Goal: Information Seeking & Learning: Learn about a topic

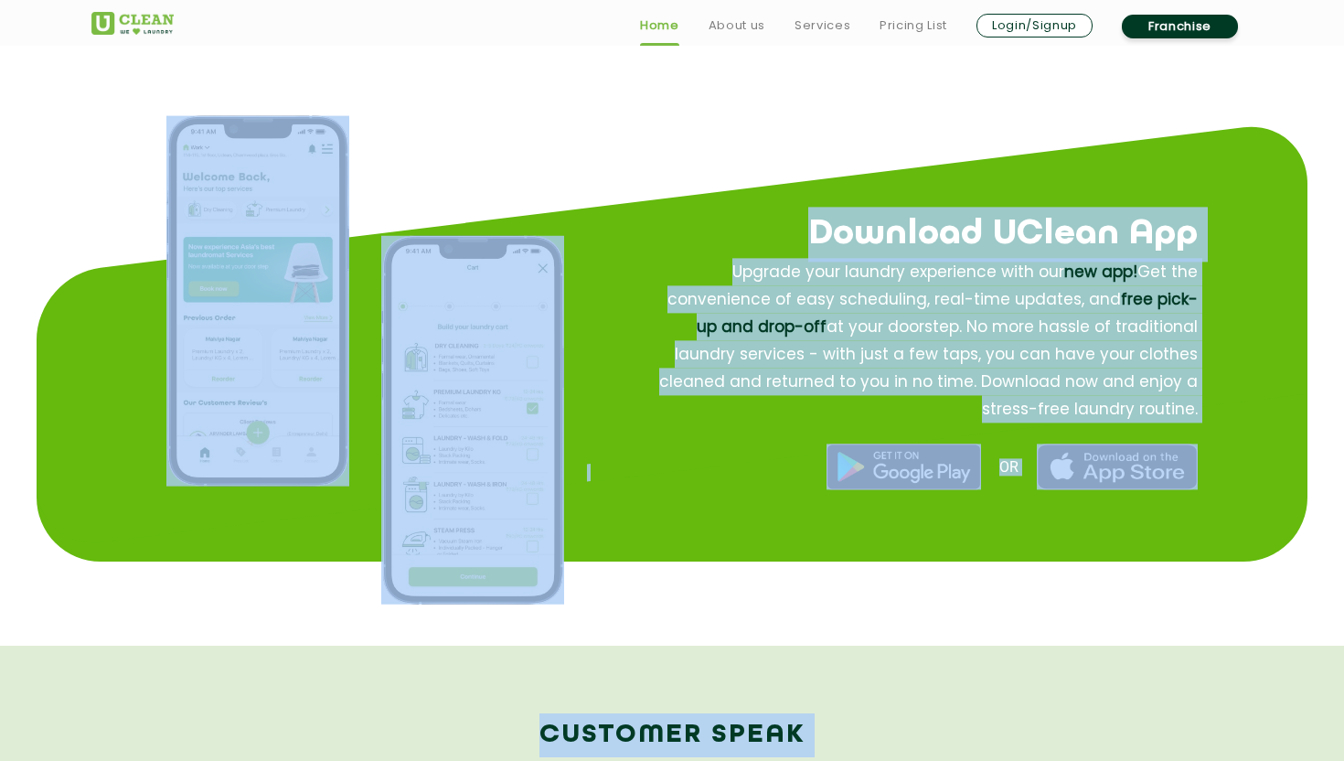
scroll to position [2210, 0]
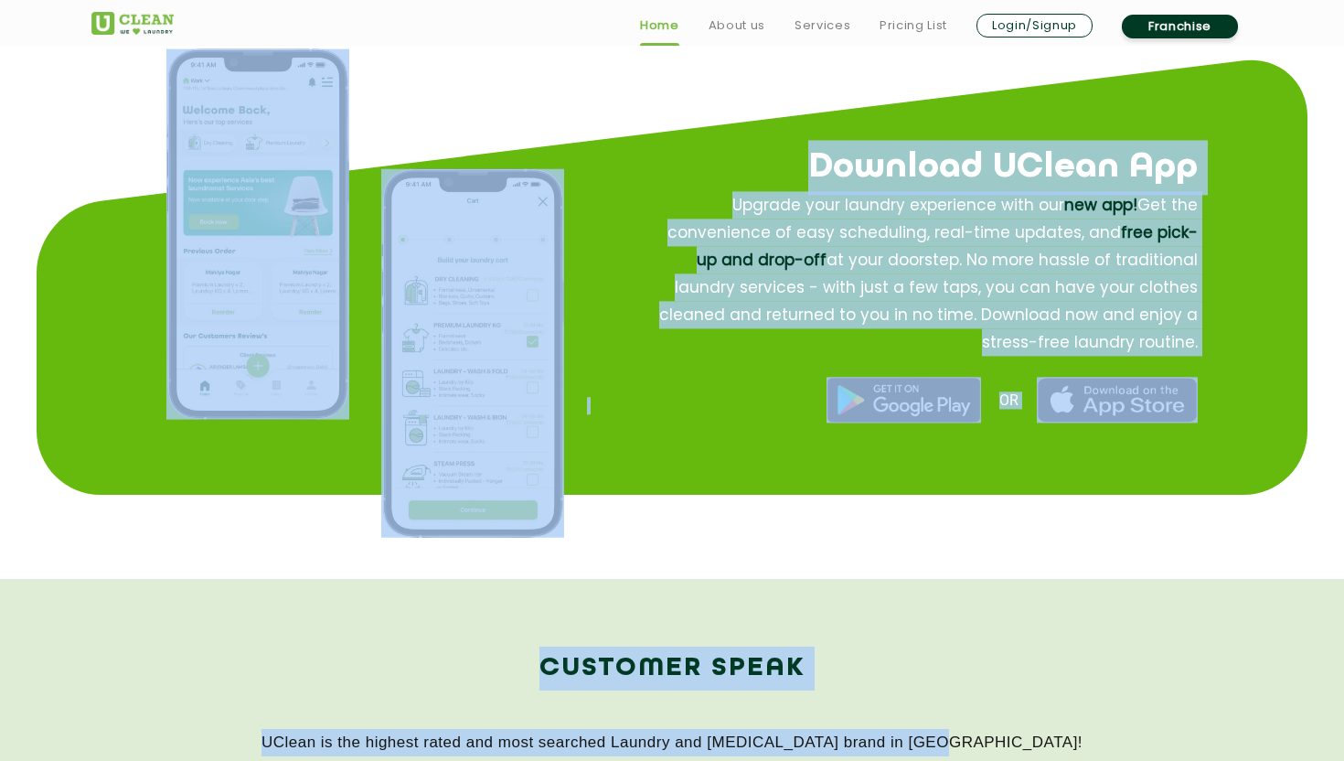
drag, startPoint x: 369, startPoint y: 261, endPoint x: 1343, endPoint y: 760, distance: 1094.2
click at [1220, 720] on div "Customer Speak UClean is the highest rated and most searched Laundry and [MEDIC…" at bounding box center [671, 714] width 1161 height 137
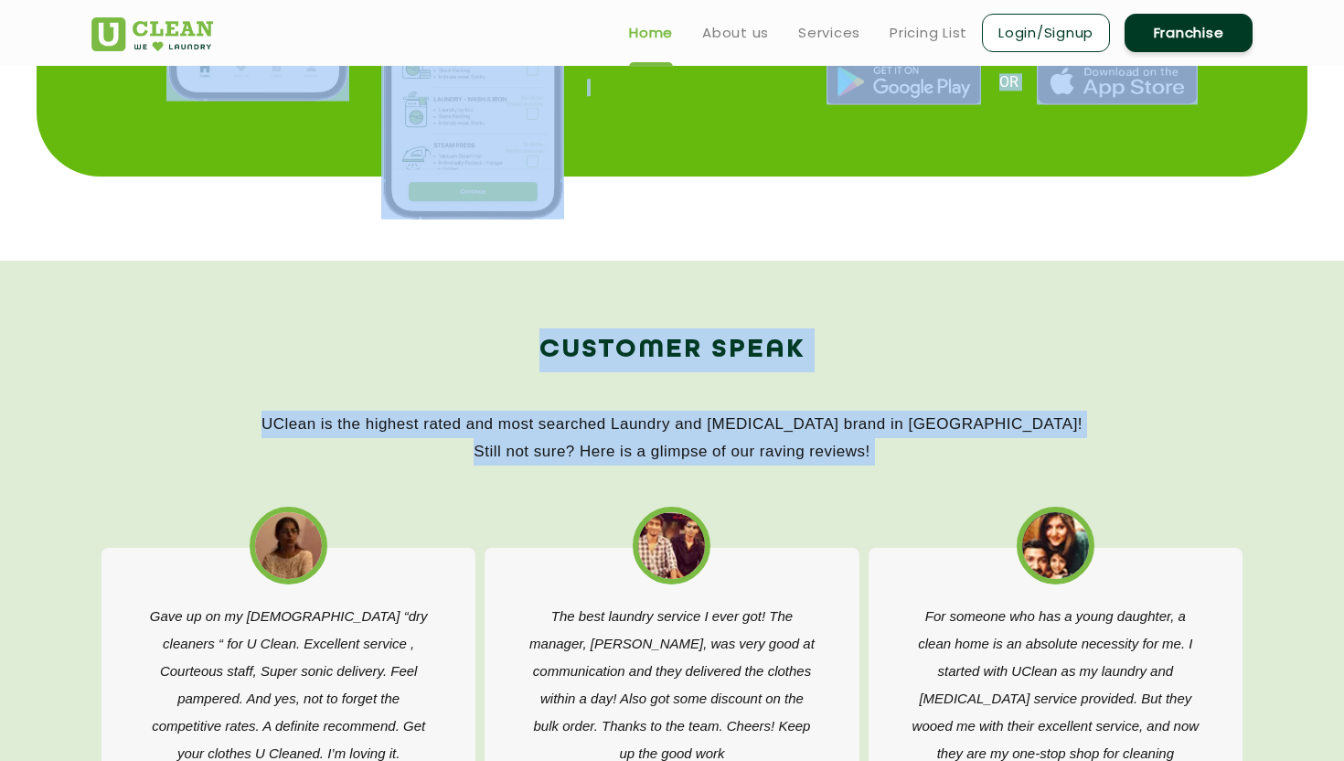
scroll to position [2168, 0]
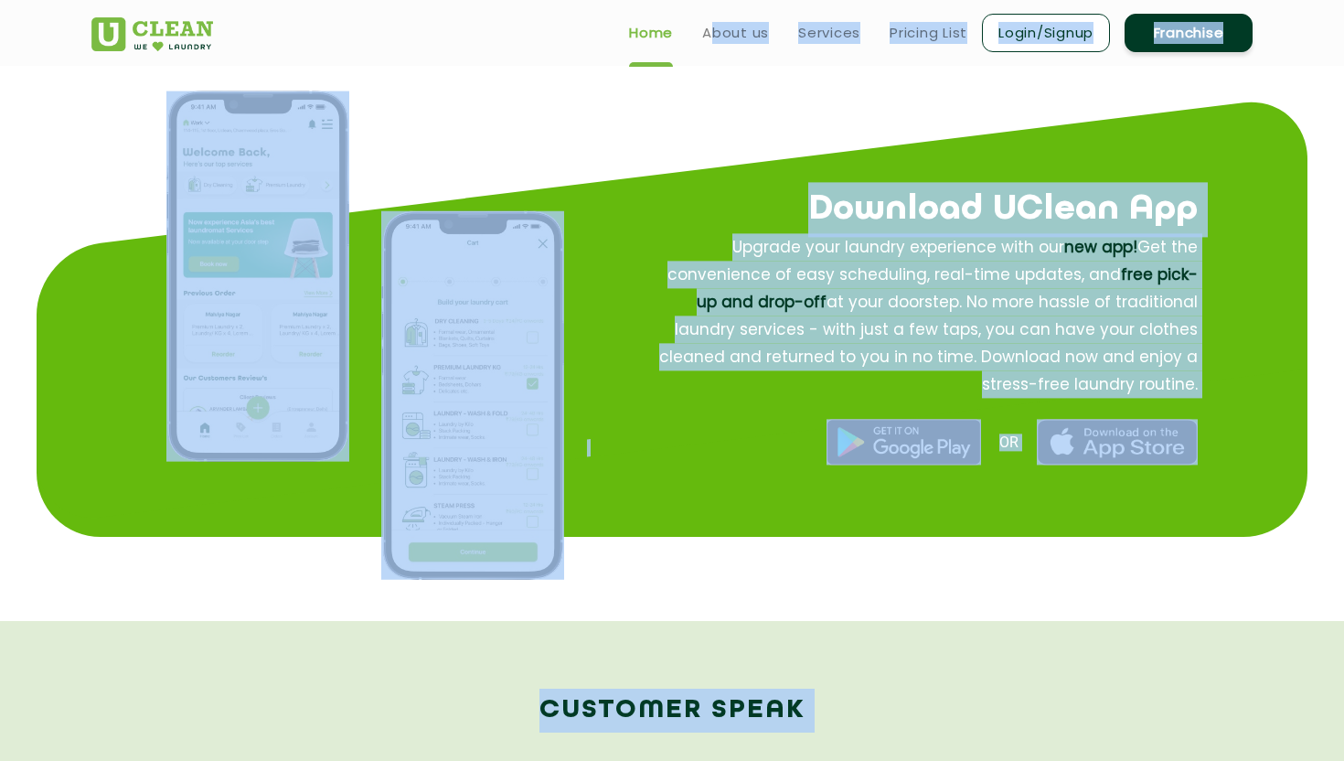
drag, startPoint x: 1126, startPoint y: 218, endPoint x: 763, endPoint y: 70, distance: 391.7
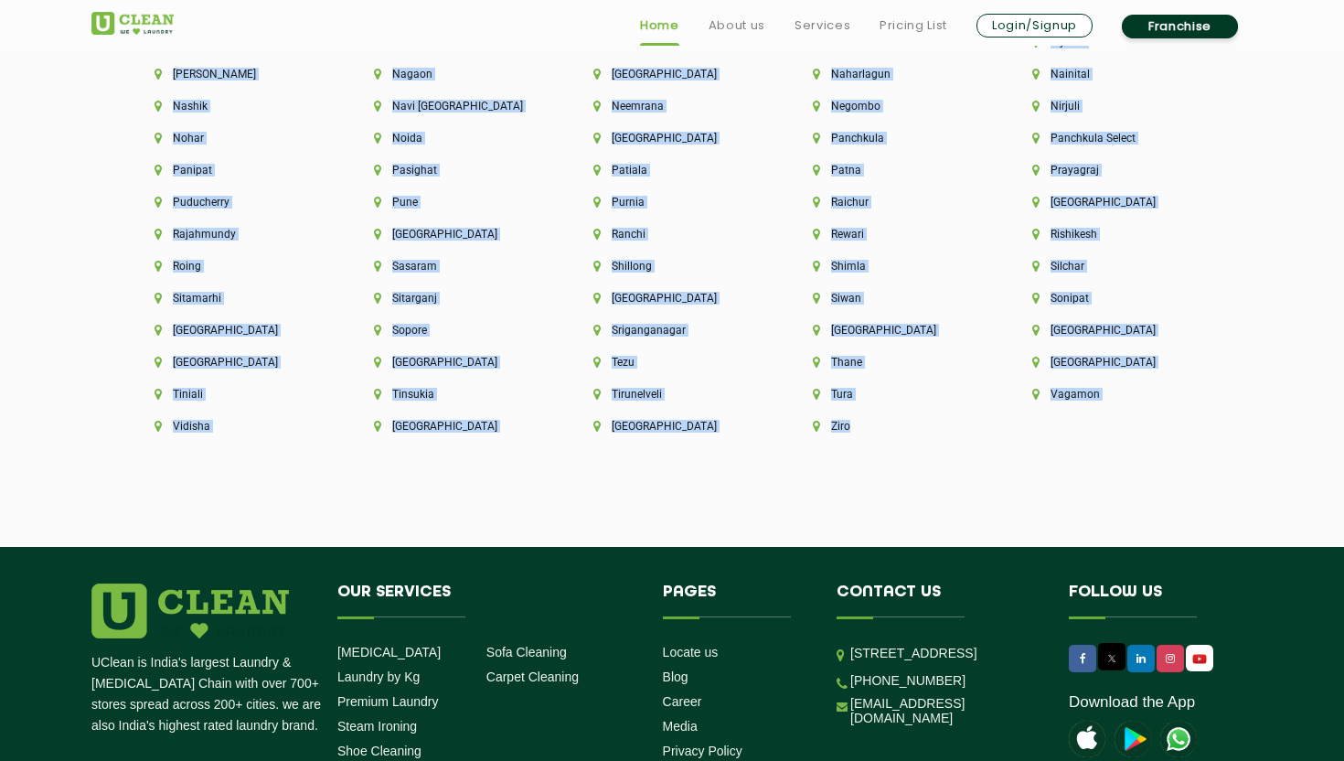
scroll to position [4937, 0]
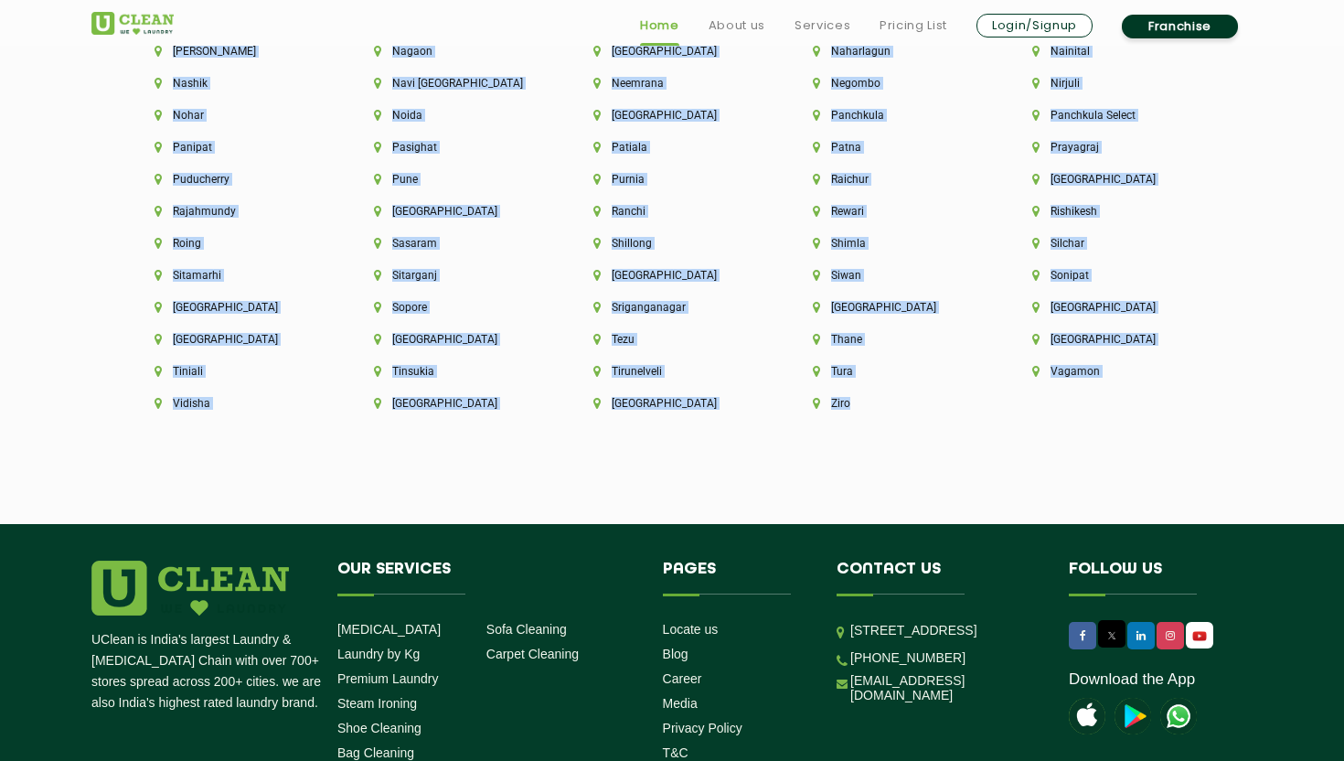
drag, startPoint x: 451, startPoint y: 320, endPoint x: 1233, endPoint y: 747, distance: 891.5
click at [1001, 397] on div "Ziro" at bounding box center [891, 413] width 219 height 32
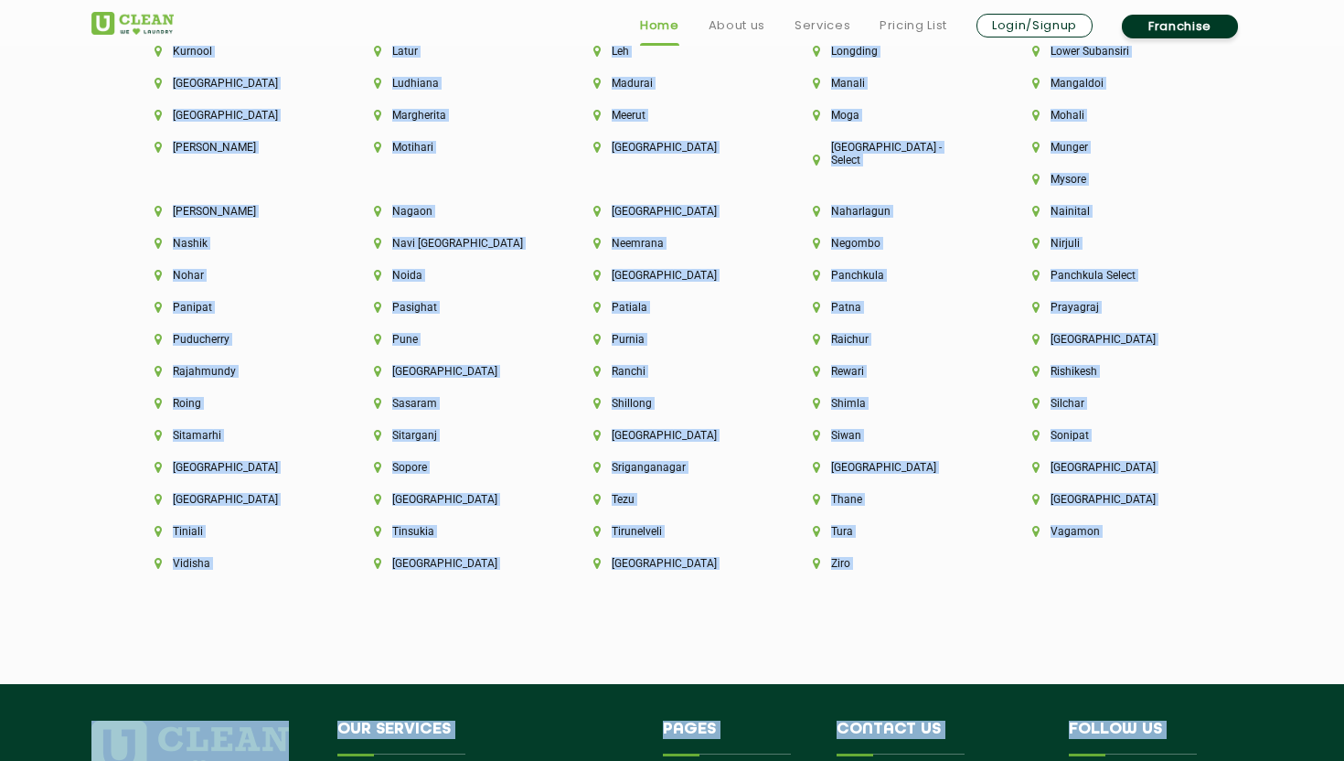
scroll to position [4873, 0]
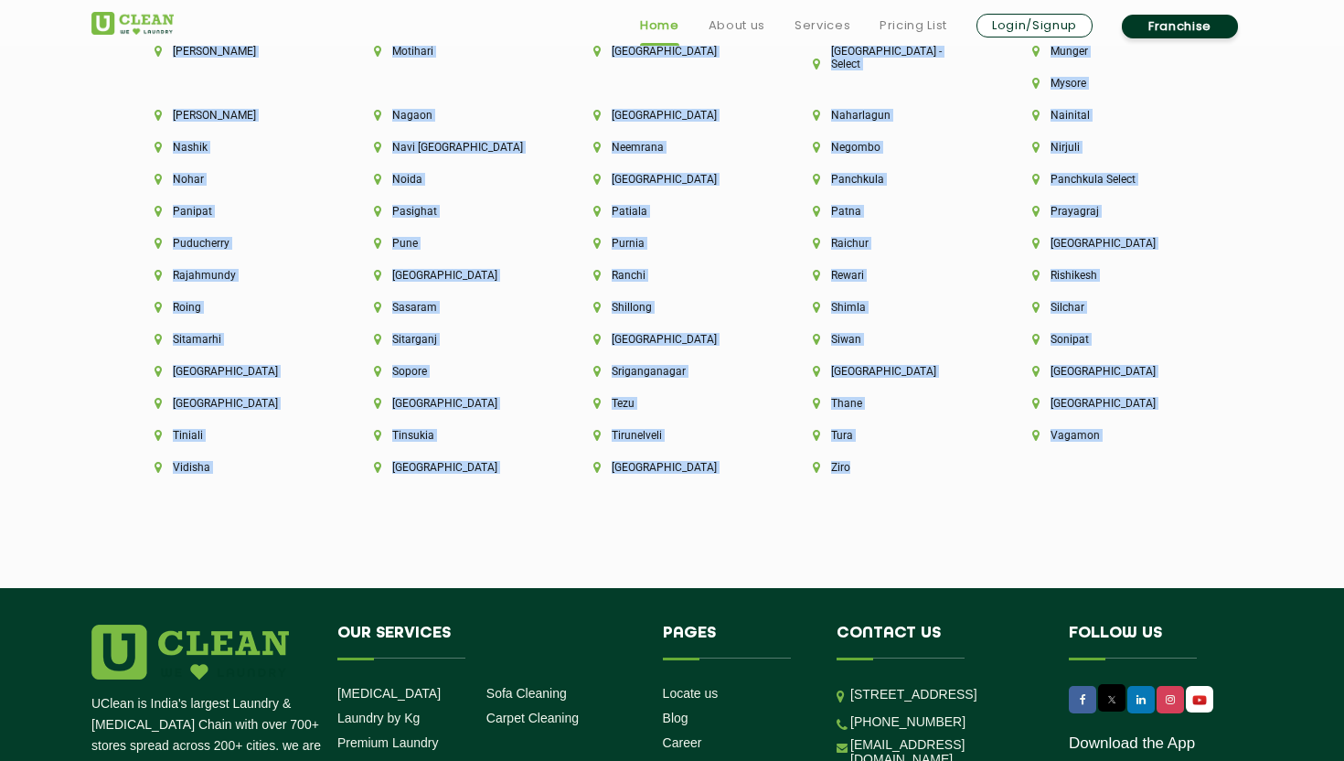
drag, startPoint x: 485, startPoint y: 383, endPoint x: 1085, endPoint y: 460, distance: 604.6
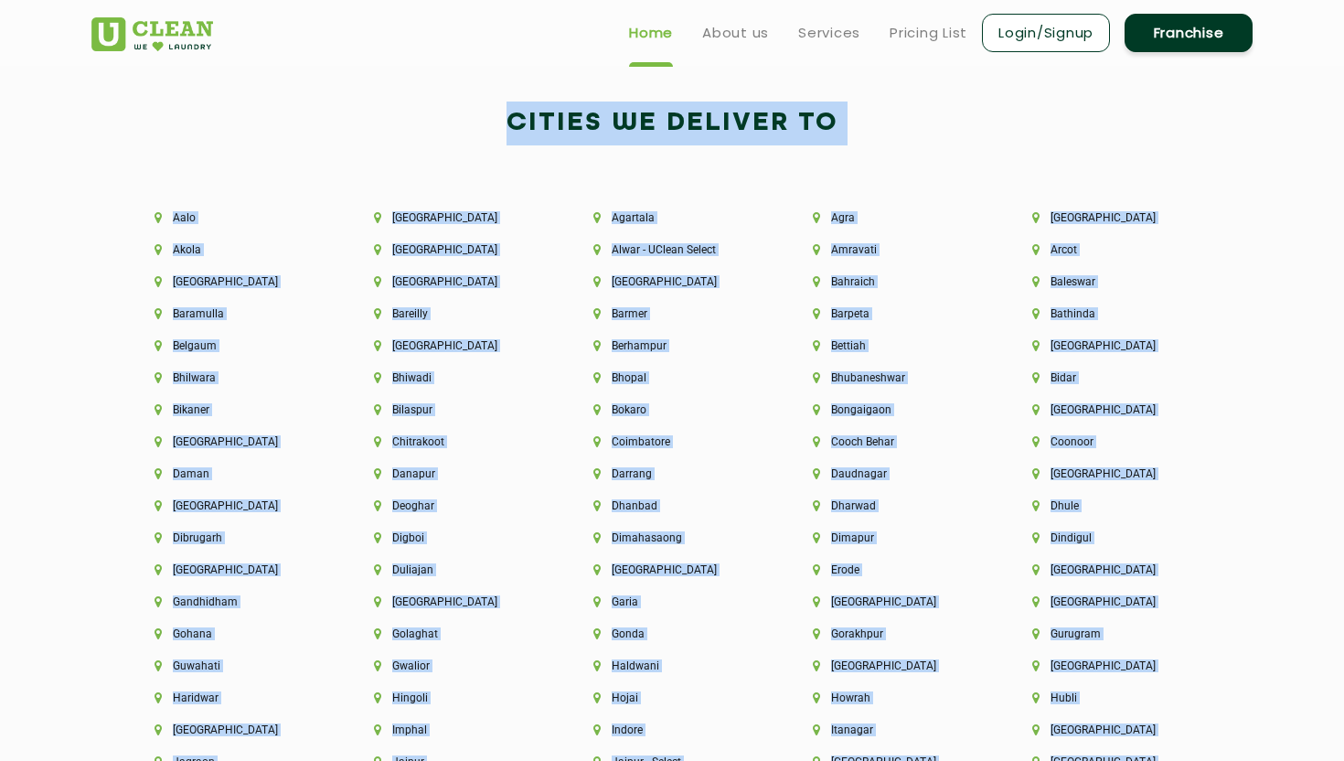
scroll to position [3651, 0]
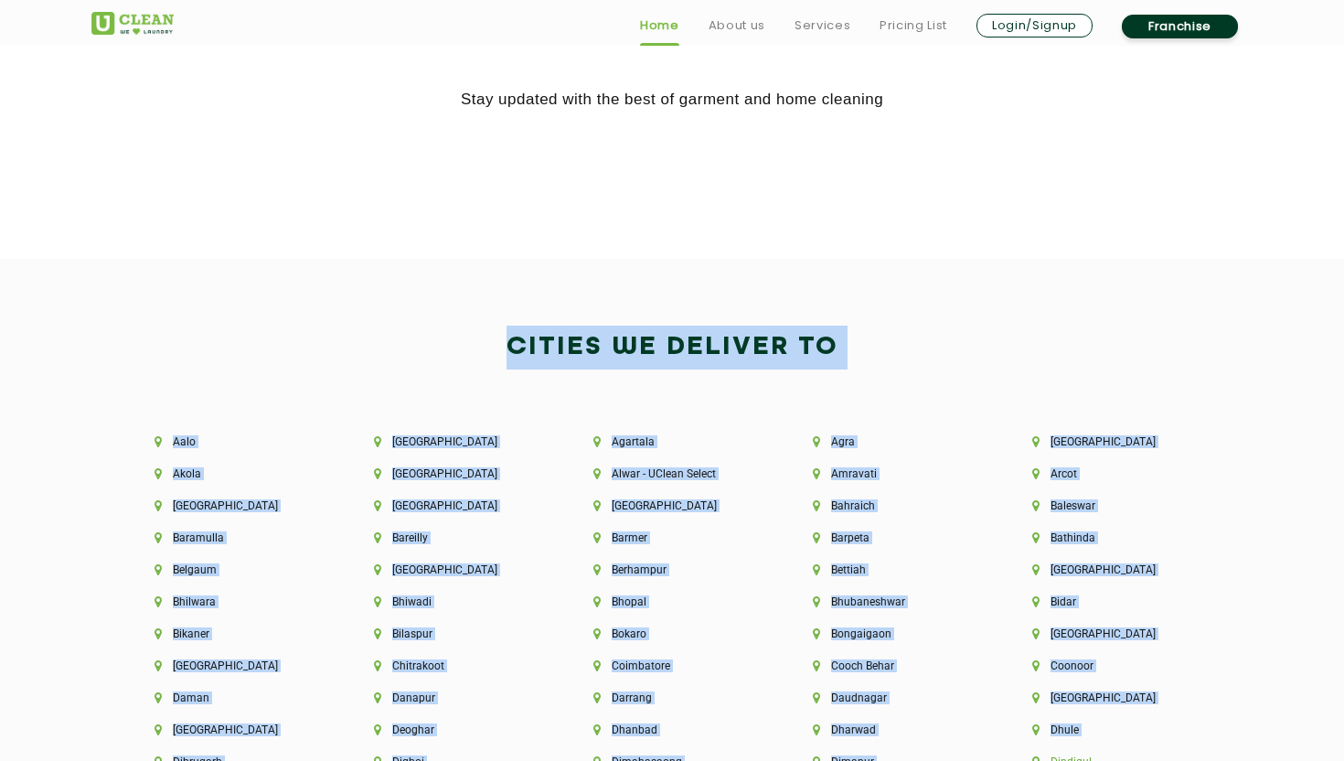
drag, startPoint x: 471, startPoint y: 342, endPoint x: 1043, endPoint y: 754, distance: 705.4
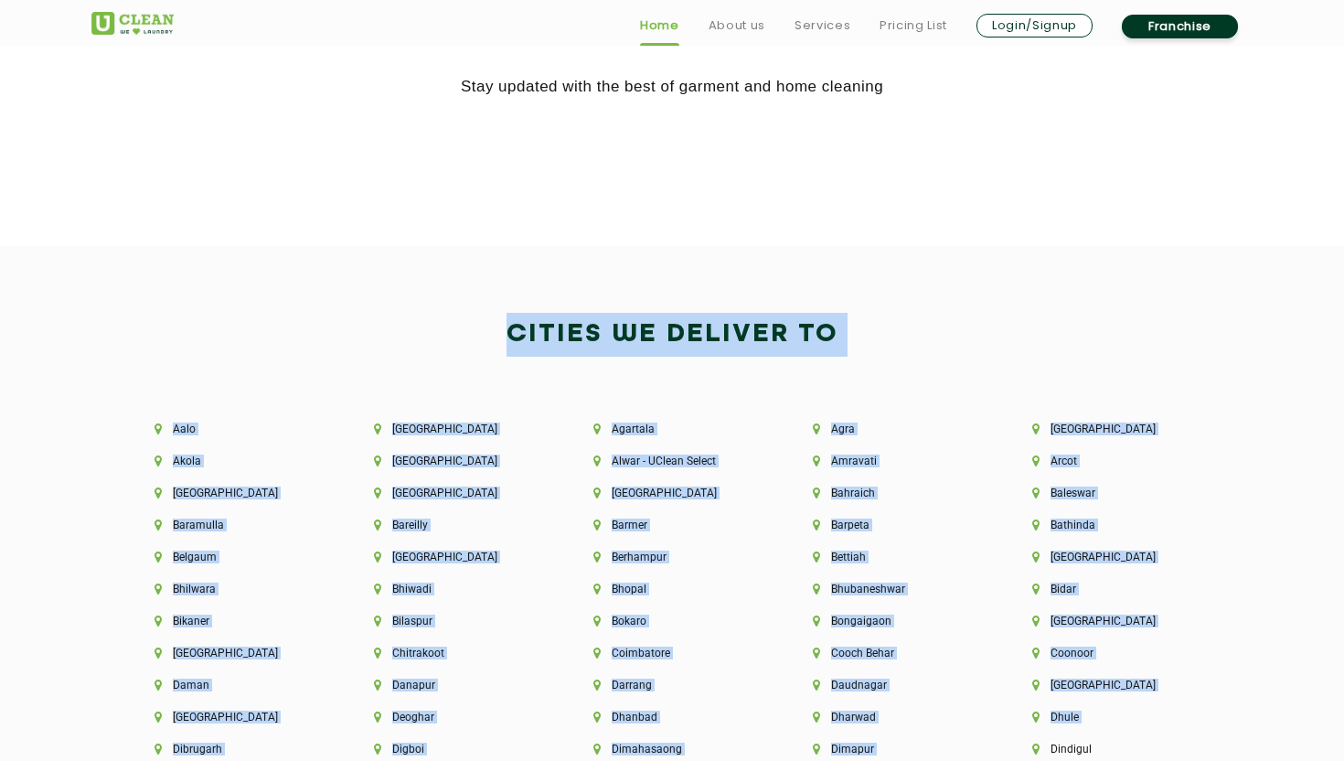
click at [1147, 730] on div "Dhule" at bounding box center [1110, 726] width 219 height 32
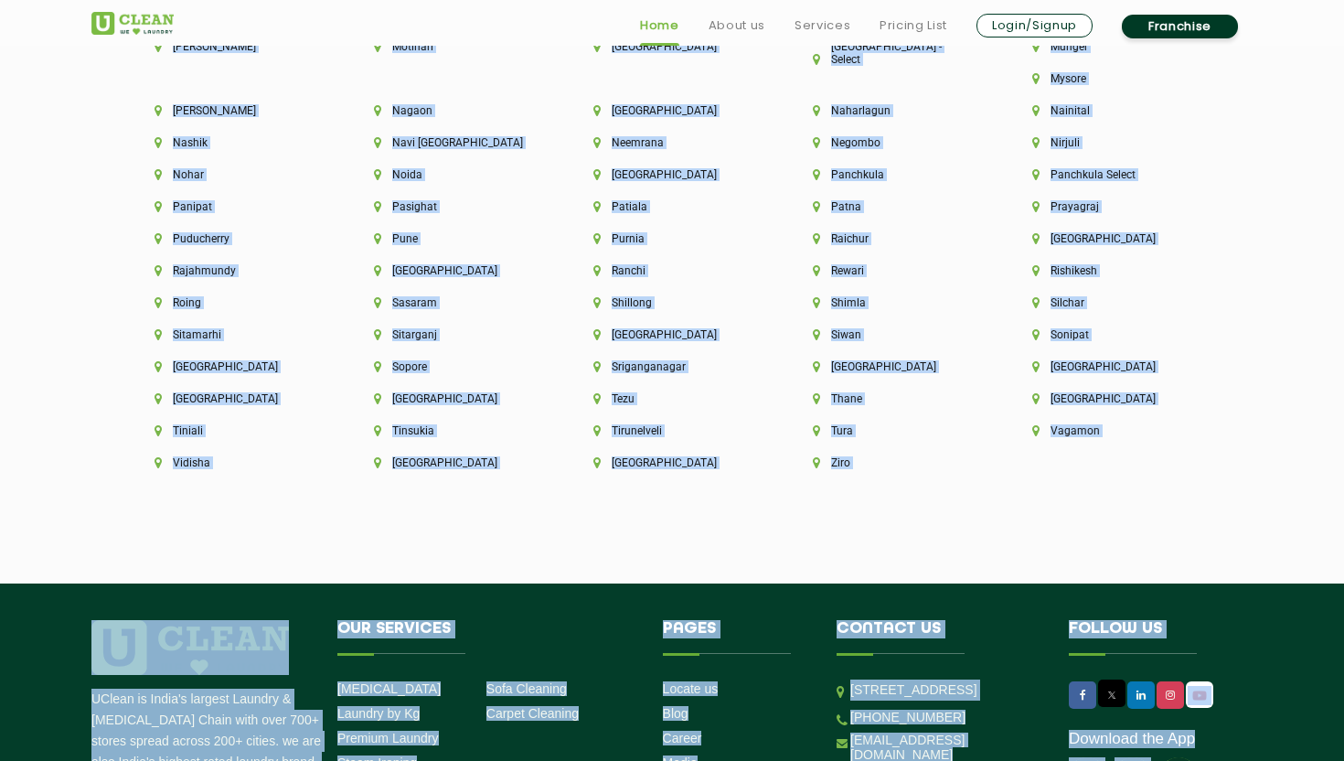
scroll to position [4925, 0]
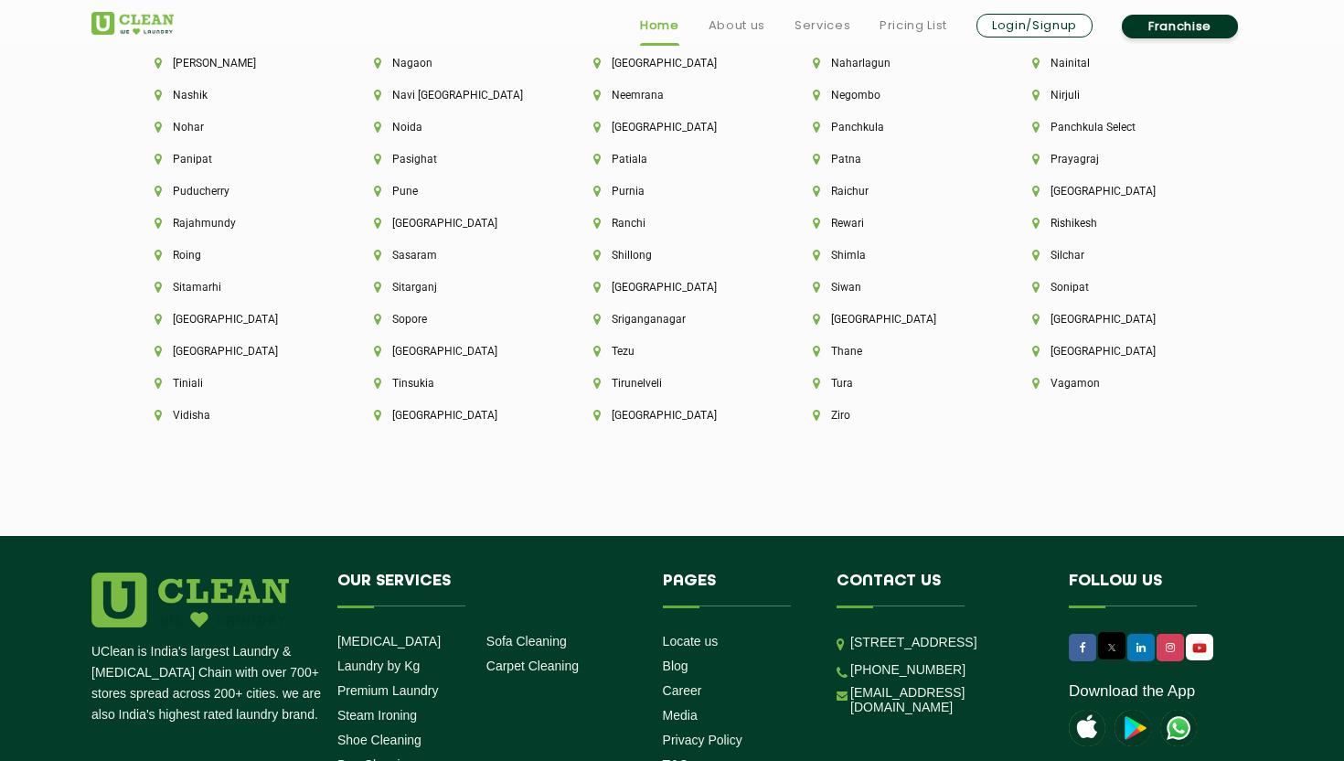
drag, startPoint x: 431, startPoint y: 354, endPoint x: 1178, endPoint y: 455, distance: 753.8
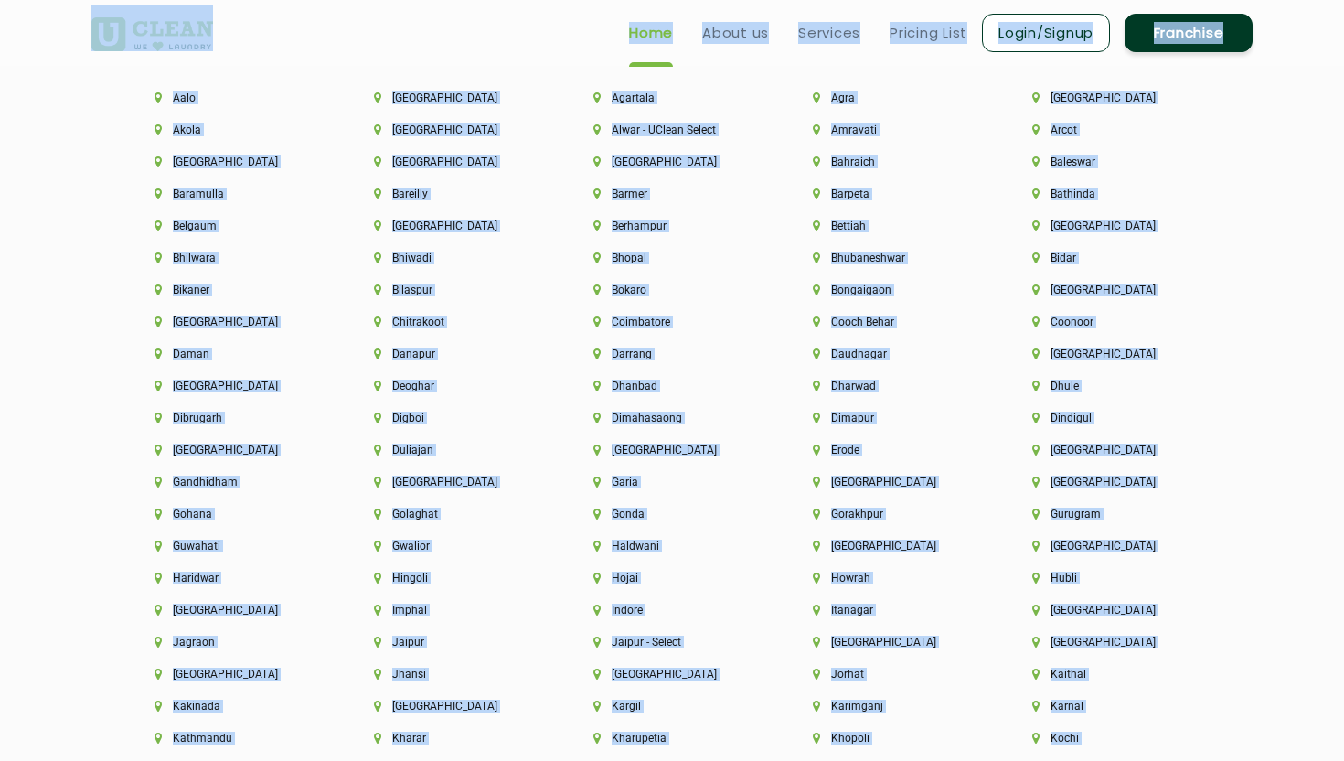
scroll to position [3964, 0]
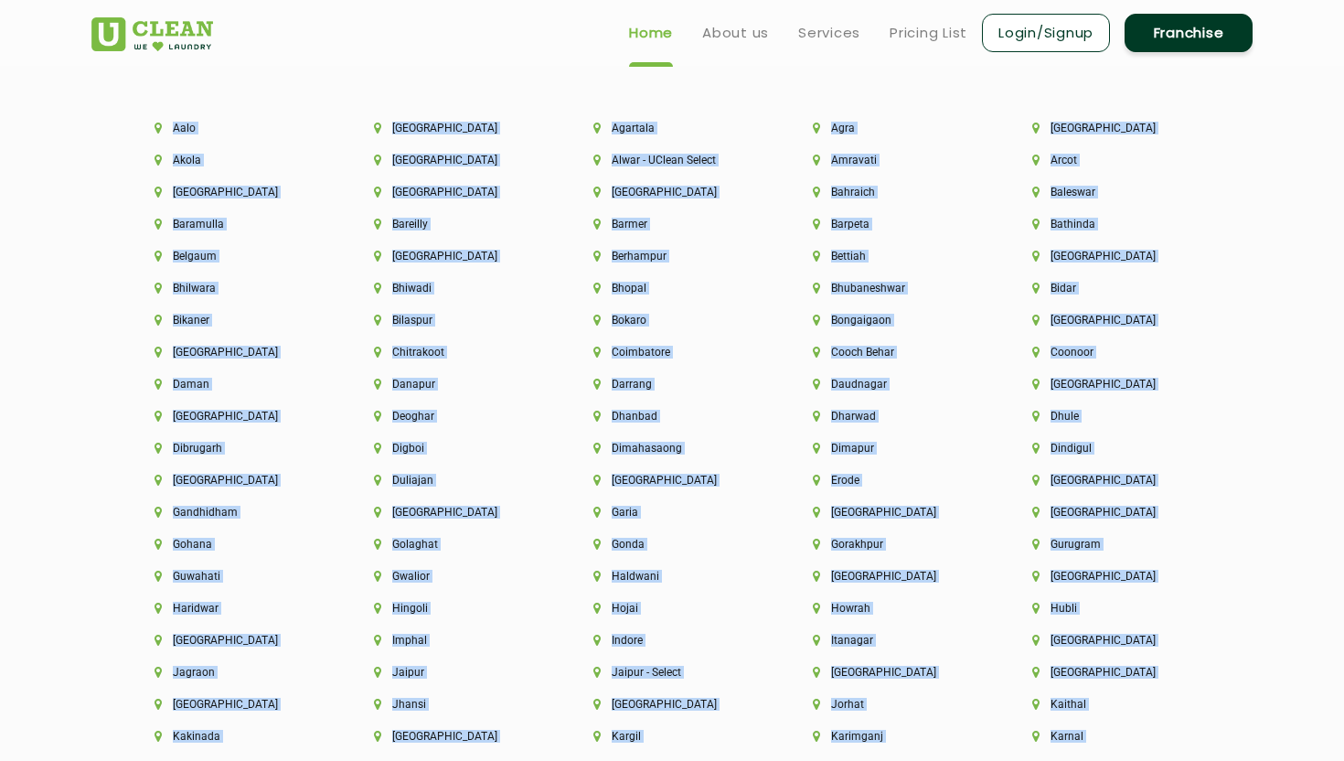
drag, startPoint x: 1102, startPoint y: 392, endPoint x: 141, endPoint y: 123, distance: 998.0
click at [141, 123] on div "[GEOGRAPHIC_DATA] [GEOGRAPHIC_DATA] [GEOGRAPHIC_DATA] [GEOGRAPHIC_DATA] [GEOGRA…" at bounding box center [672, 761] width 1189 height 1335
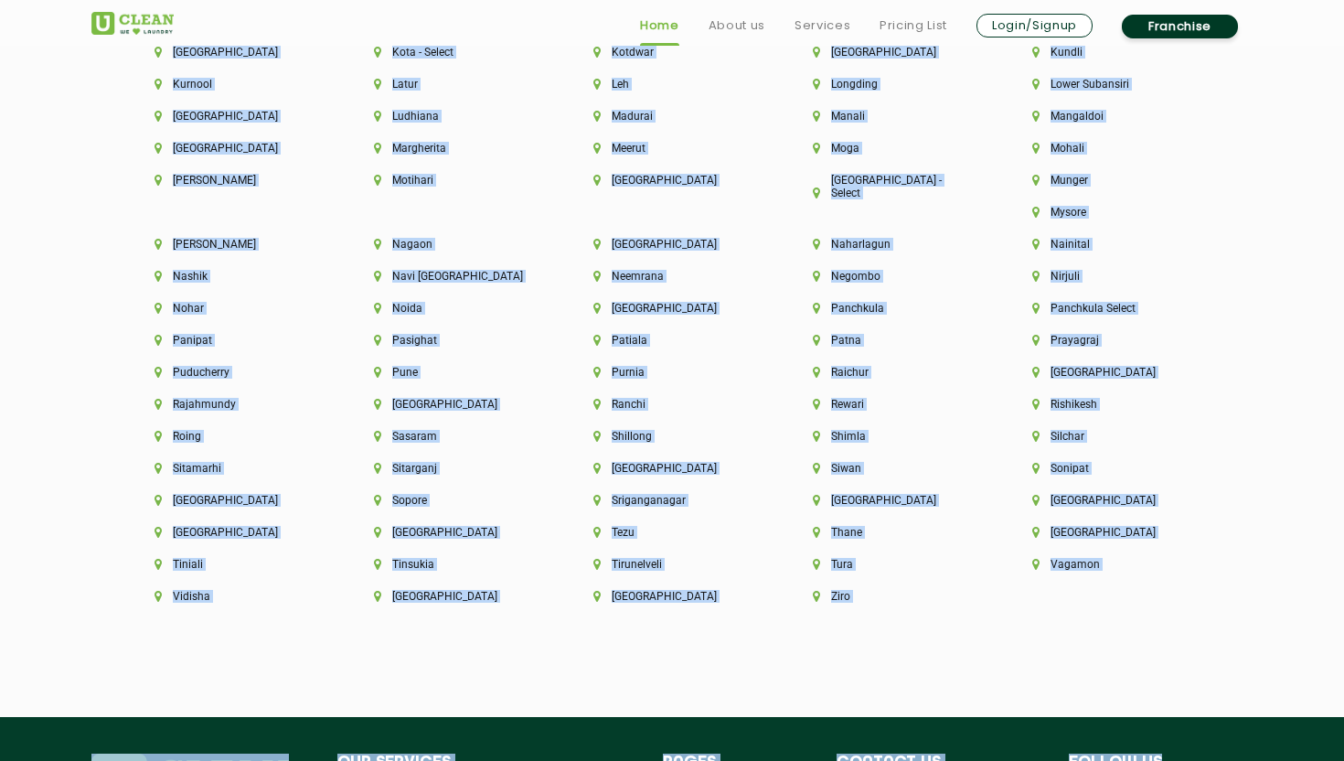
scroll to position [4772, 0]
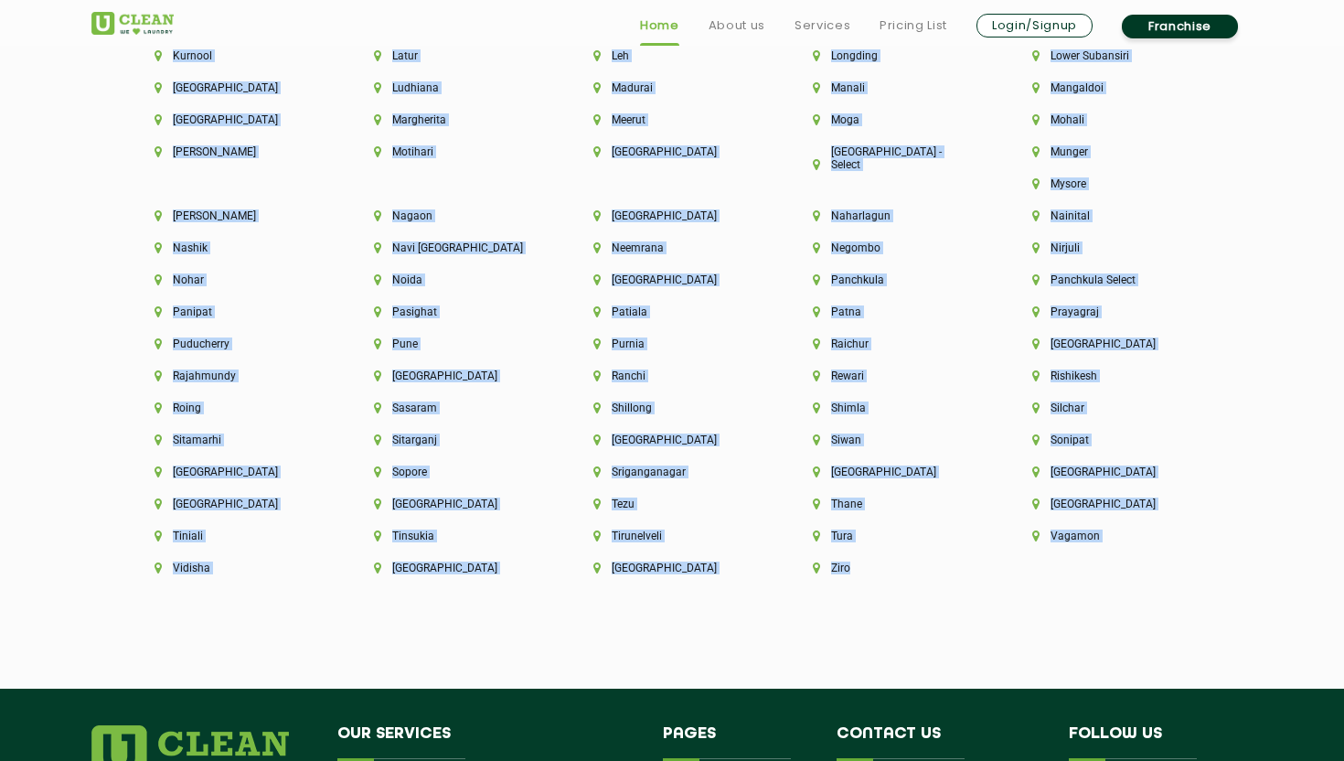
drag, startPoint x: 504, startPoint y: 433, endPoint x: 1090, endPoint y: 551, distance: 597.8
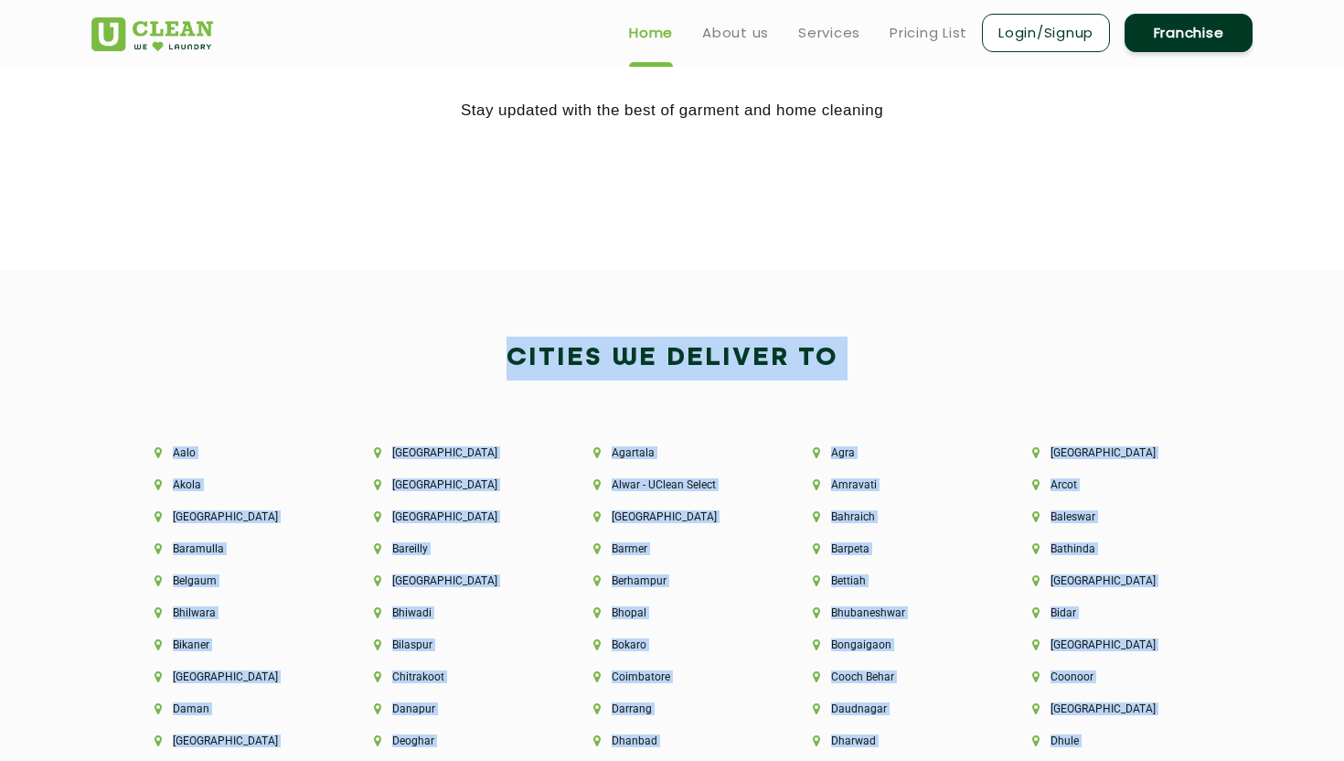
scroll to position [3608, 0]
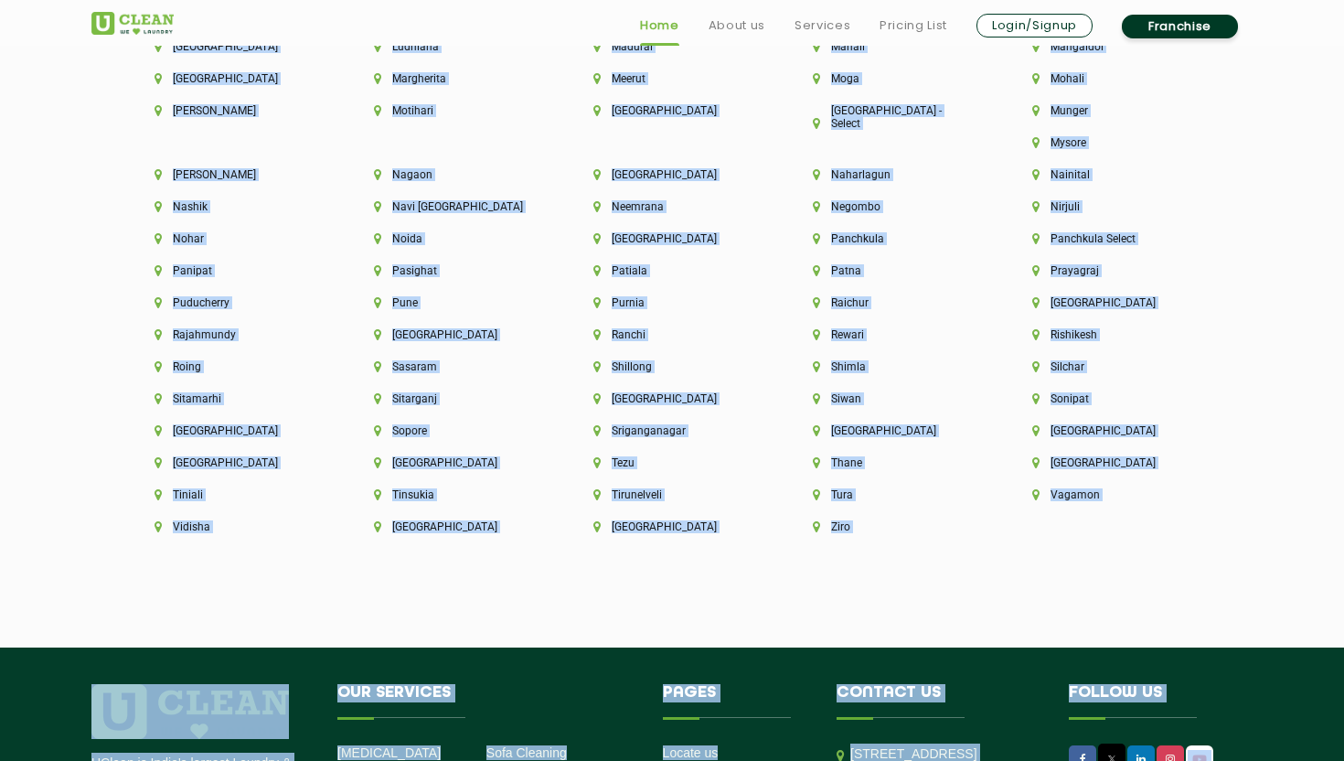
drag, startPoint x: 509, startPoint y: 378, endPoint x: 1170, endPoint y: 758, distance: 762.1
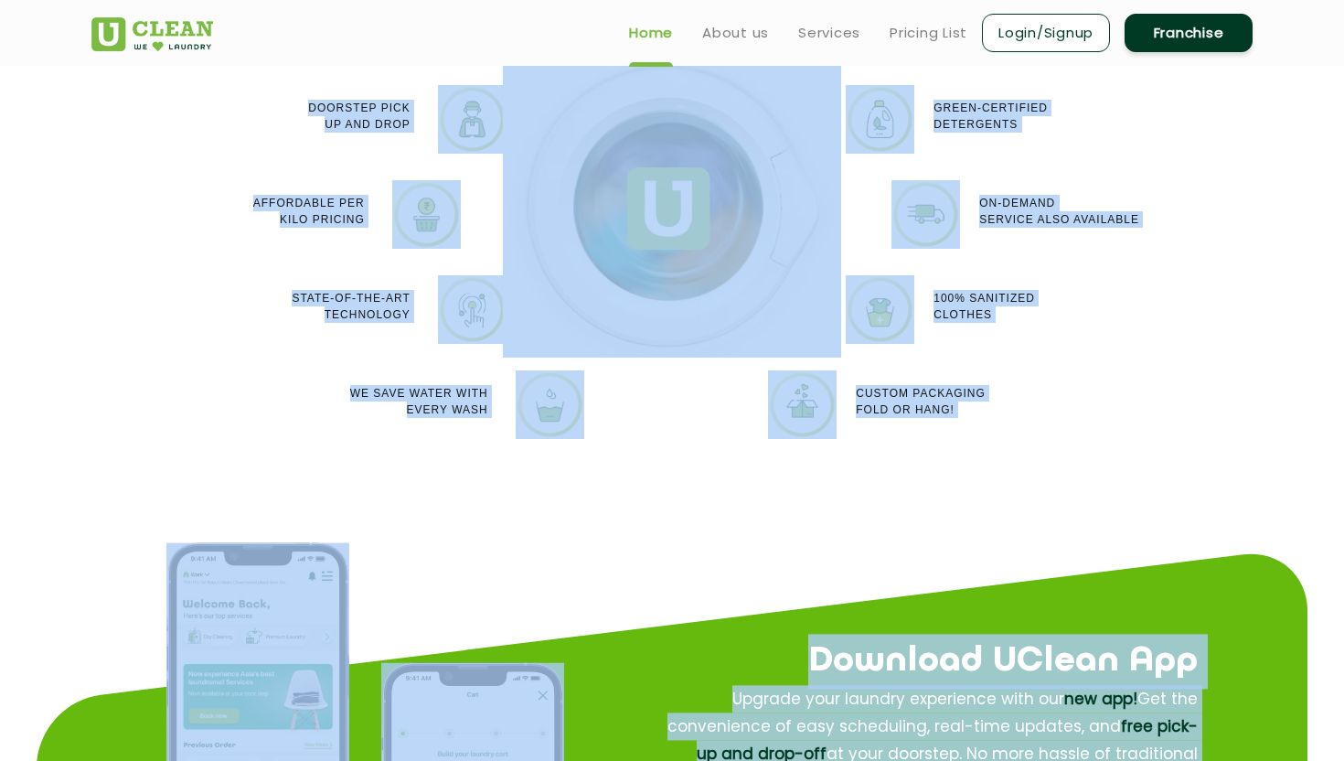
scroll to position [1448, 0]
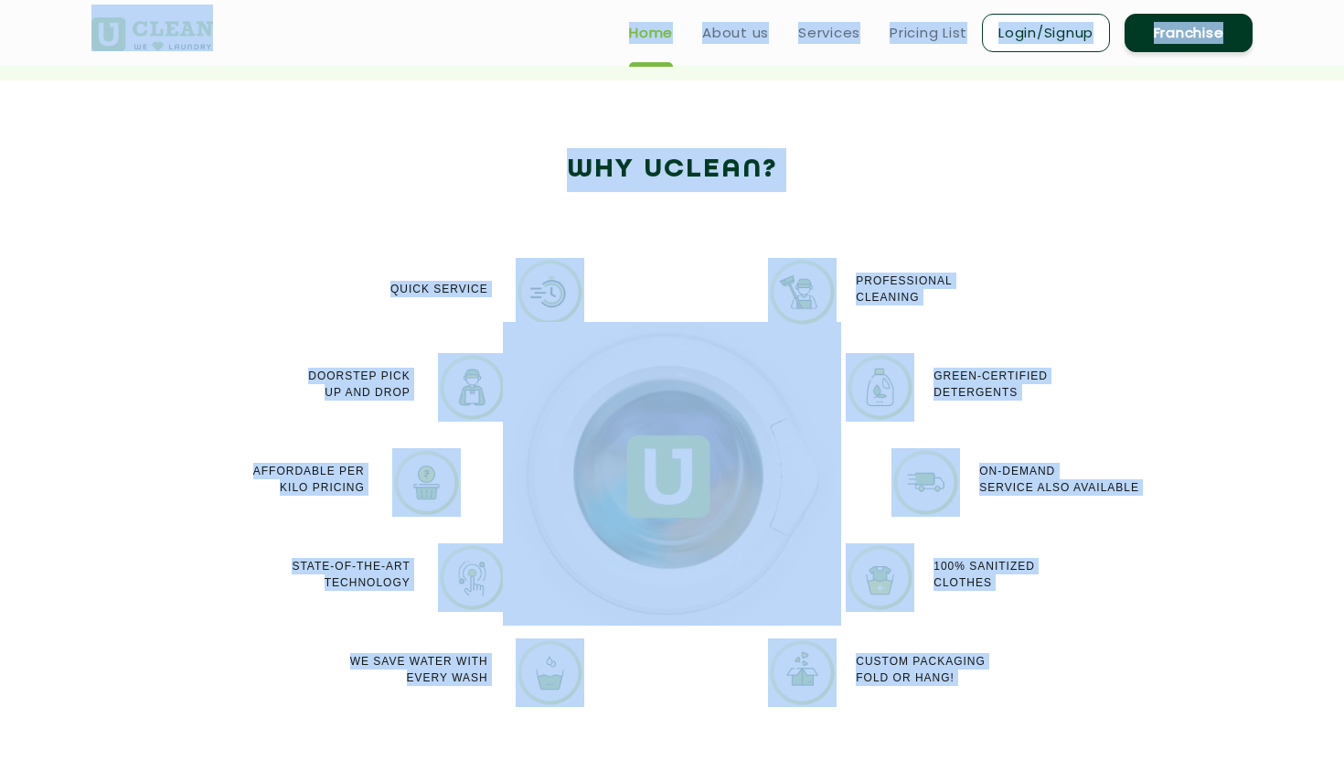
drag, startPoint x: 1108, startPoint y: 475, endPoint x: 107, endPoint y: 21, distance: 1099.4
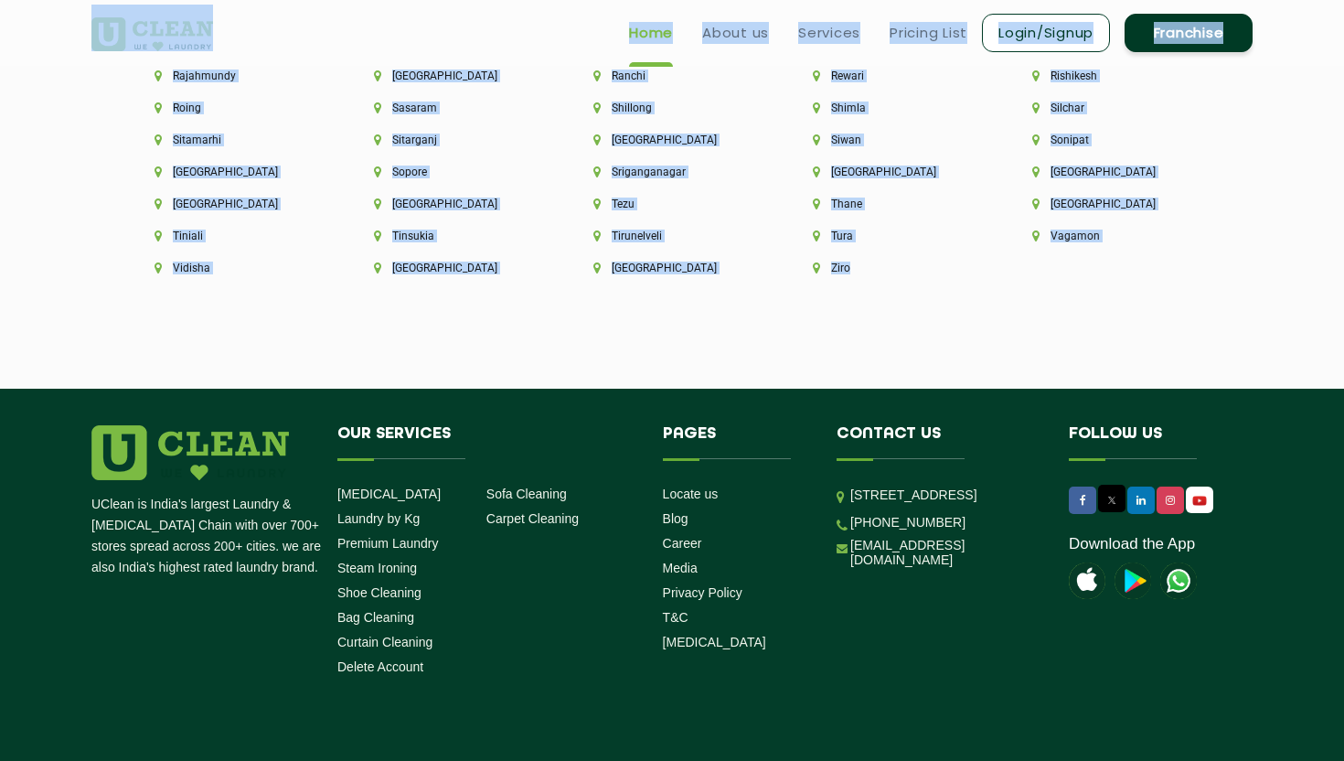
scroll to position [5069, 0]
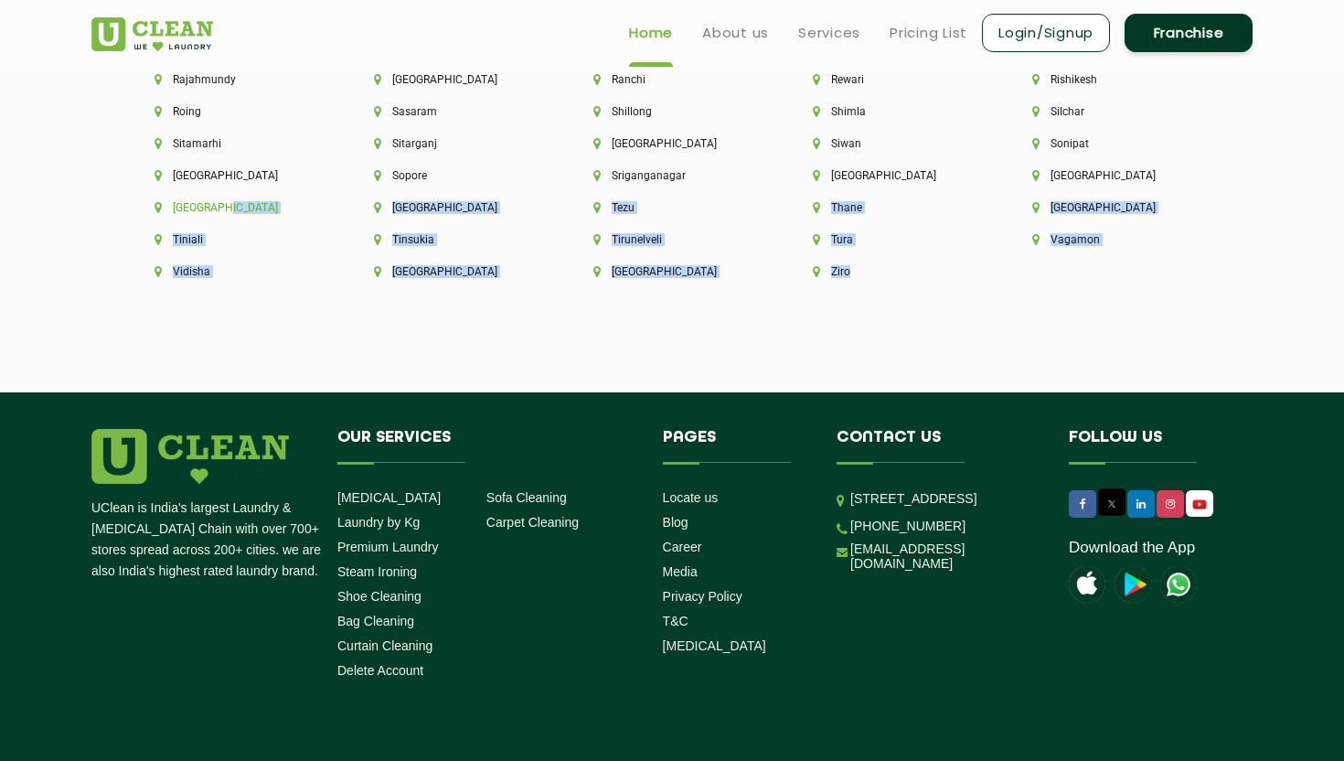
drag, startPoint x: 1105, startPoint y: 261, endPoint x: 516, endPoint y: 179, distance: 595.3
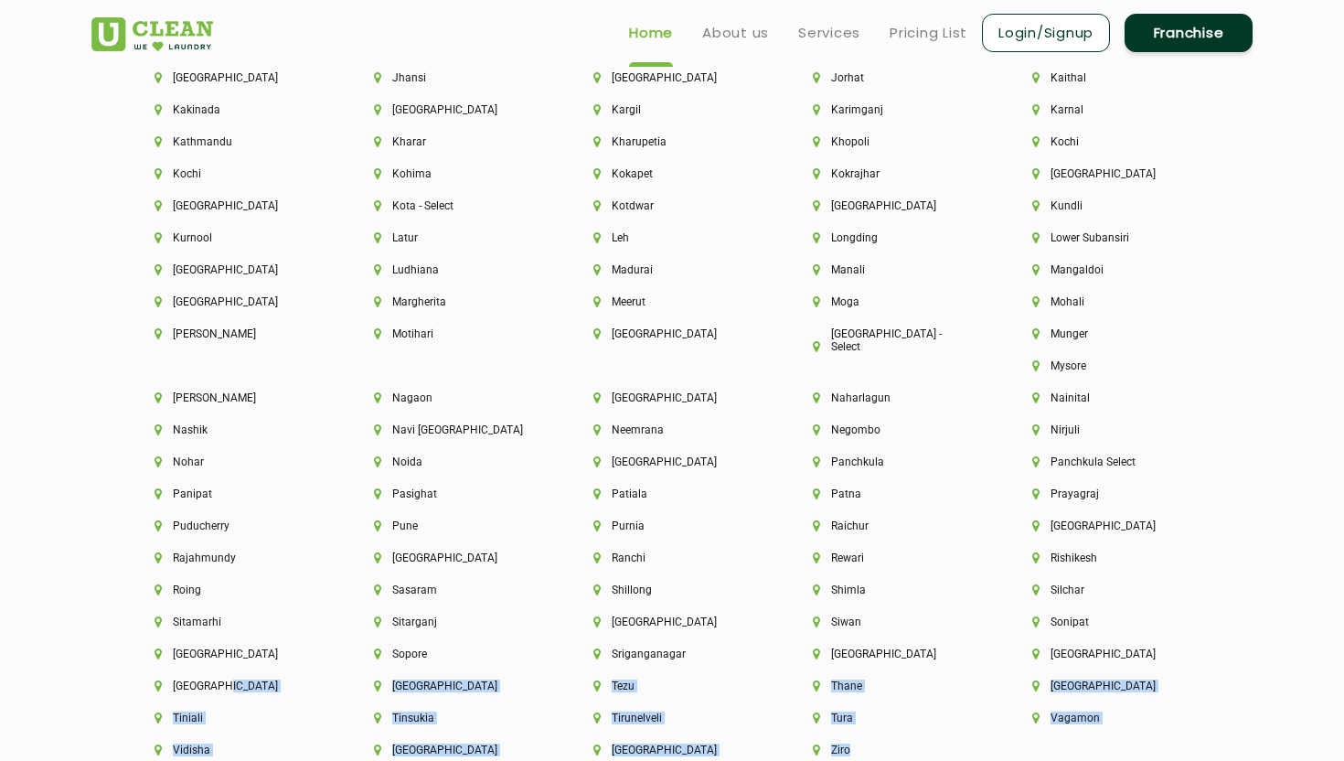
scroll to position [4624, 0]
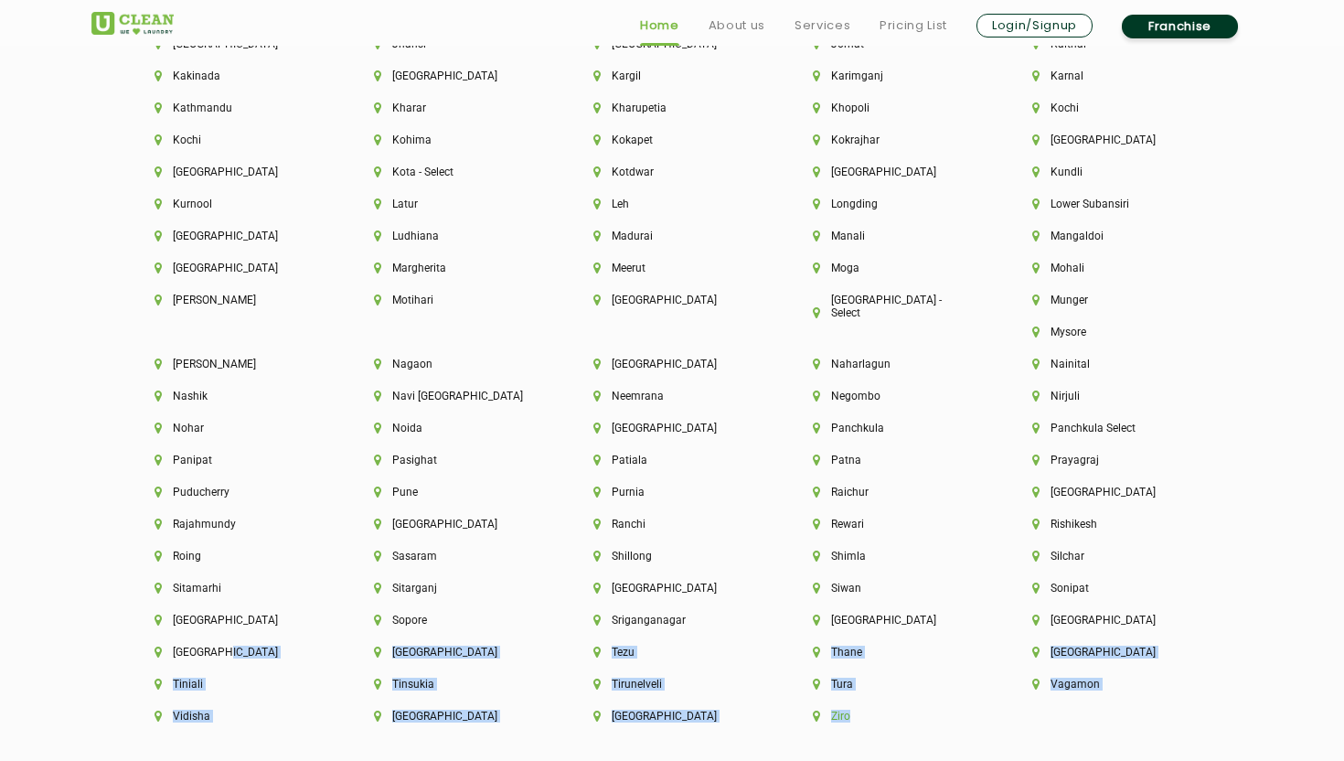
click at [970, 709] on li "Ziro" at bounding box center [891, 715] width 157 height 13
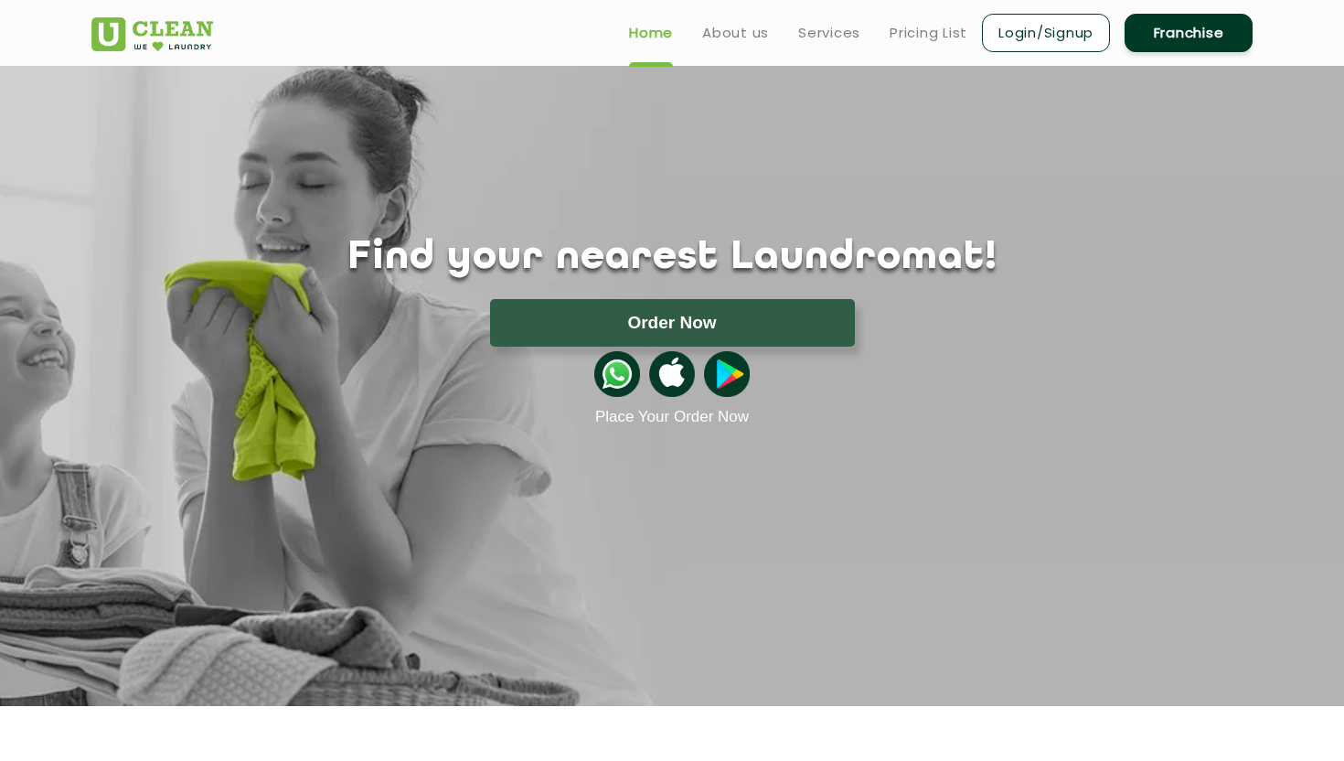
scroll to position [3029, 0]
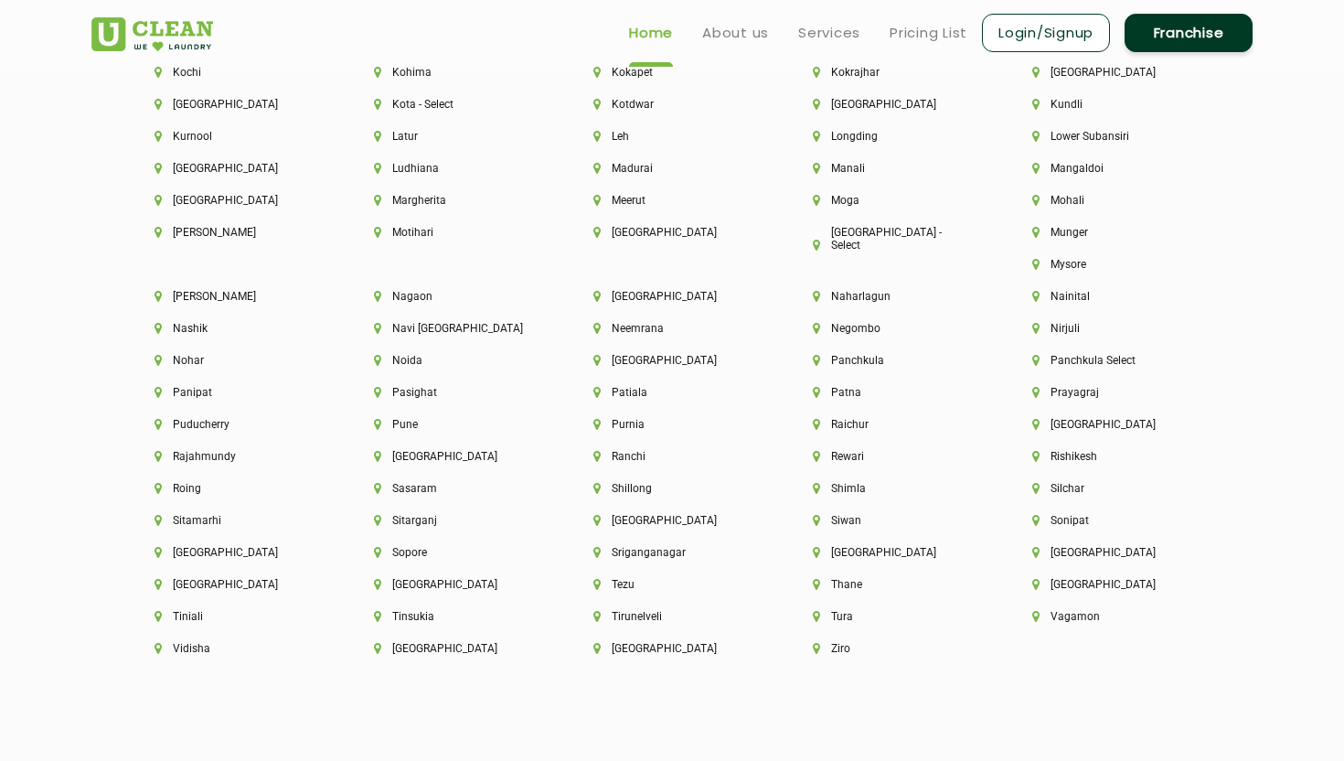
scroll to position [4691, 0]
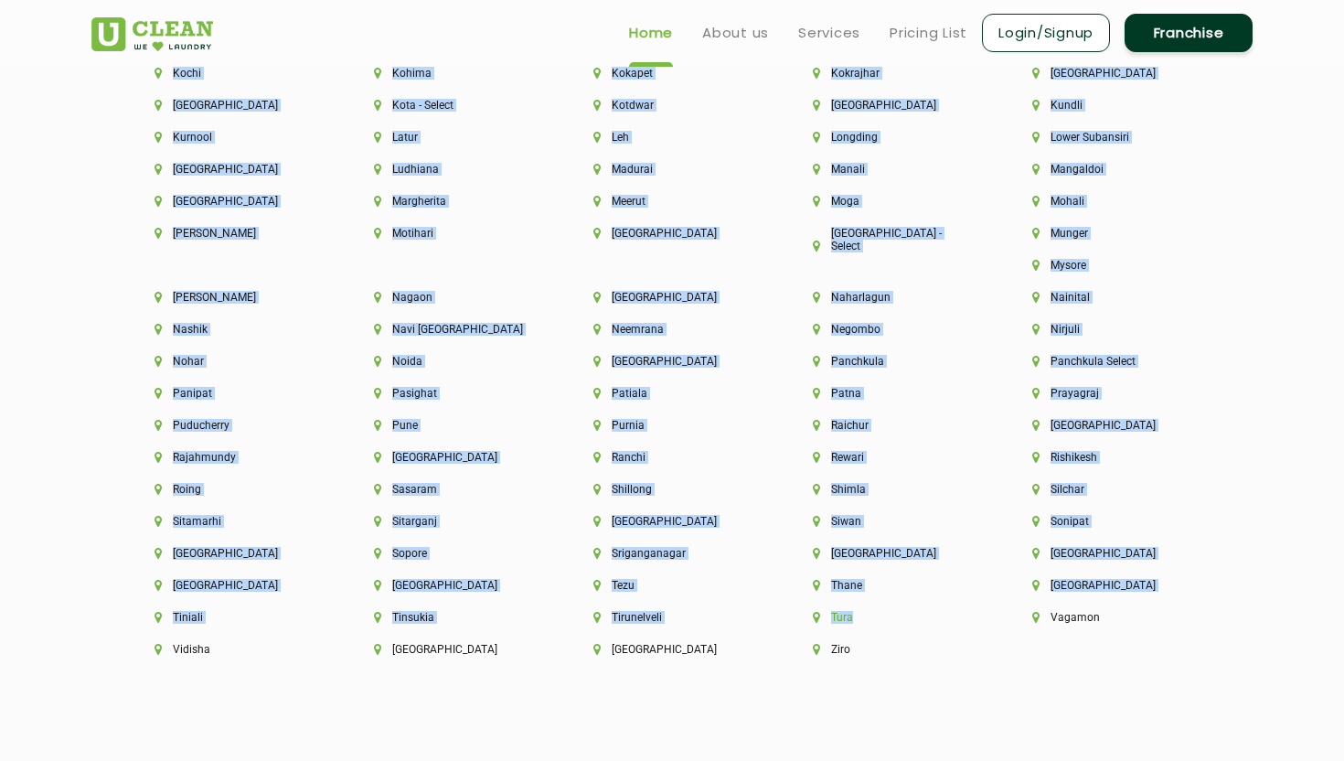
drag, startPoint x: 1196, startPoint y: 654, endPoint x: 1140, endPoint y: 591, distance: 84.2
click at [1140, 592] on div "[GEOGRAPHIC_DATA] [GEOGRAPHIC_DATA] [GEOGRAPHIC_DATA] [GEOGRAPHIC_DATA] [GEOGRA…" at bounding box center [672, 34] width 1189 height 1335
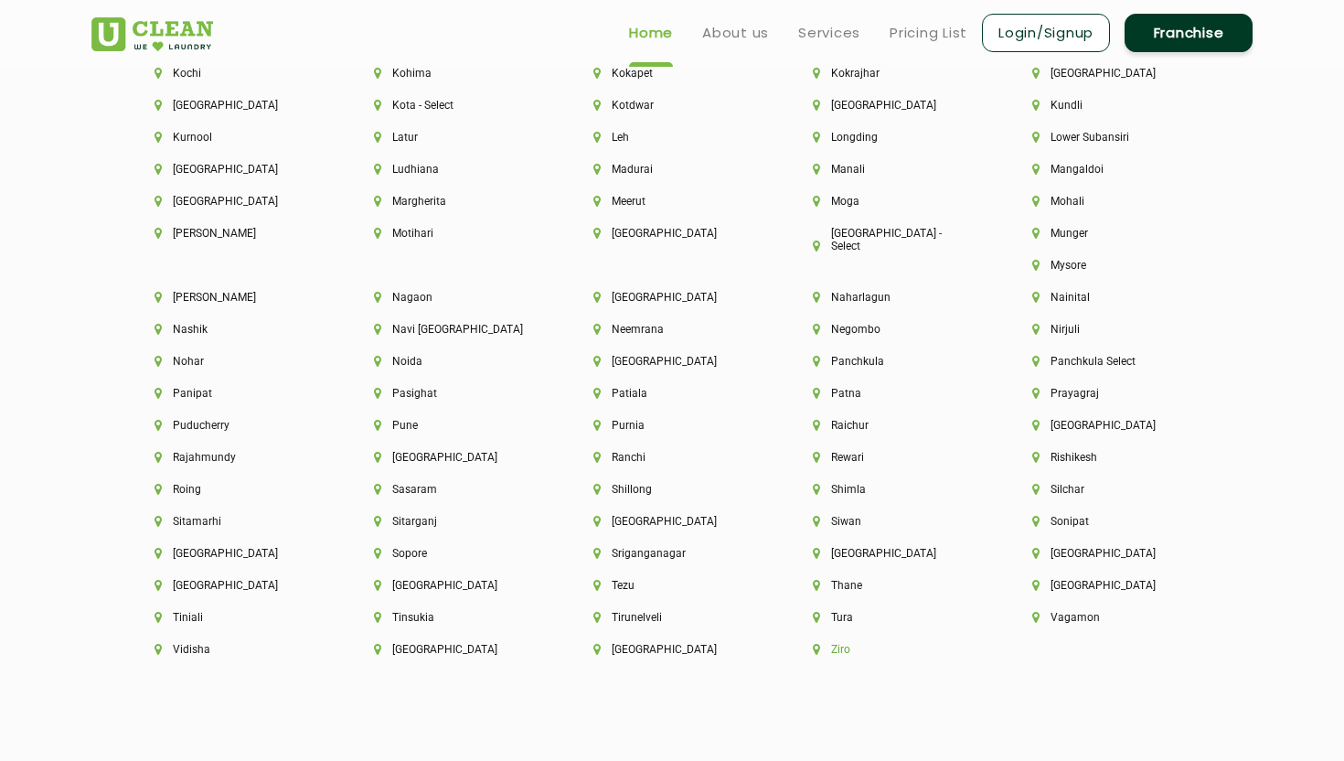
click at [970, 643] on li "Ziro" at bounding box center [891, 649] width 157 height 13
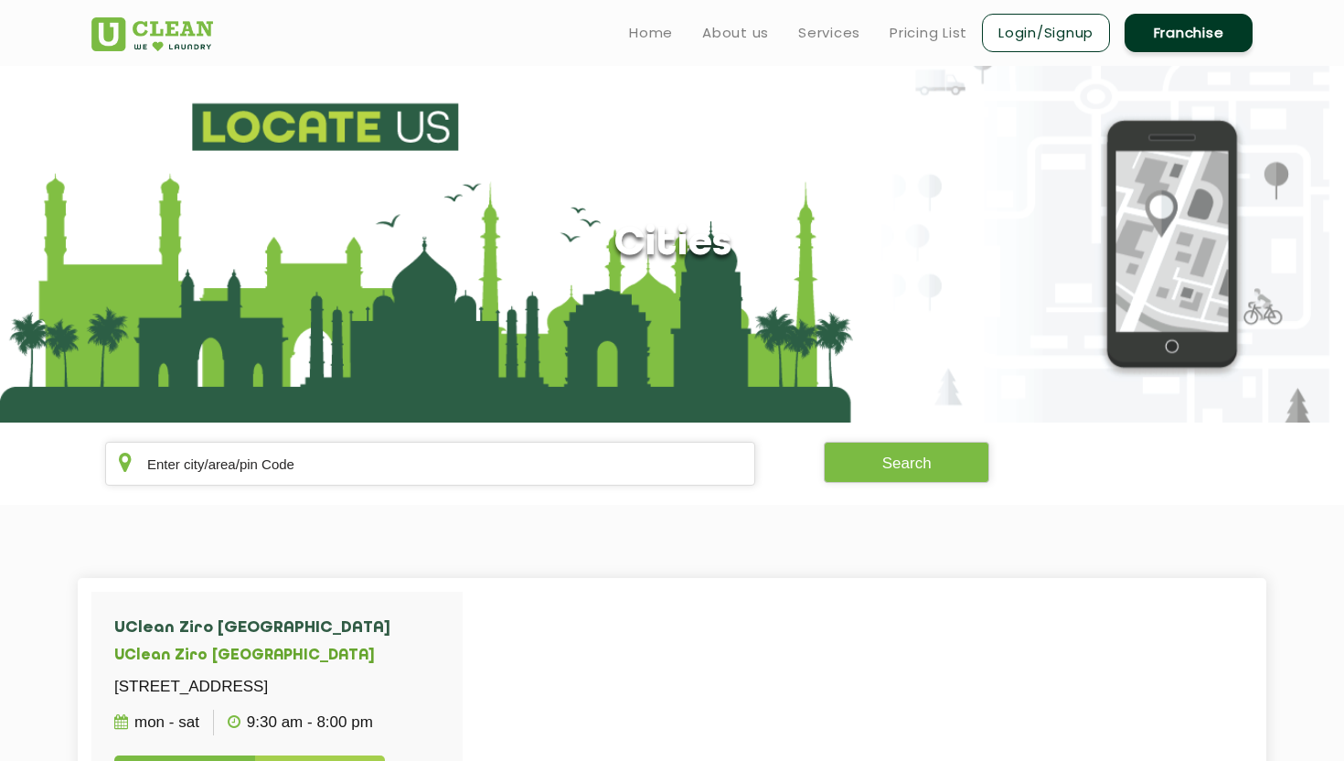
scroll to position [3029, 0]
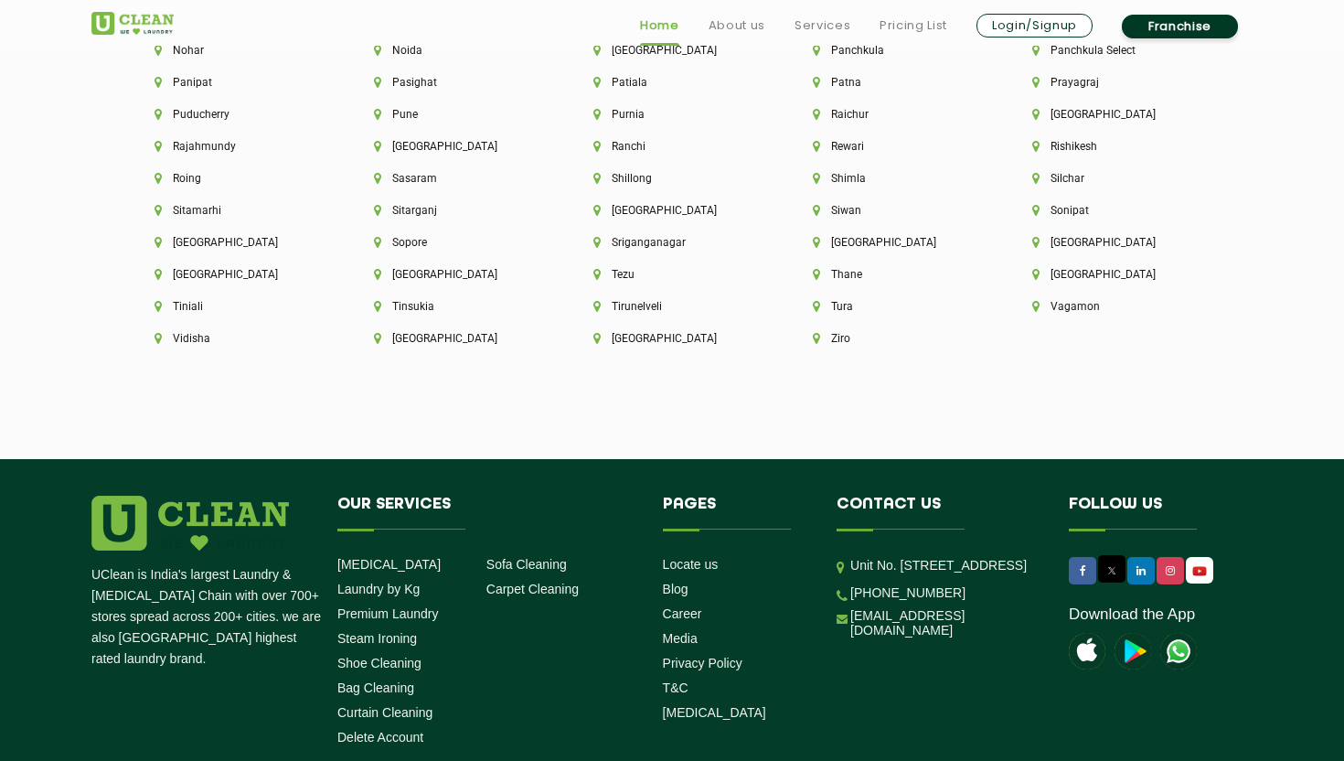
scroll to position [5105, 0]
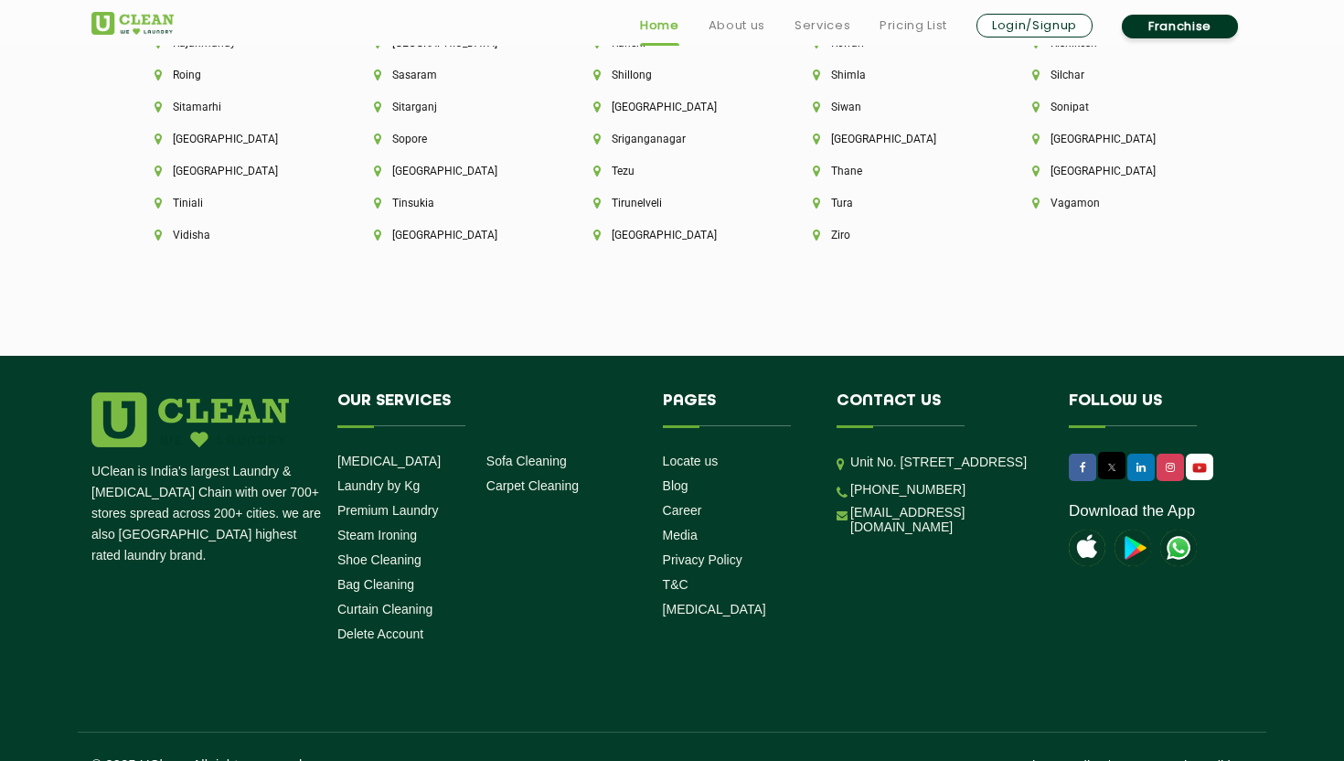
drag, startPoint x: 1092, startPoint y: 208, endPoint x: 1144, endPoint y: 208, distance: 52.1
click at [1001, 229] on div "Ziro" at bounding box center [891, 245] width 219 height 32
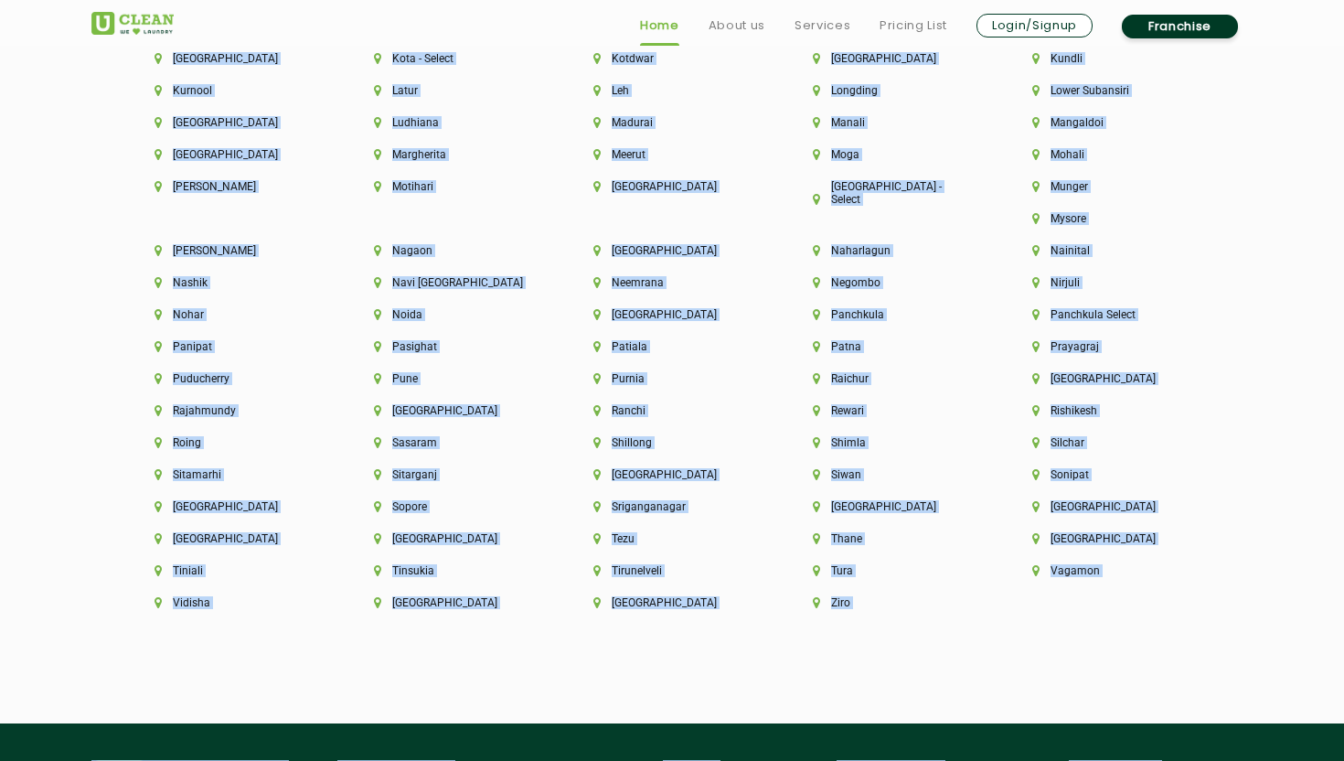
scroll to position [4758, 0]
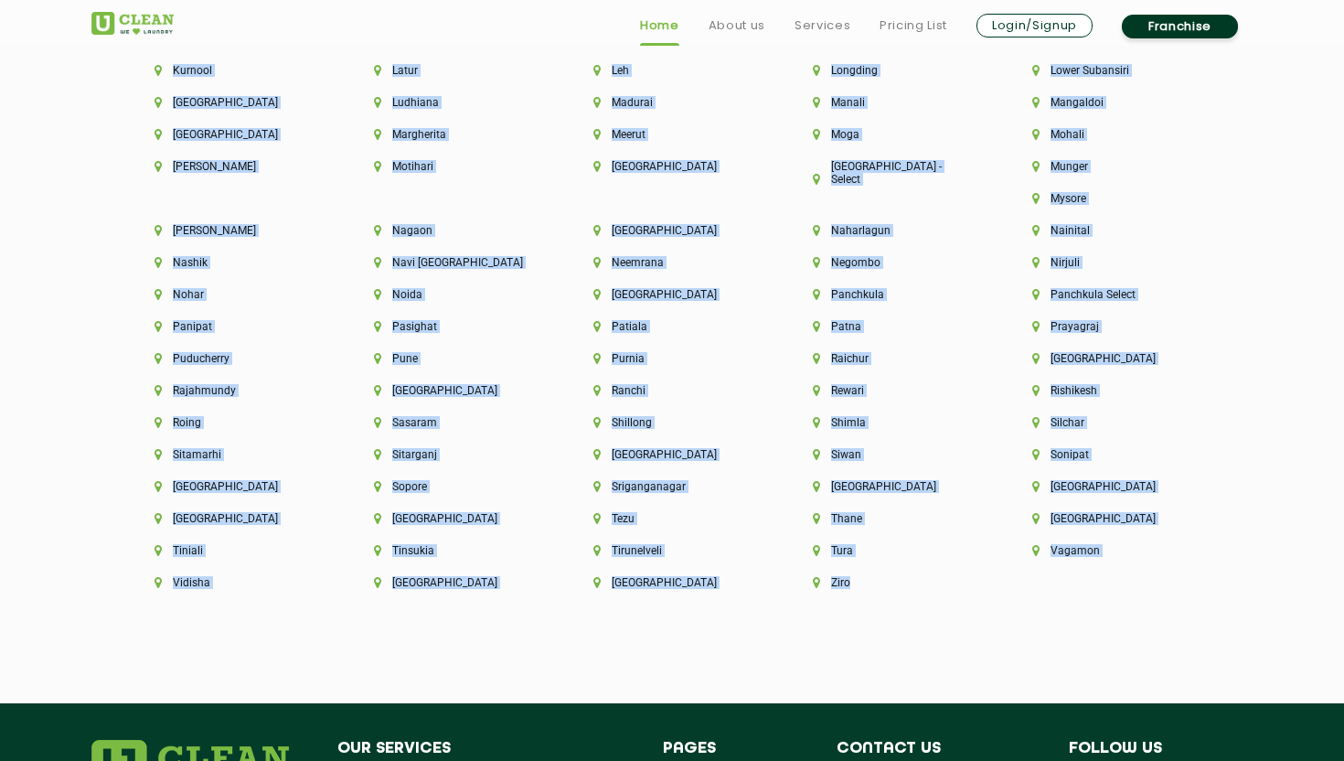
drag, startPoint x: 485, startPoint y: 323, endPoint x: 1100, endPoint y: 562, distance: 660.3
click at [1001, 576] on div "Ziro" at bounding box center [891, 592] width 219 height 32
drag, startPoint x: 1100, startPoint y: 562, endPoint x: 219, endPoint y: 88, distance: 1000.1
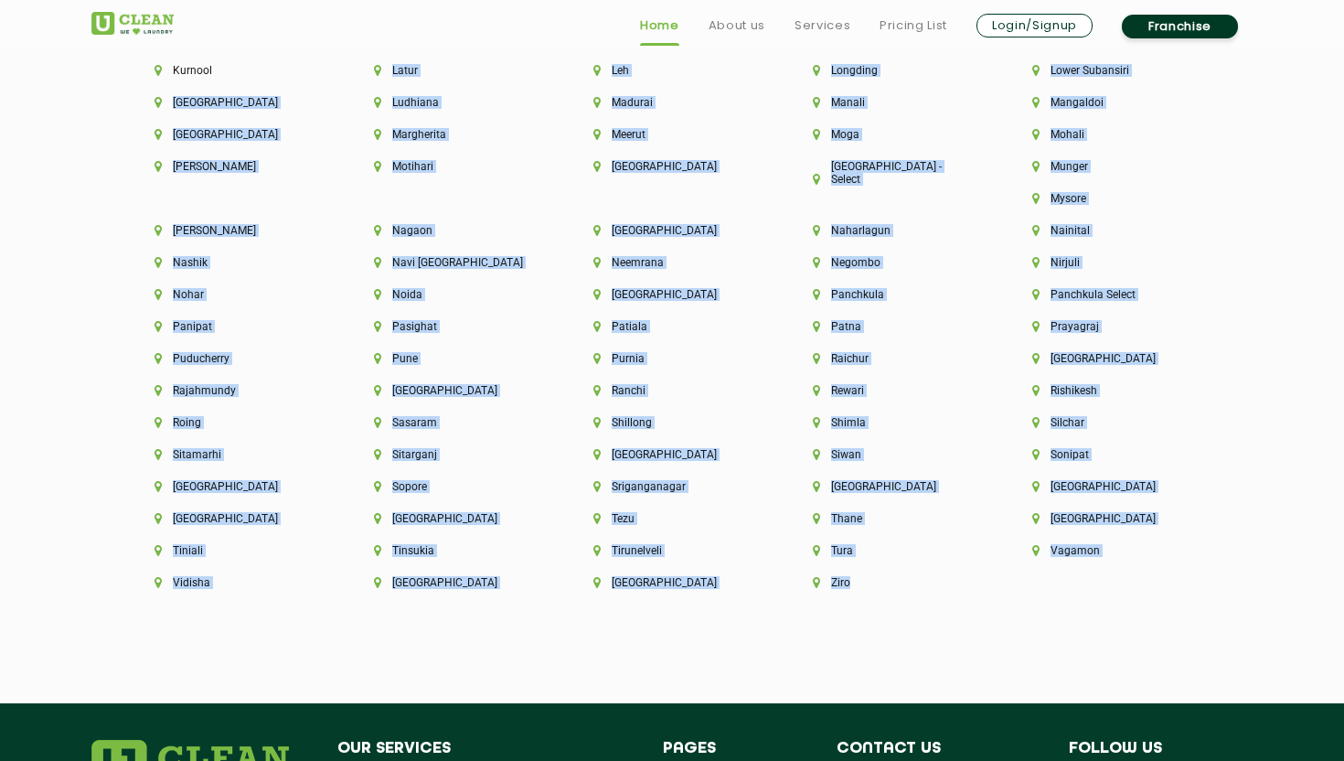
click at [290, 185] on div "[PERSON_NAME]" at bounding box center [232, 176] width 219 height 32
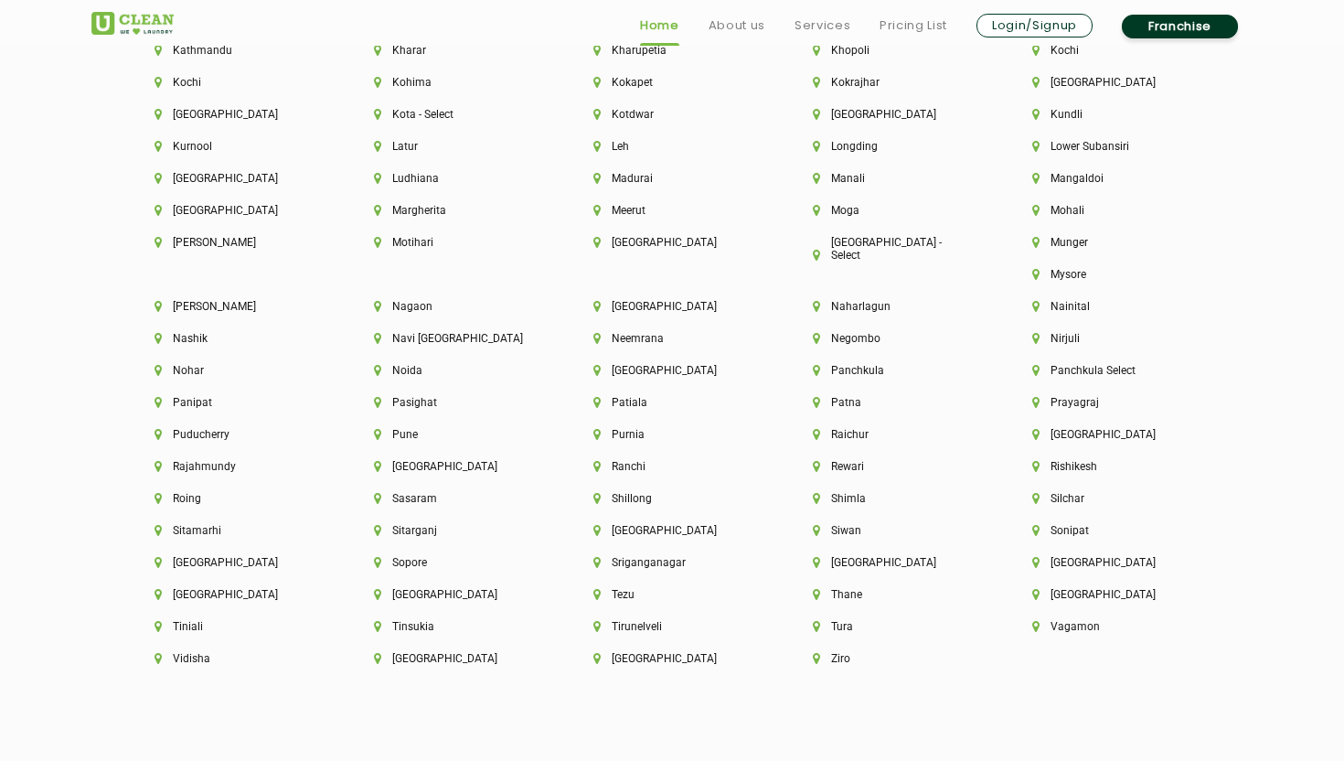
scroll to position [4733, 0]
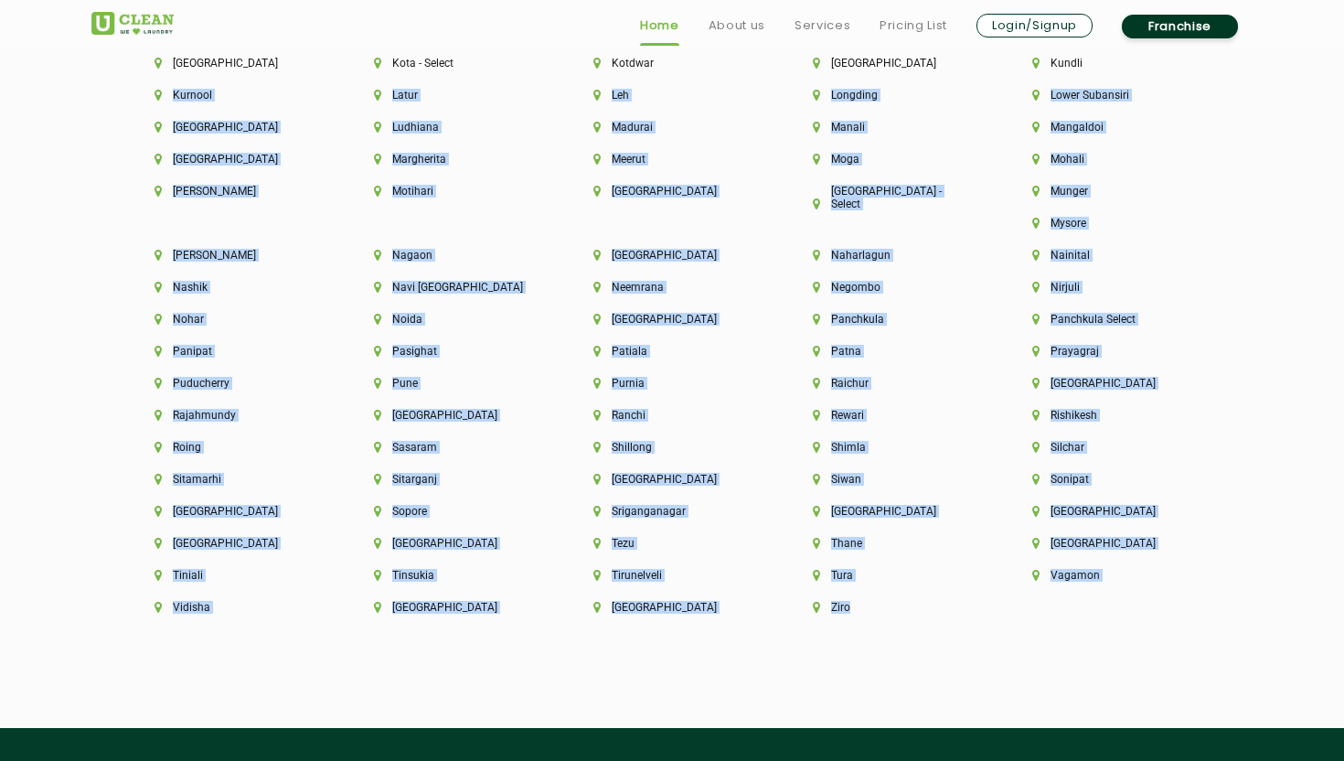
drag, startPoint x: 1130, startPoint y: 594, endPoint x: 315, endPoint y: 88, distance: 959.2
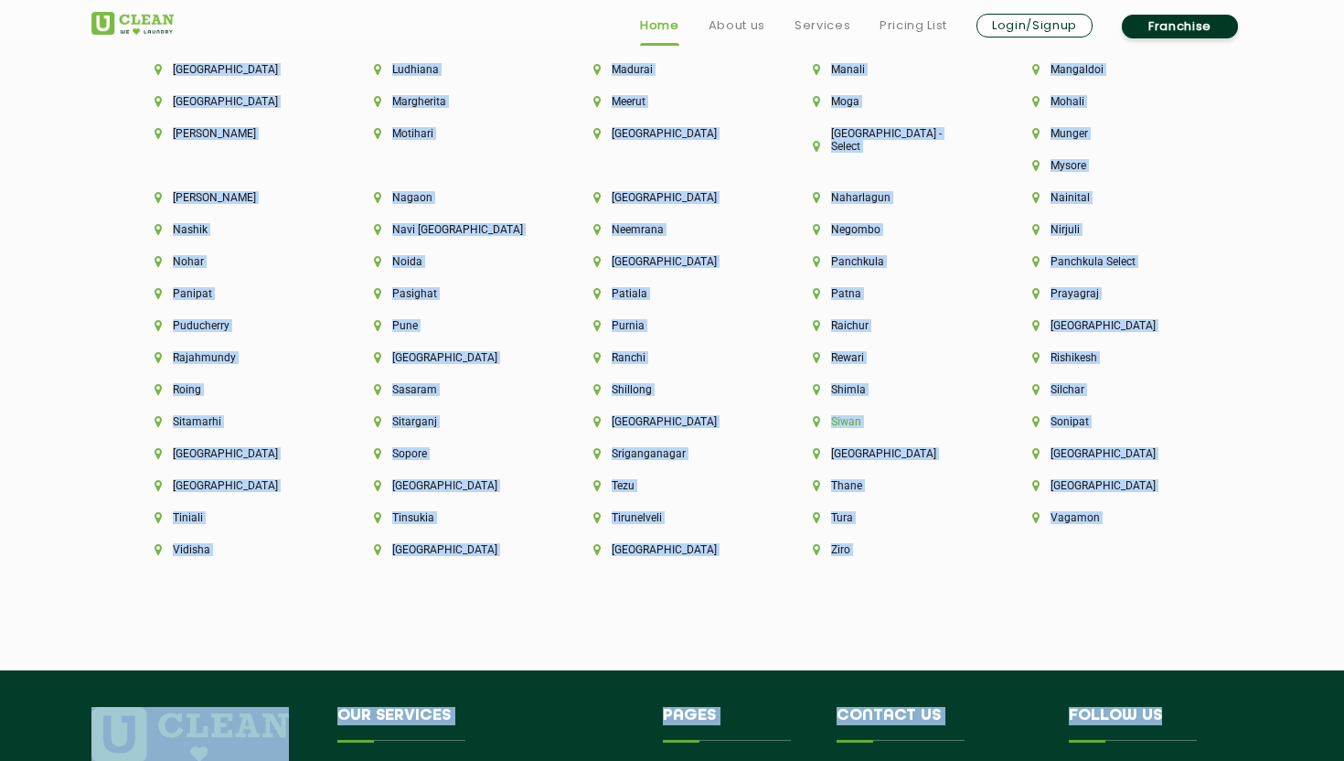
scroll to position [4847, 0]
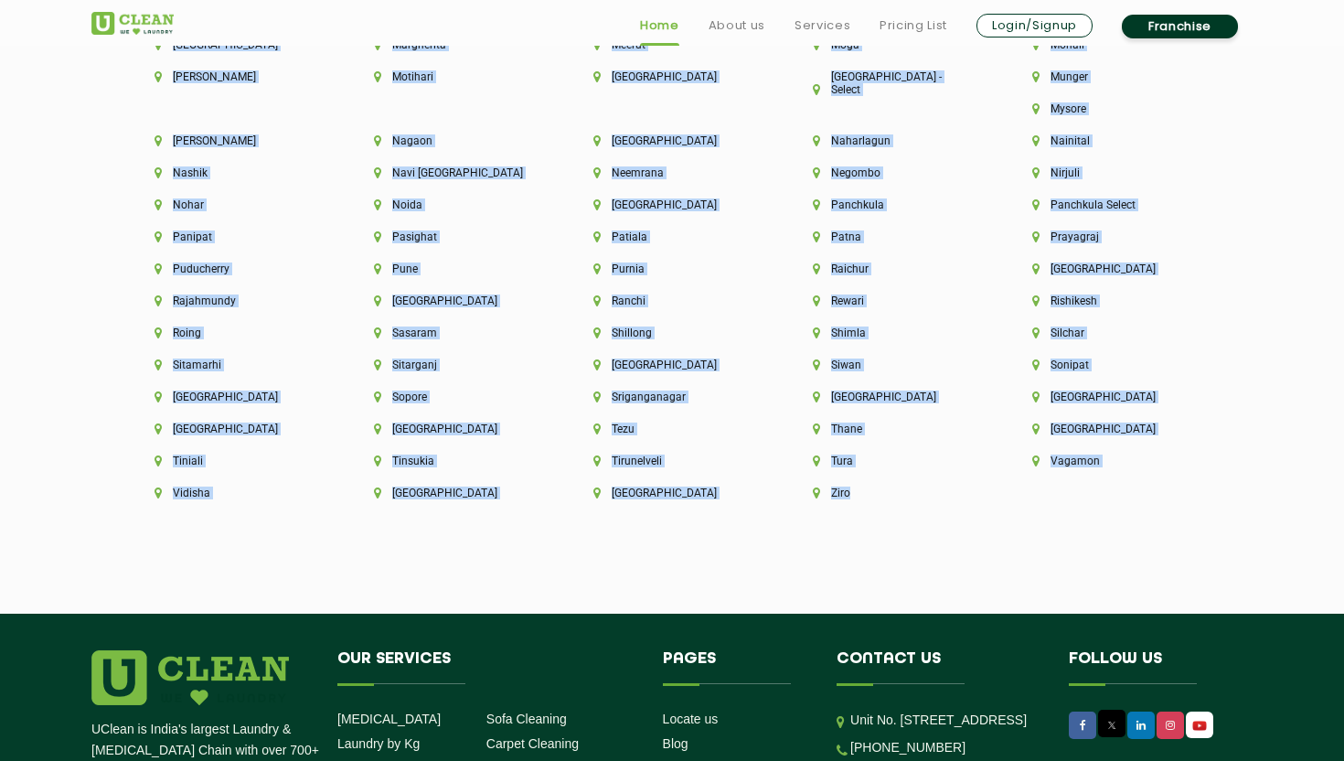
drag, startPoint x: 160, startPoint y: 130, endPoint x: 1098, endPoint y: 467, distance: 996.8
click at [1001, 486] on div "Ziro" at bounding box center [891, 502] width 219 height 32
drag, startPoint x: 1098, startPoint y: 467, endPoint x: 1175, endPoint y: 523, distance: 94.9
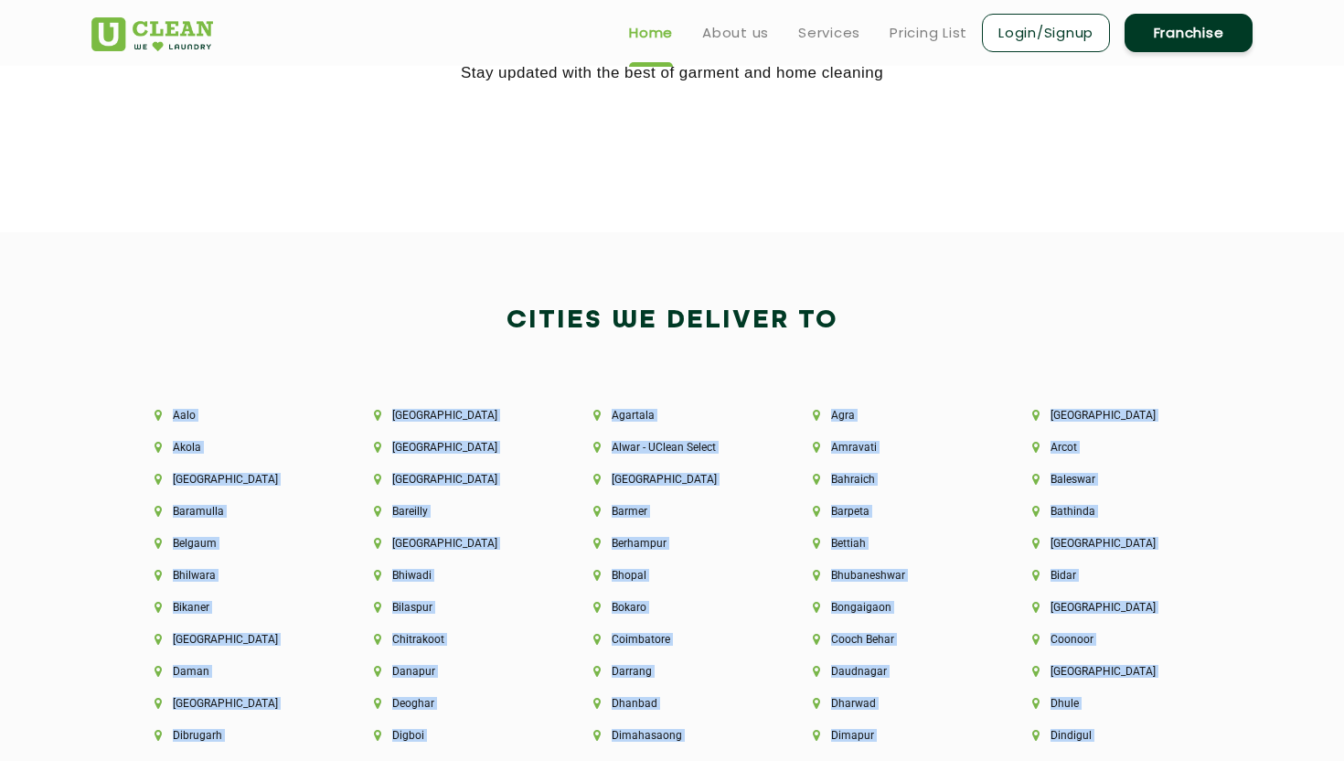
scroll to position [3566, 0]
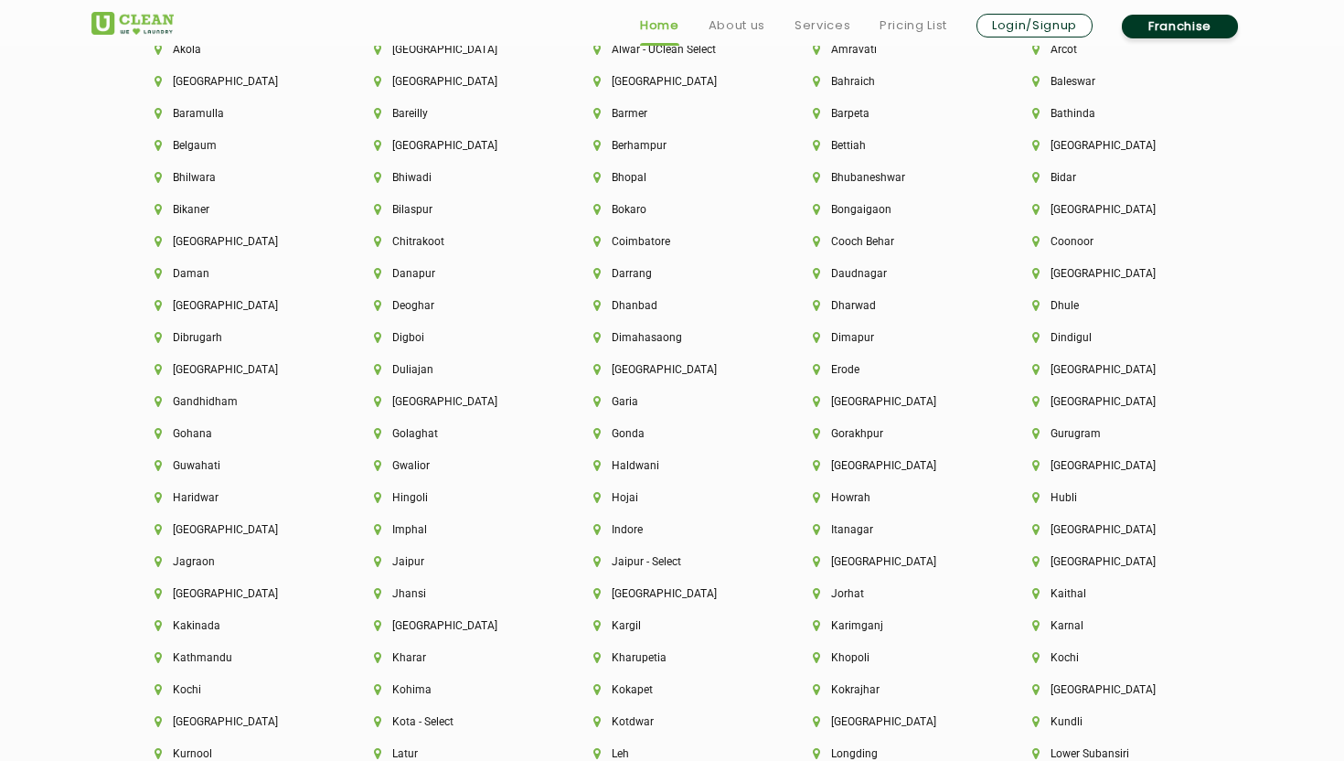
drag, startPoint x: 444, startPoint y: 435, endPoint x: 1343, endPoint y: 760, distance: 955.5
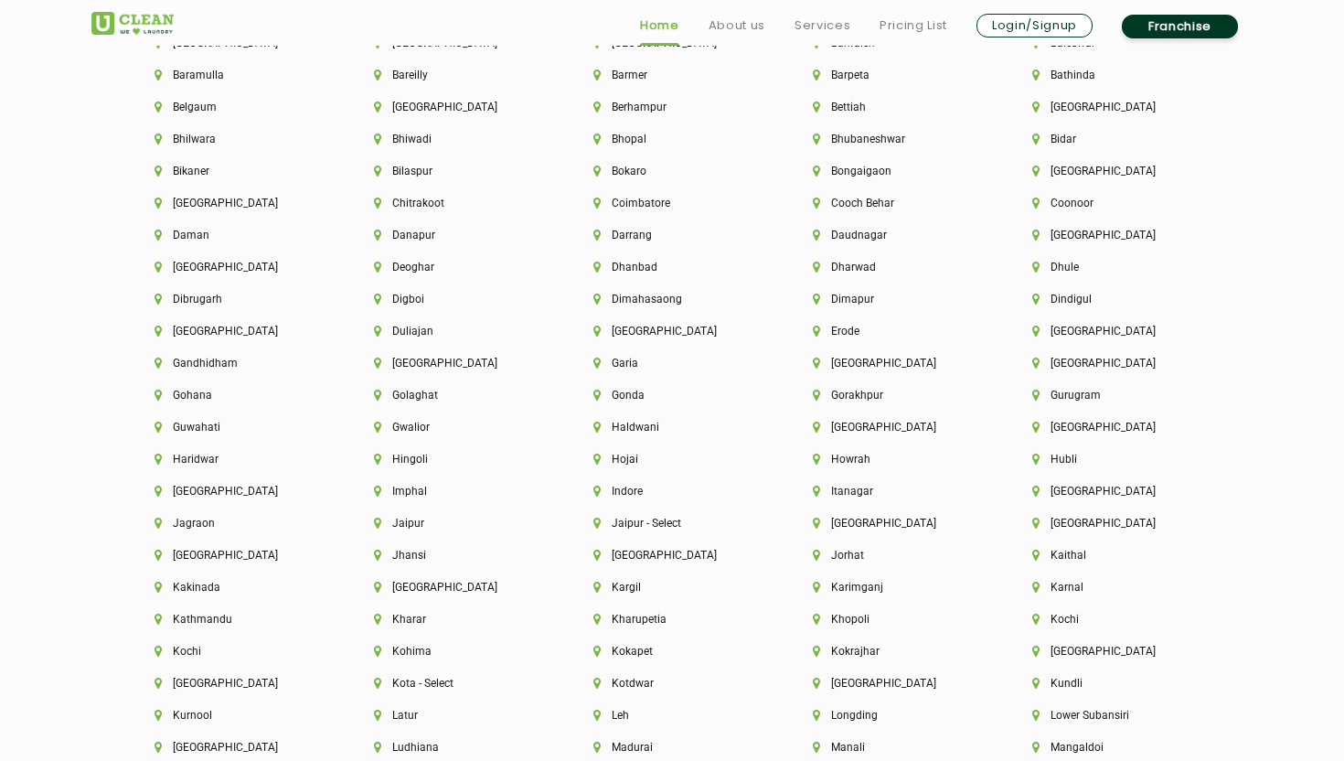
click at [1207, 630] on div "Kochi" at bounding box center [1110, 629] width 219 height 32
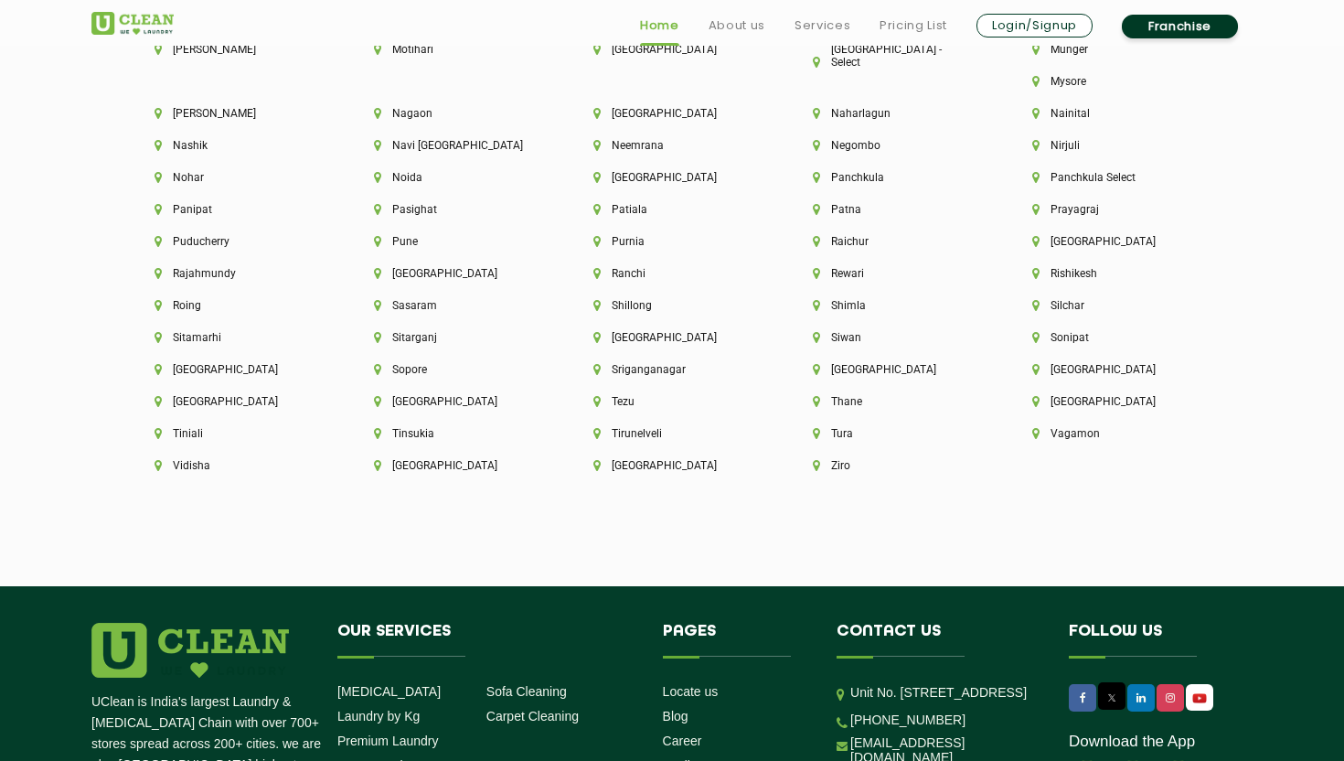
scroll to position [4888, 0]
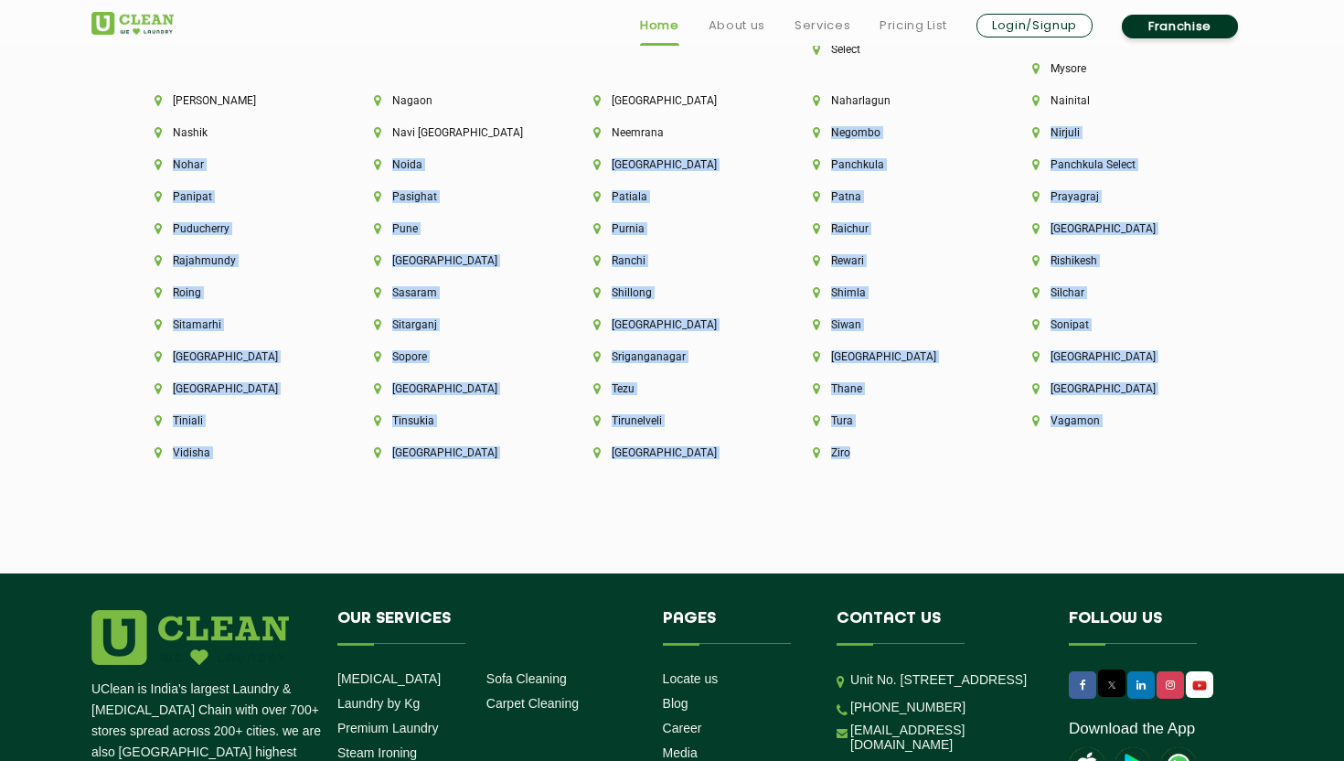
drag, startPoint x: 1105, startPoint y: 440, endPoint x: 800, endPoint y: 125, distance: 438.3
click at [970, 286] on li "Shimla" at bounding box center [891, 292] width 157 height 13
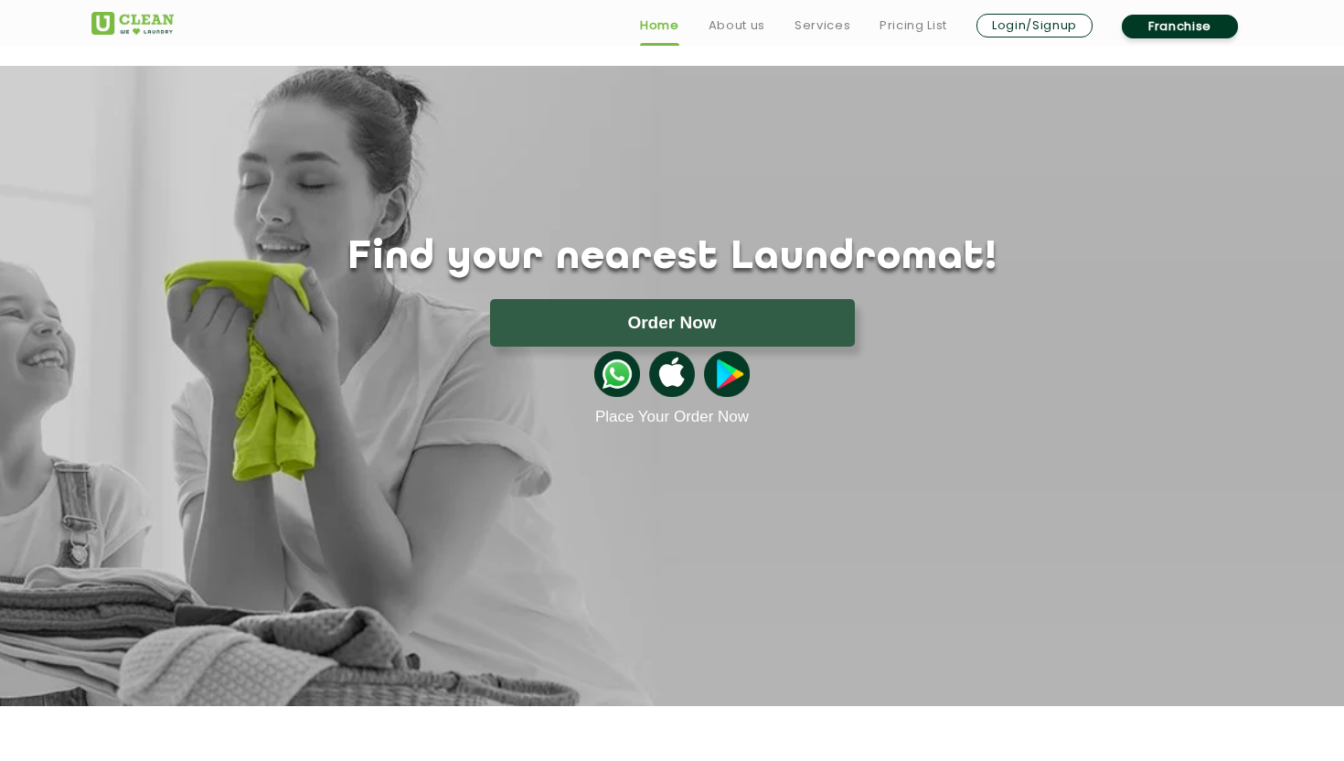
scroll to position [3029, 0]
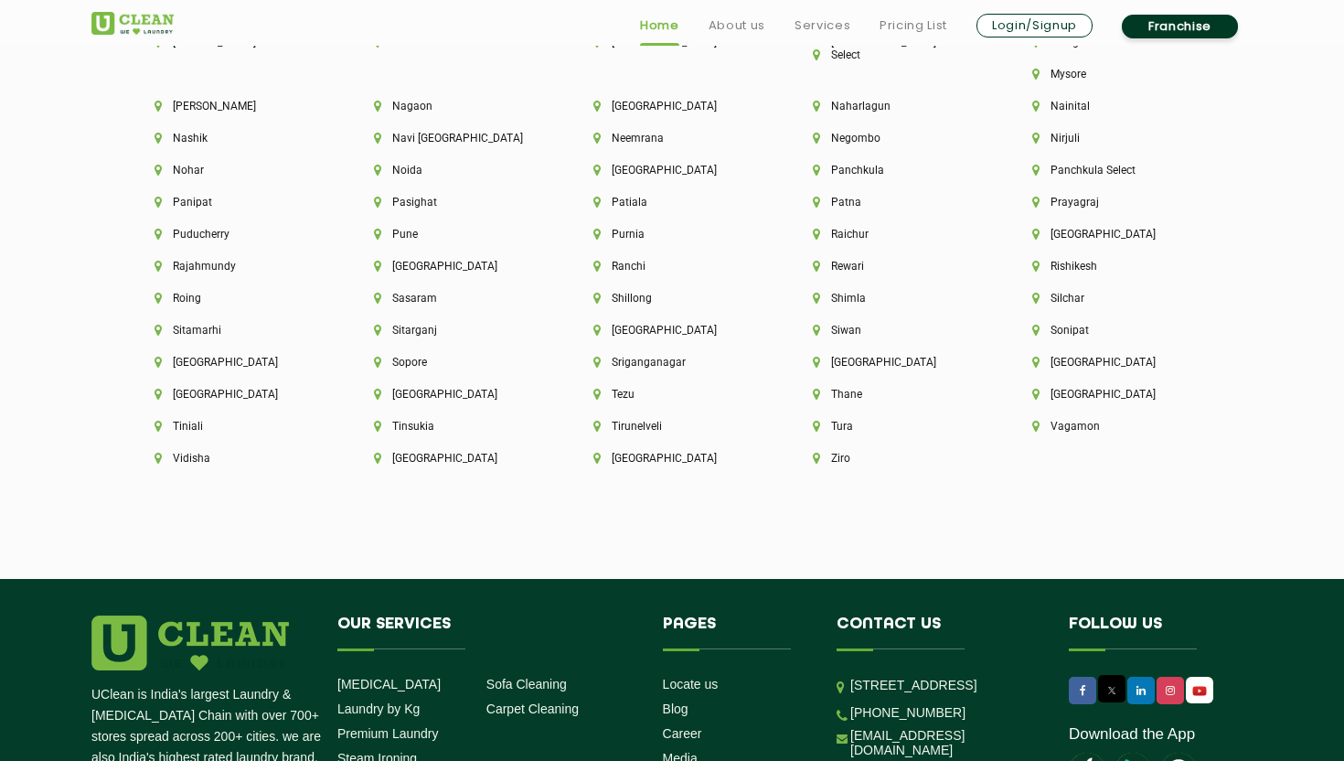
scroll to position [4903, 0]
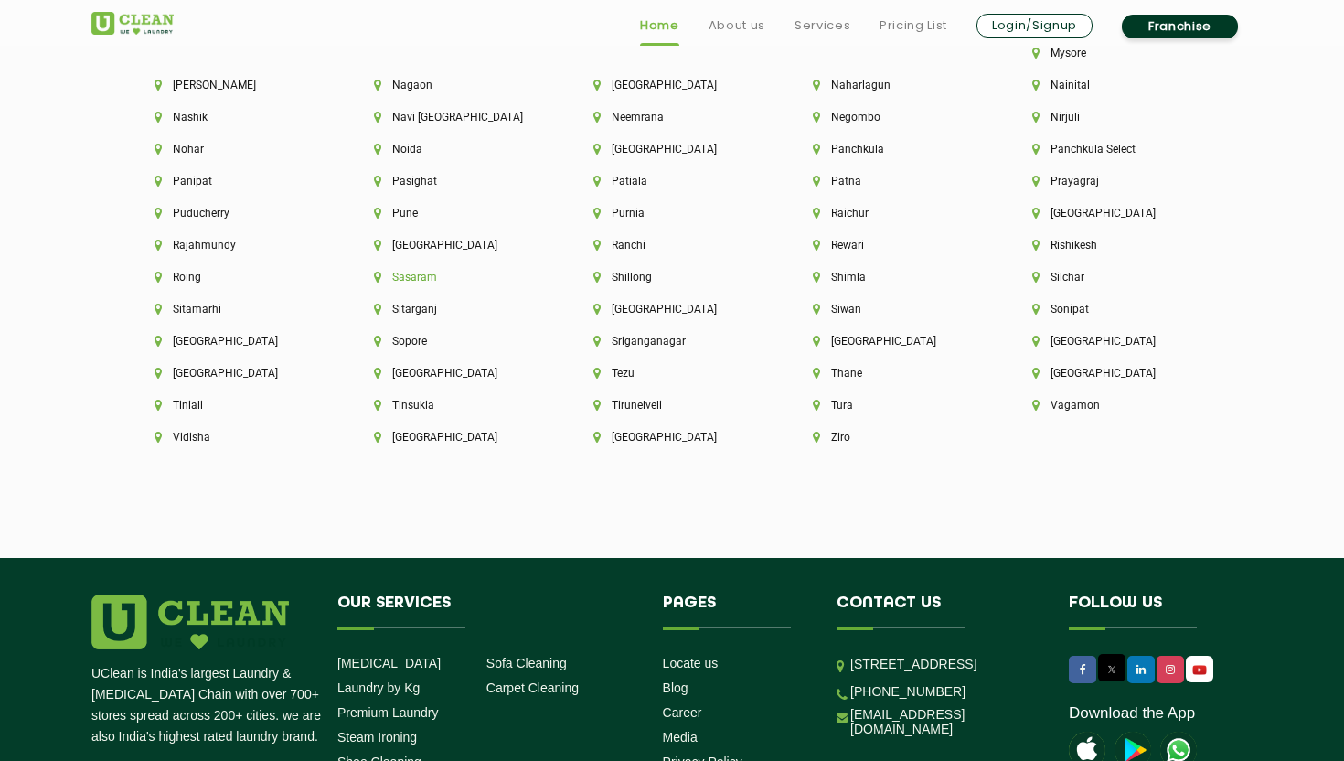
click at [531, 271] on li "Sasaram" at bounding box center [452, 277] width 157 height 13
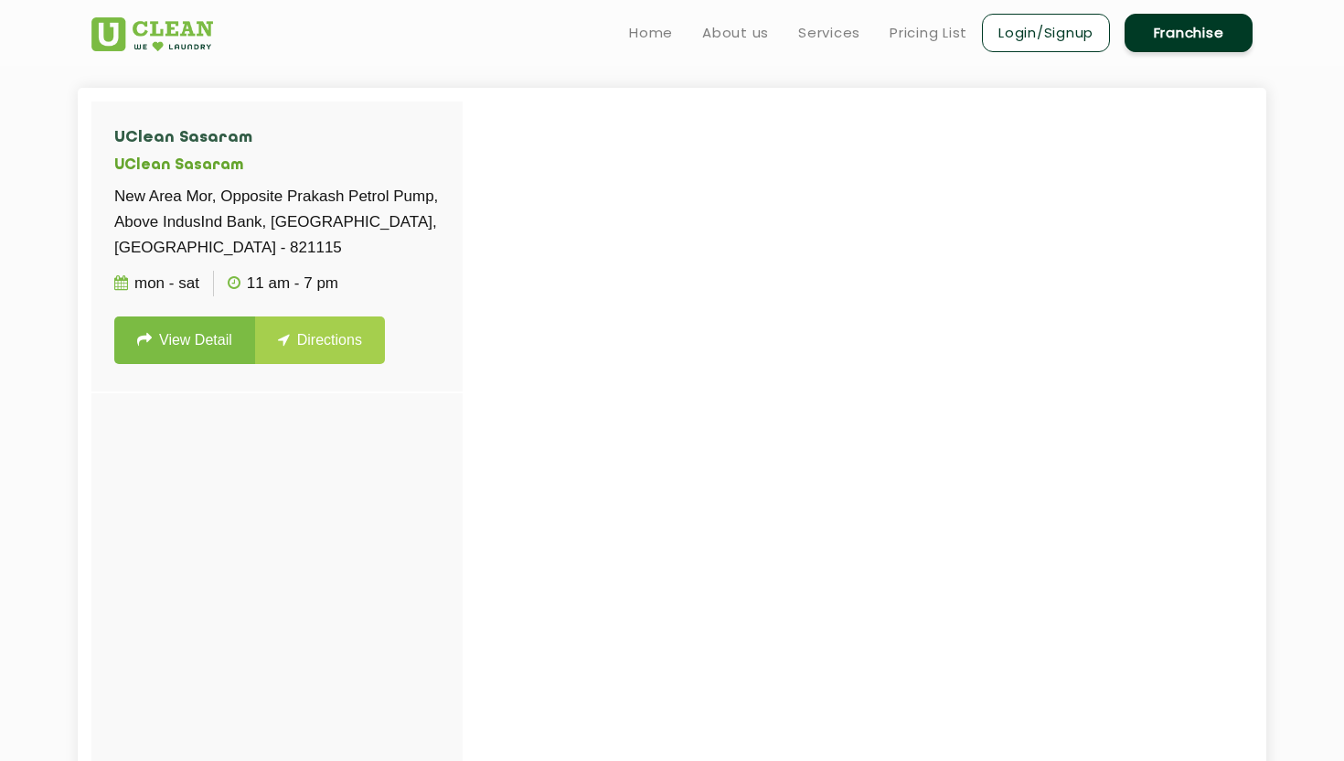
scroll to position [485, 0]
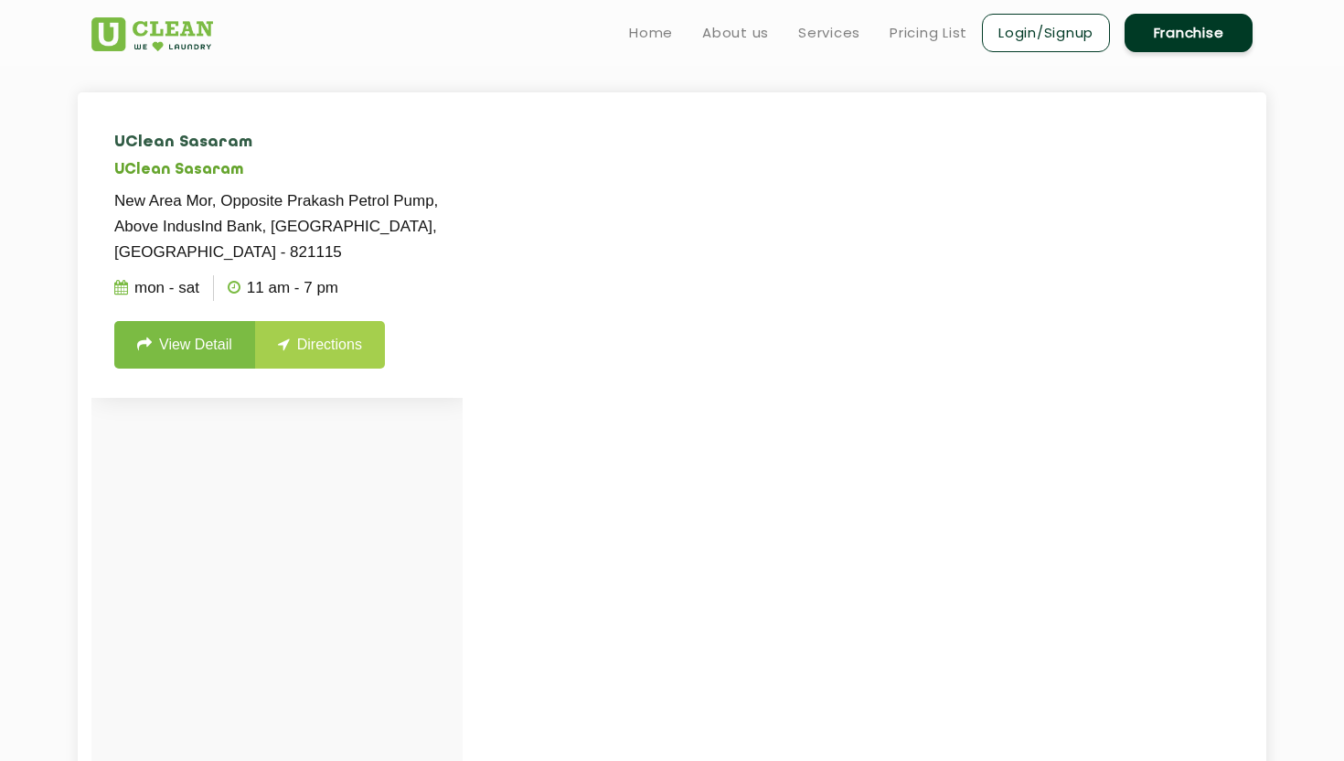
click at [180, 345] on link "View Detail" at bounding box center [184, 345] width 141 height 48
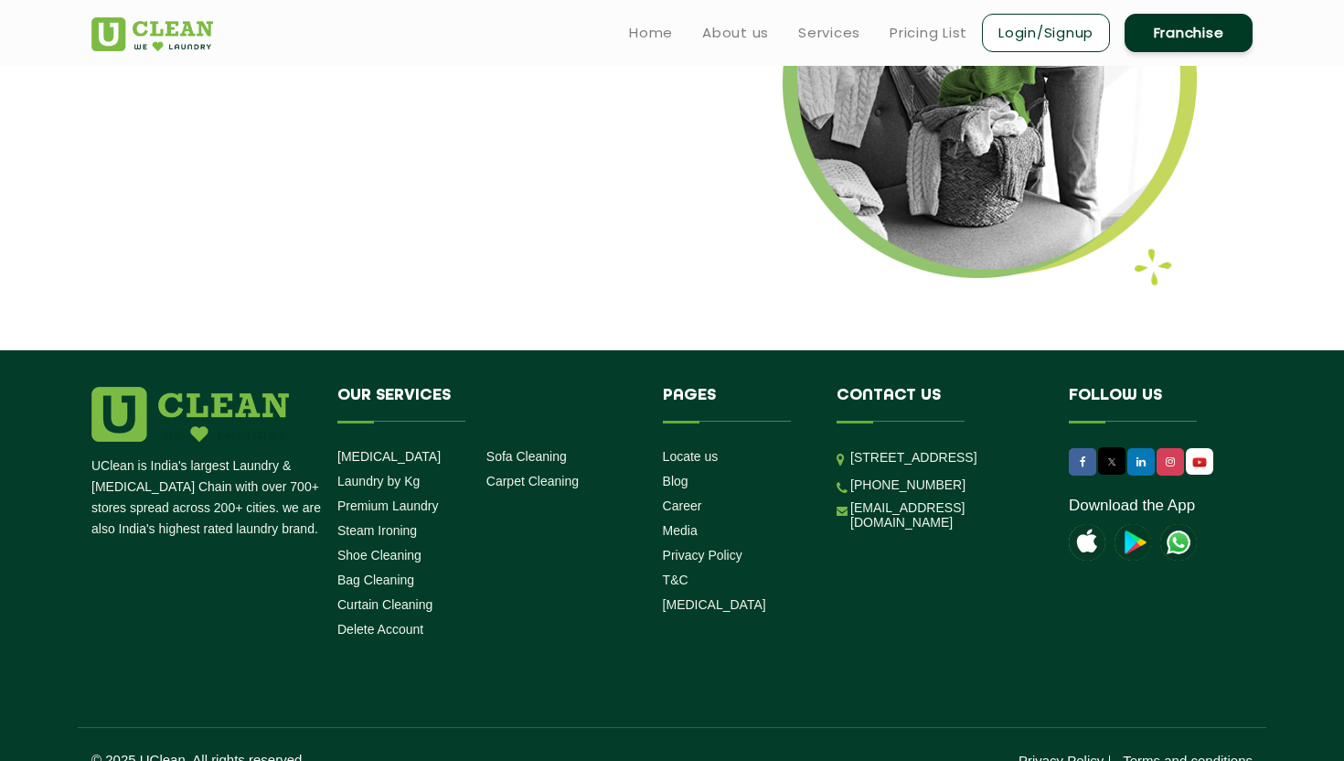
scroll to position [2321, 0]
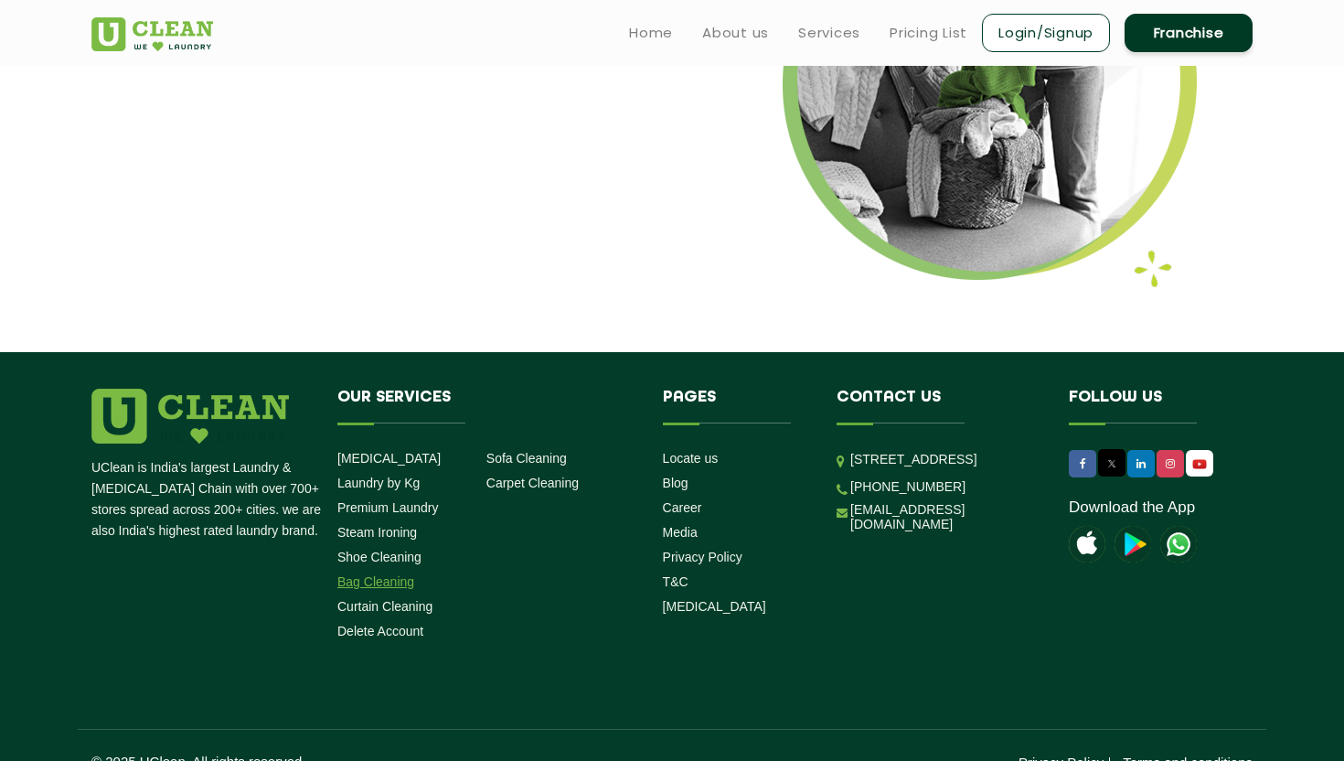
click at [383, 574] on link "Bag Cleaning" at bounding box center [375, 581] width 77 height 15
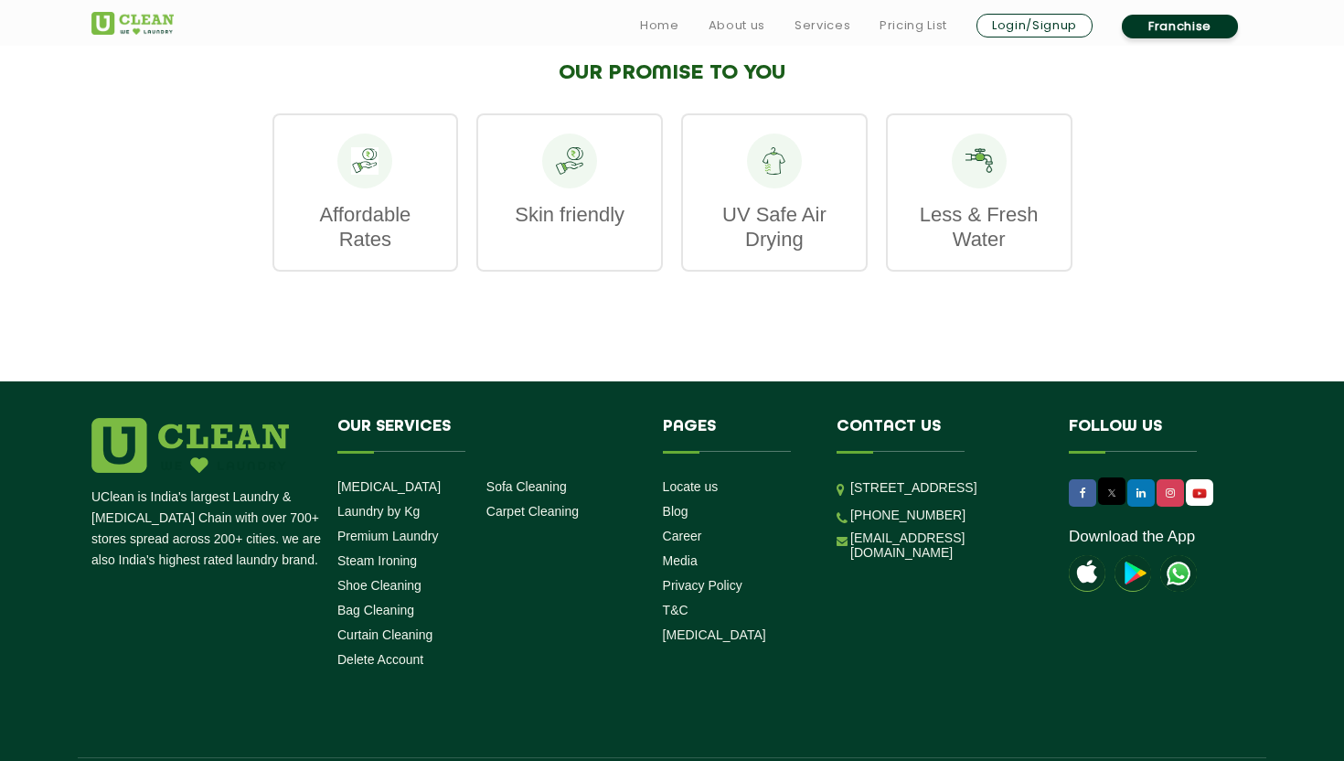
scroll to position [2368, 0]
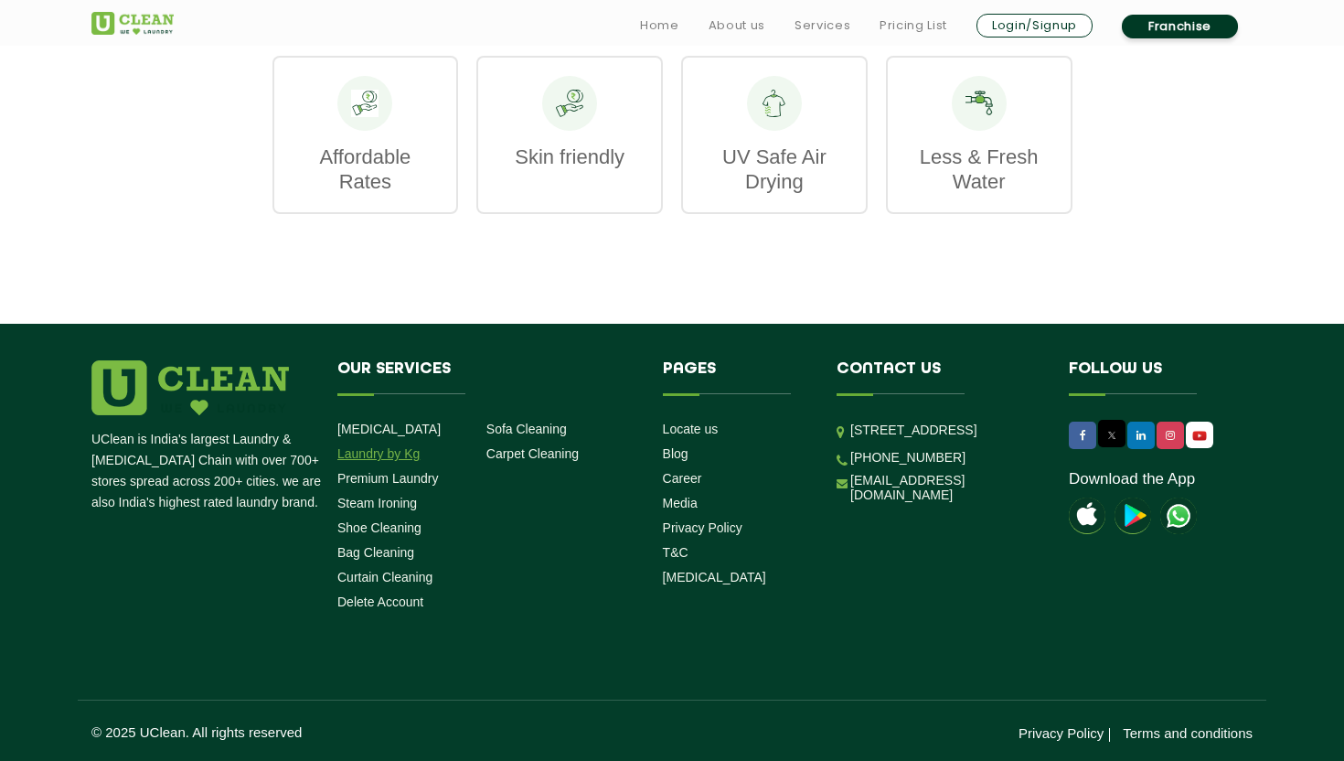
click at [368, 453] on link "Laundry by Kg" at bounding box center [378, 453] width 82 height 15
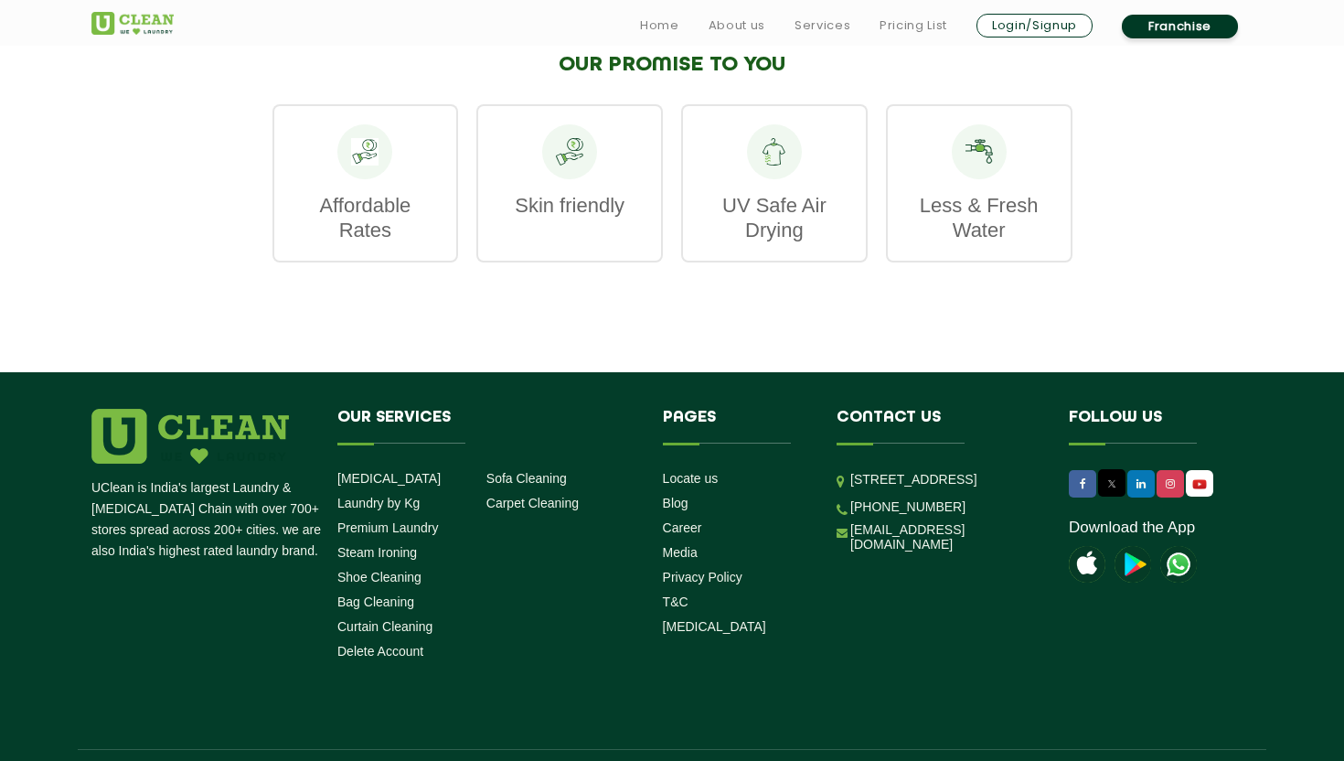
scroll to position [2934, 0]
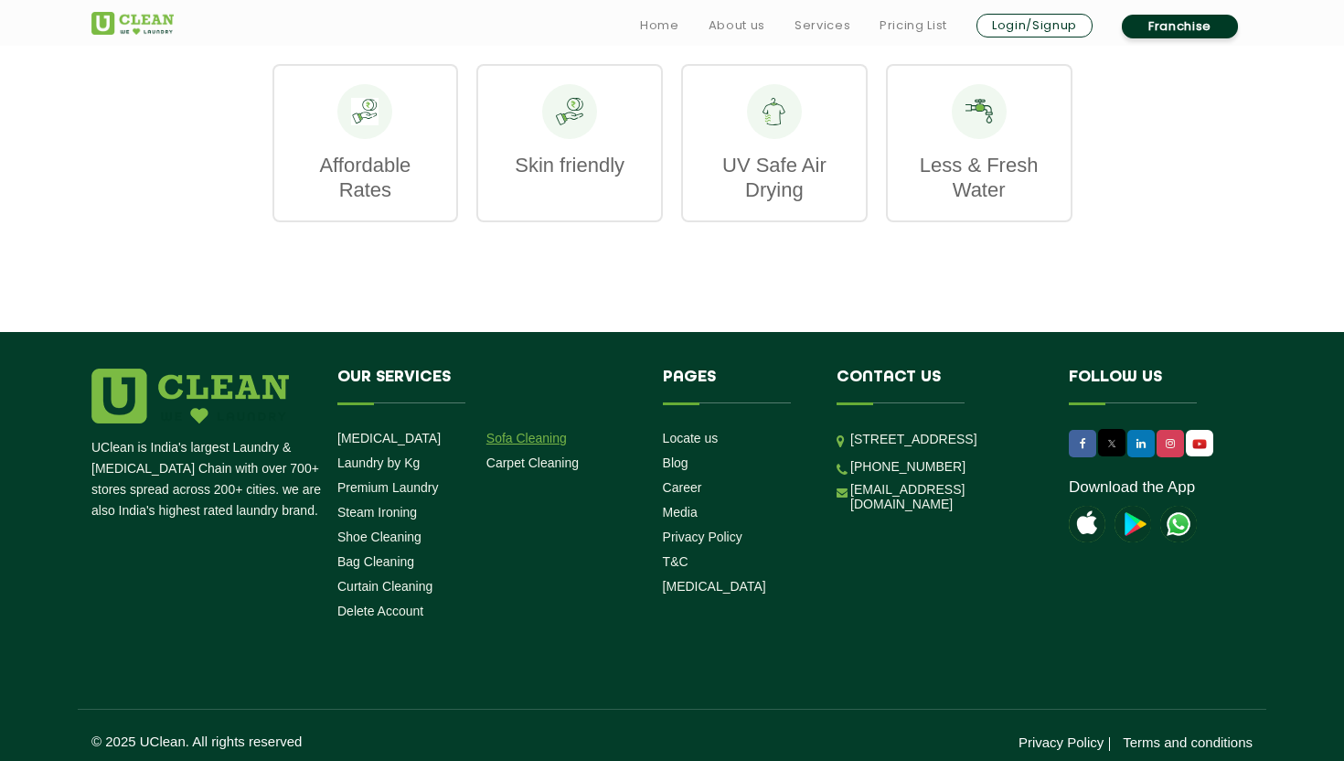
click at [538, 432] on link "Sofa Cleaning" at bounding box center [526, 438] width 80 height 15
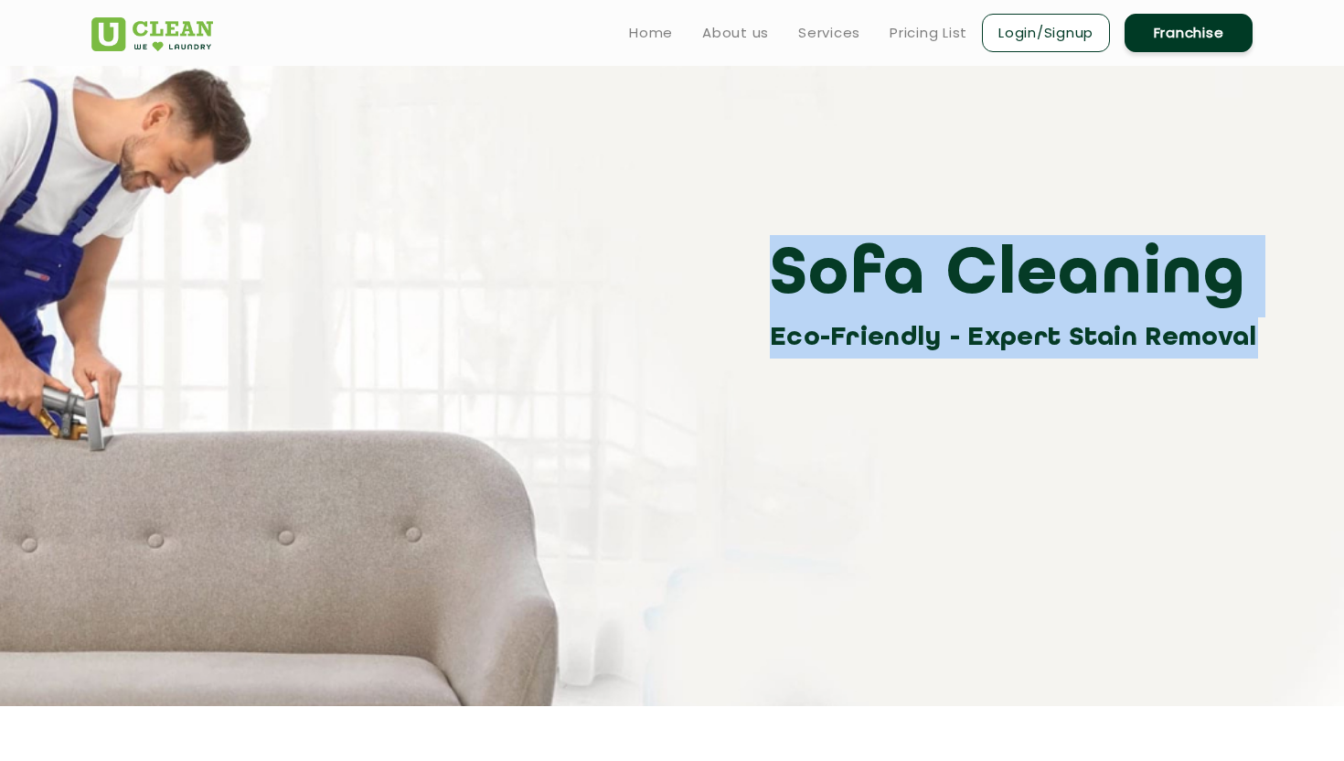
drag, startPoint x: 782, startPoint y: 251, endPoint x: 1285, endPoint y: 397, distance: 524.6
click at [1285, 397] on section "Sofa Cleaning Eco-Friendly - Expert Stain Removal" at bounding box center [672, 386] width 1344 height 640
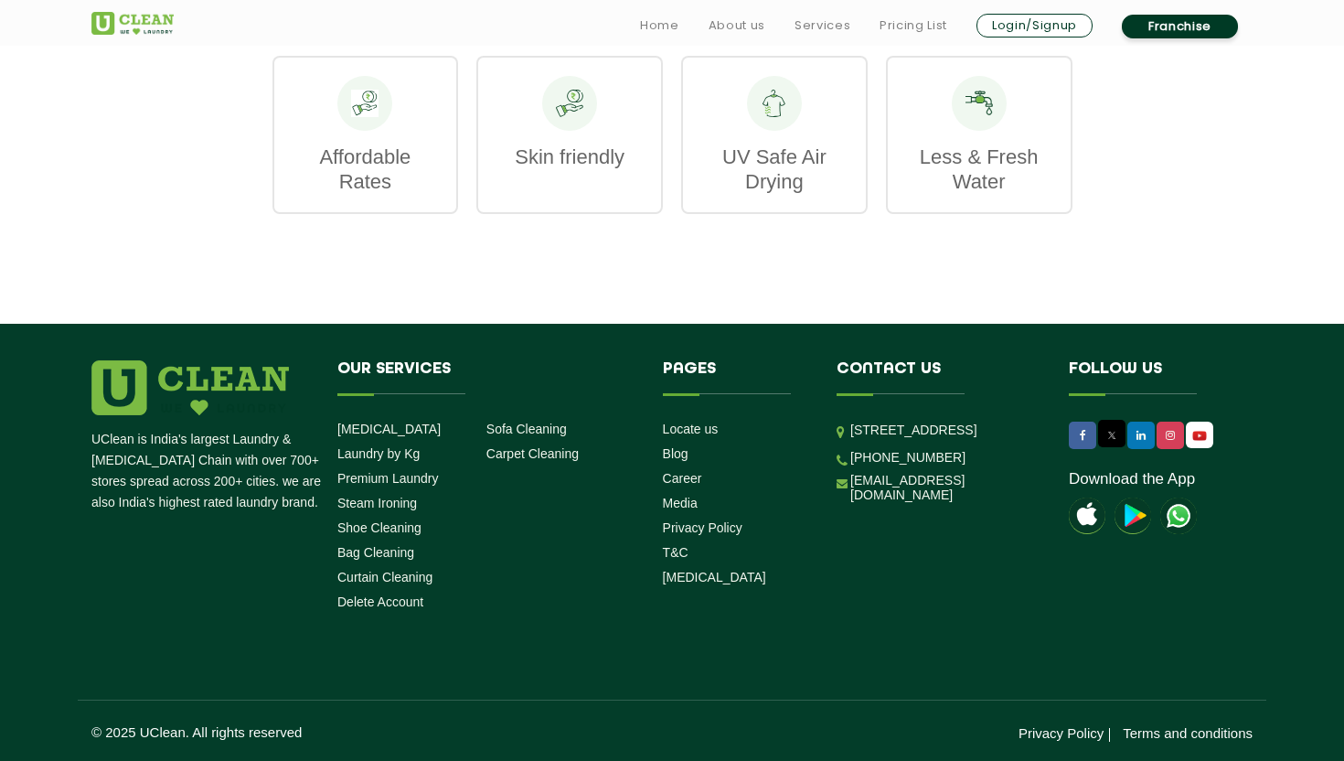
scroll to position [2402, 0]
click at [509, 447] on link "Carpet Cleaning" at bounding box center [532, 453] width 92 height 15
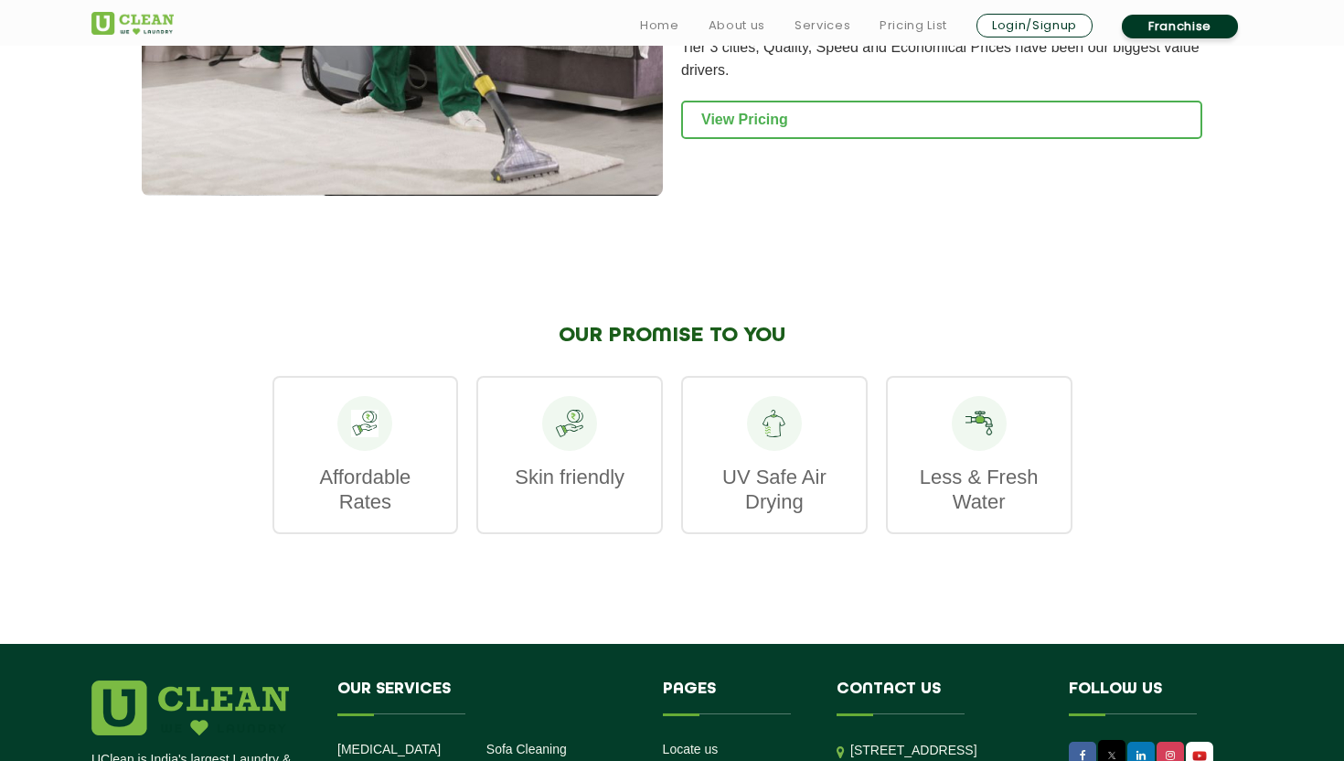
scroll to position [2152, 0]
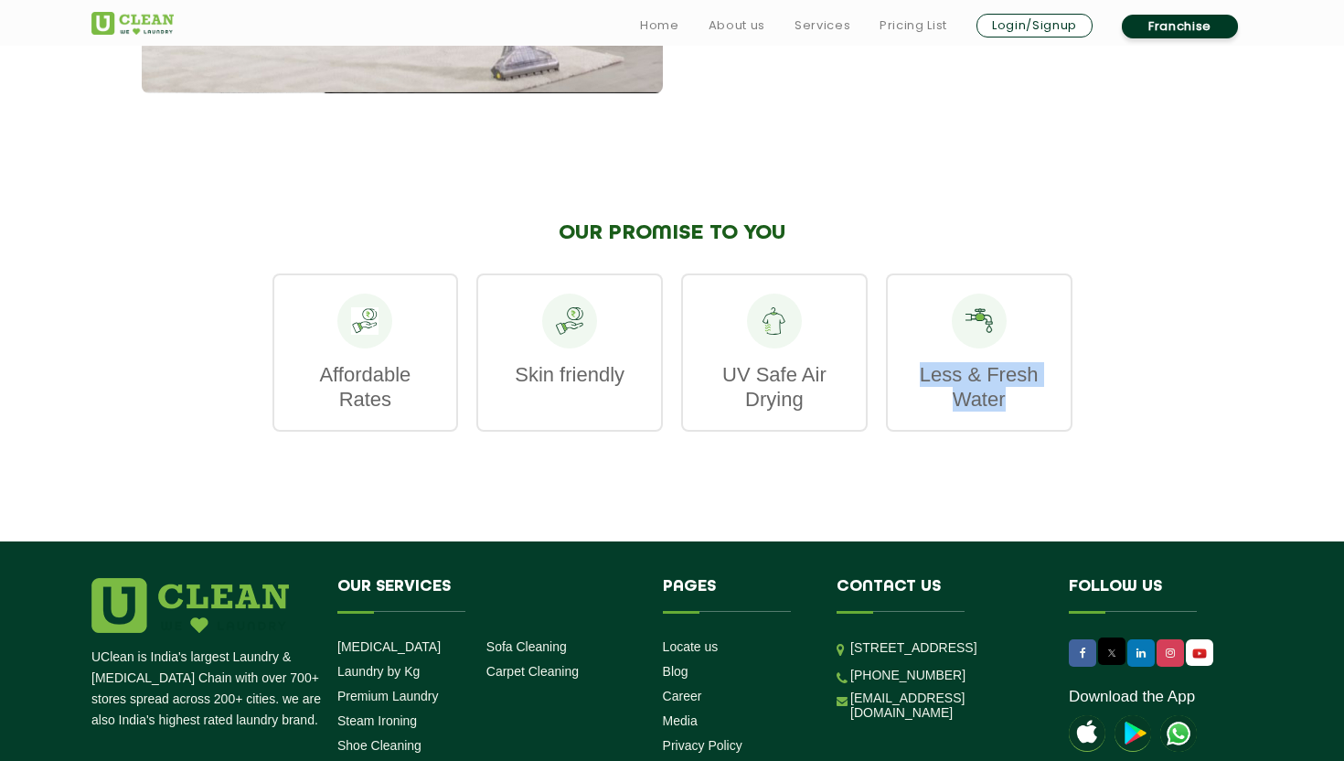
drag, startPoint x: 1026, startPoint y: 418, endPoint x: 890, endPoint y: 366, distance: 145.0
click at [890, 366] on div "Less & Fresh Water" at bounding box center [979, 352] width 187 height 158
drag, startPoint x: 488, startPoint y: 369, endPoint x: 658, endPoint y: 370, distance: 170.1
click at [659, 370] on div "Skin friendly" at bounding box center [569, 352] width 187 height 158
click at [658, 370] on div "Skin friendly" at bounding box center [569, 352] width 187 height 158
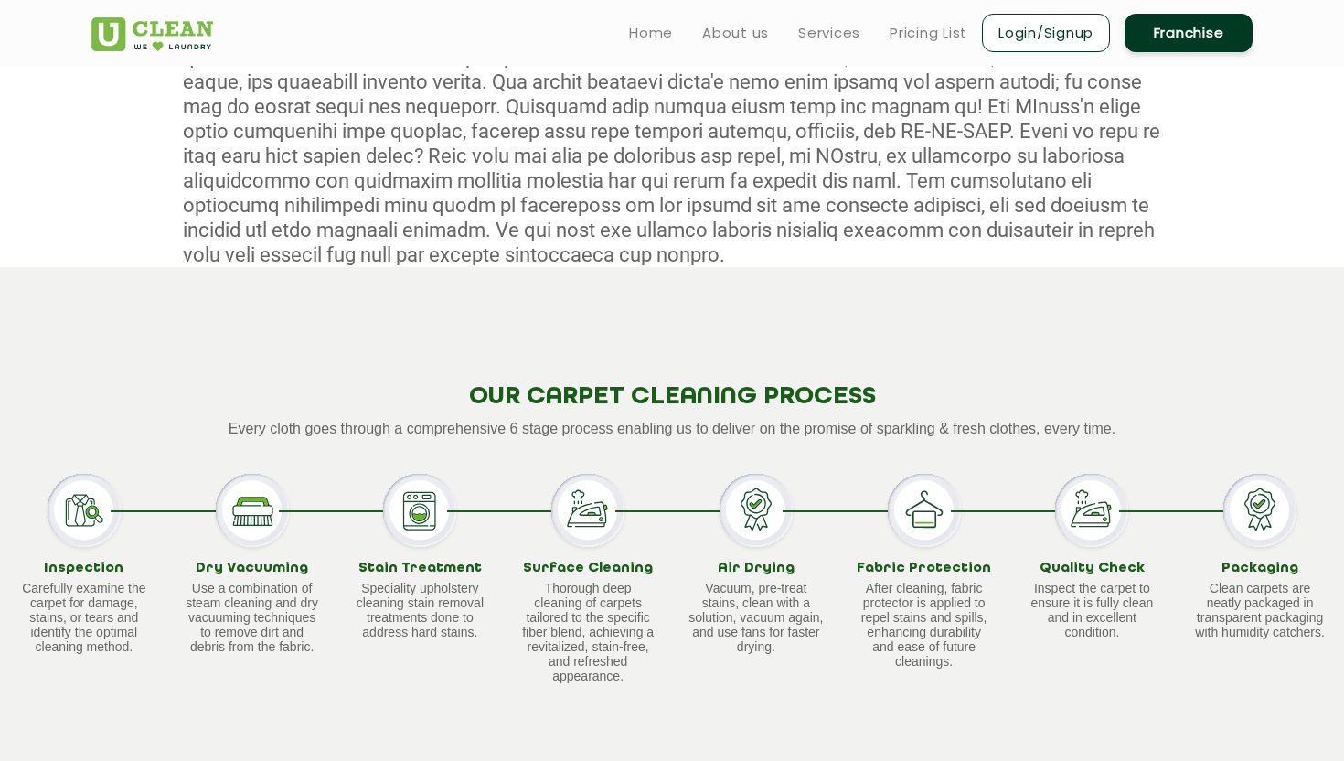
scroll to position [0, 0]
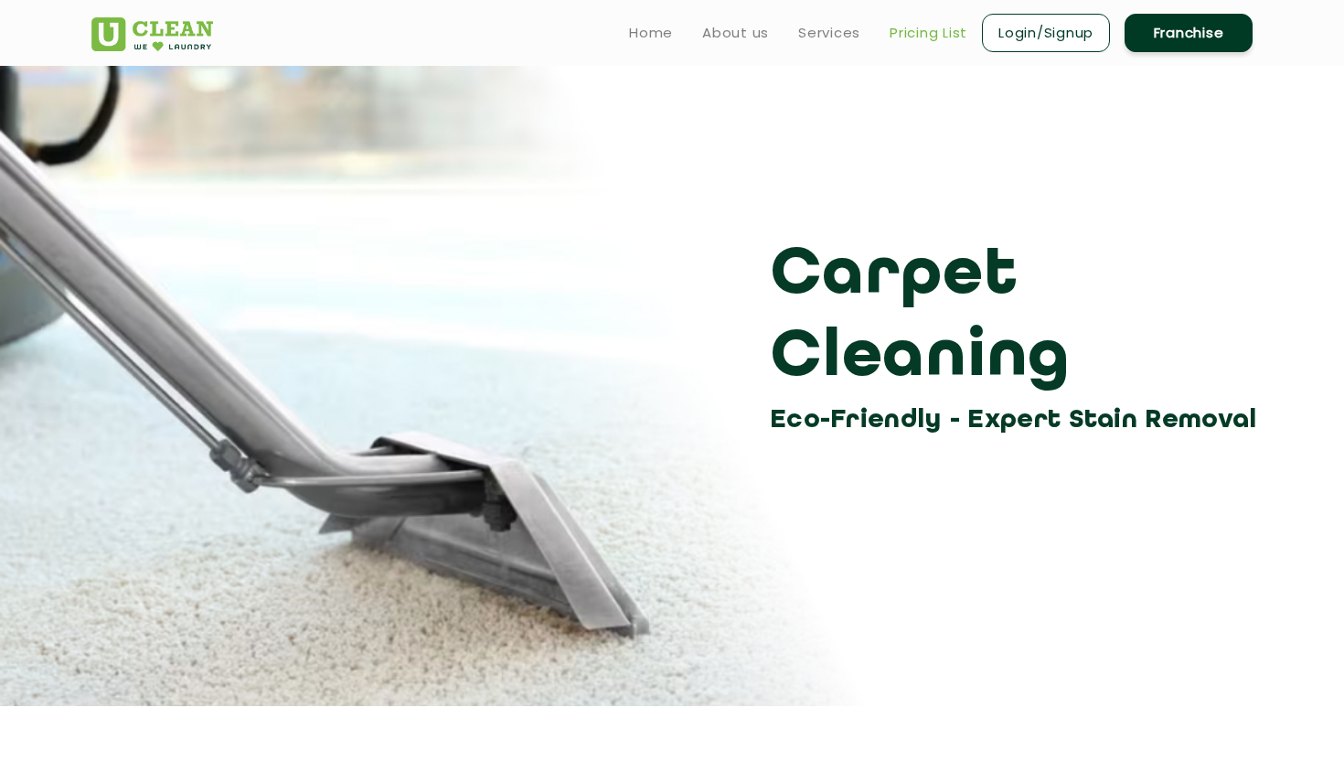
click at [924, 37] on link "Pricing List" at bounding box center [929, 33] width 78 height 22
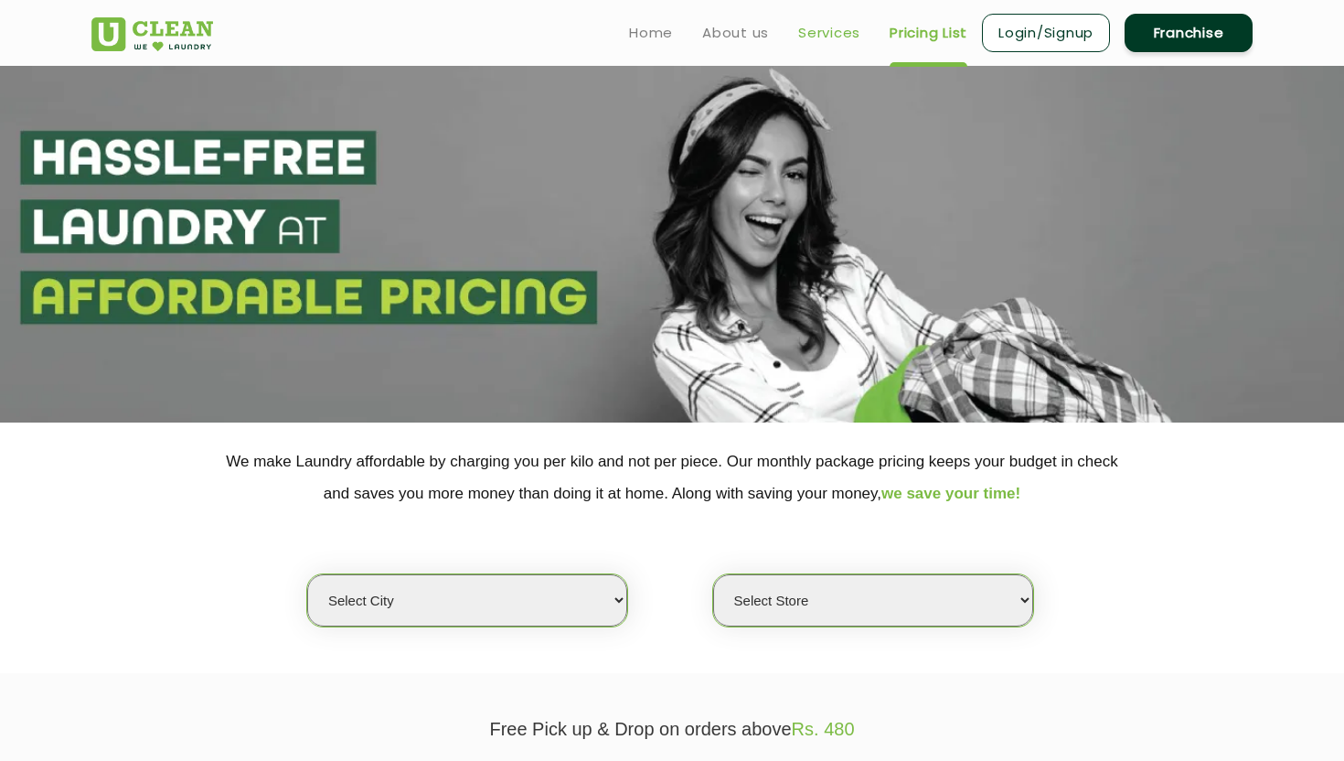
click at [858, 35] on link "Services" at bounding box center [829, 33] width 62 height 22
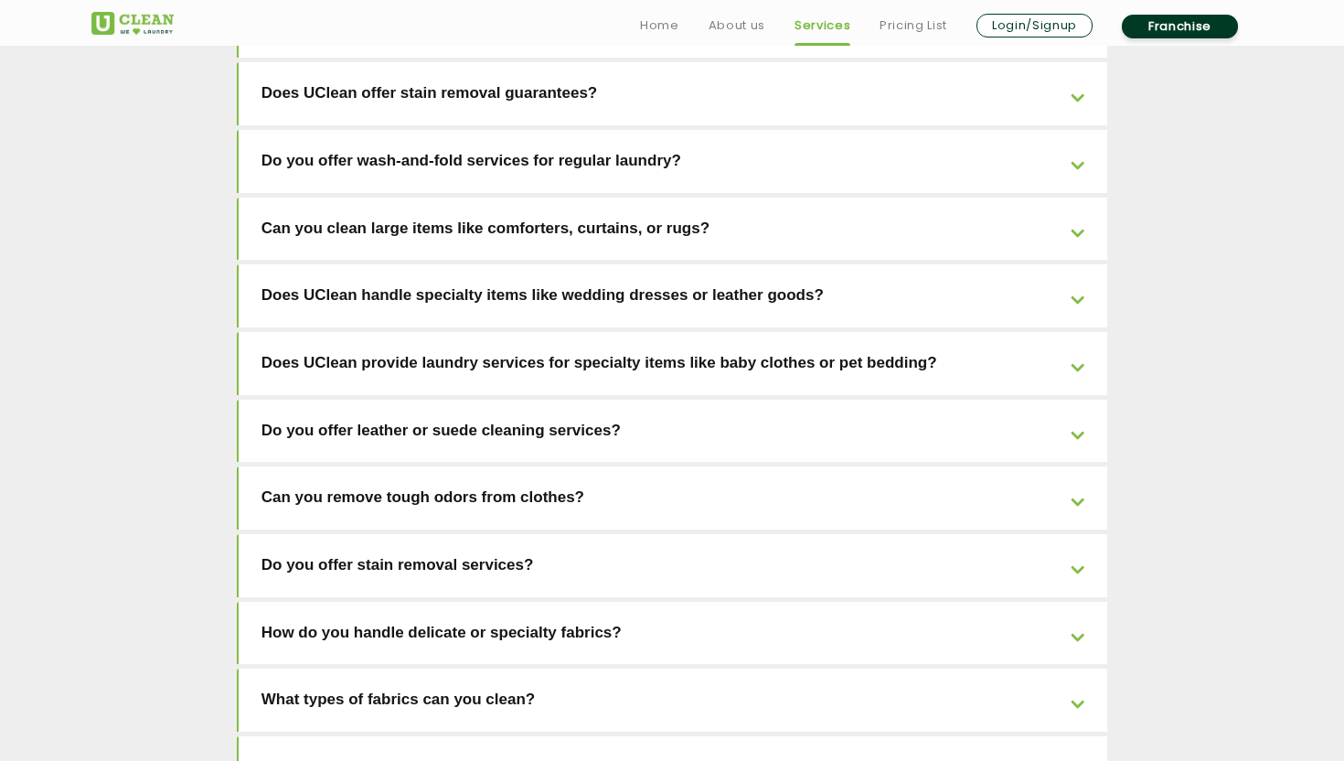
scroll to position [4073, 0]
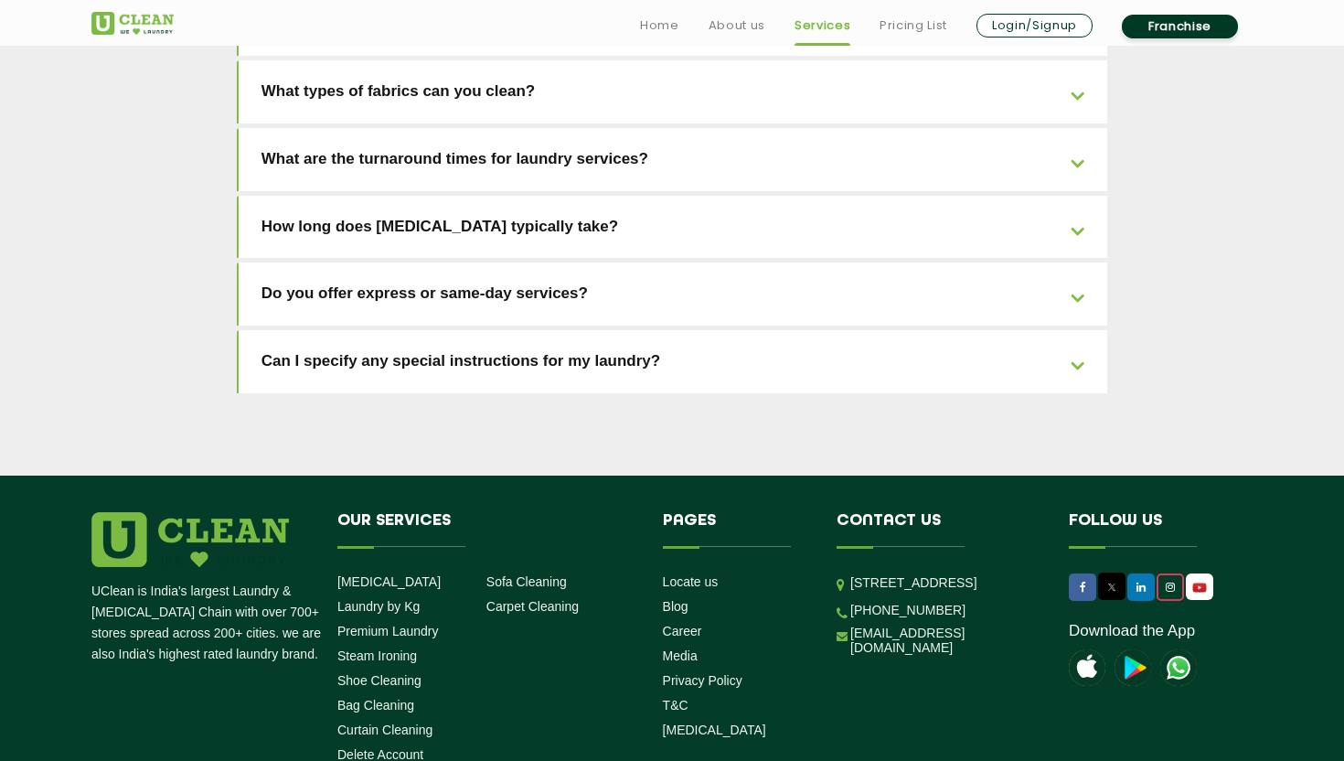
click at [1169, 581] on icon at bounding box center [1170, 586] width 9 height 11
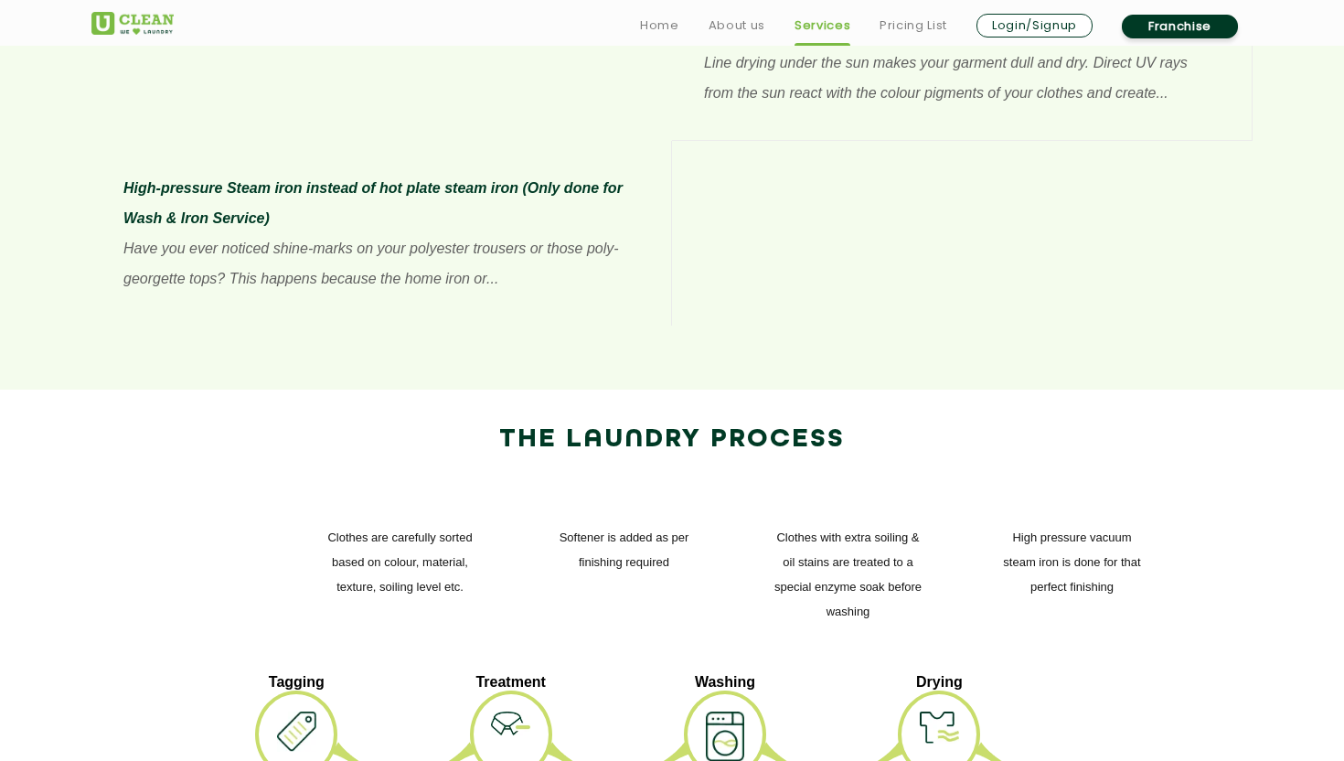
scroll to position [1859, 0]
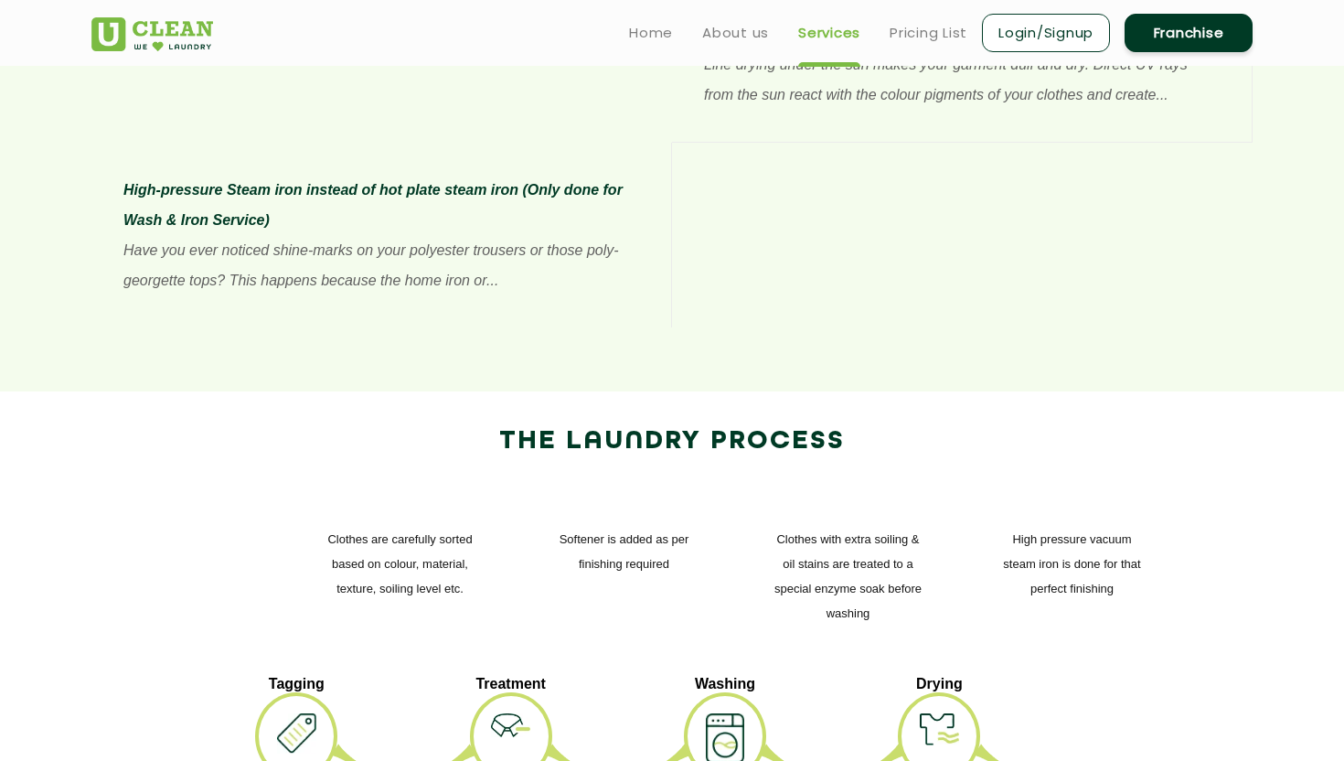
click at [502, 692] on div at bounding box center [511, 736] width 82 height 88
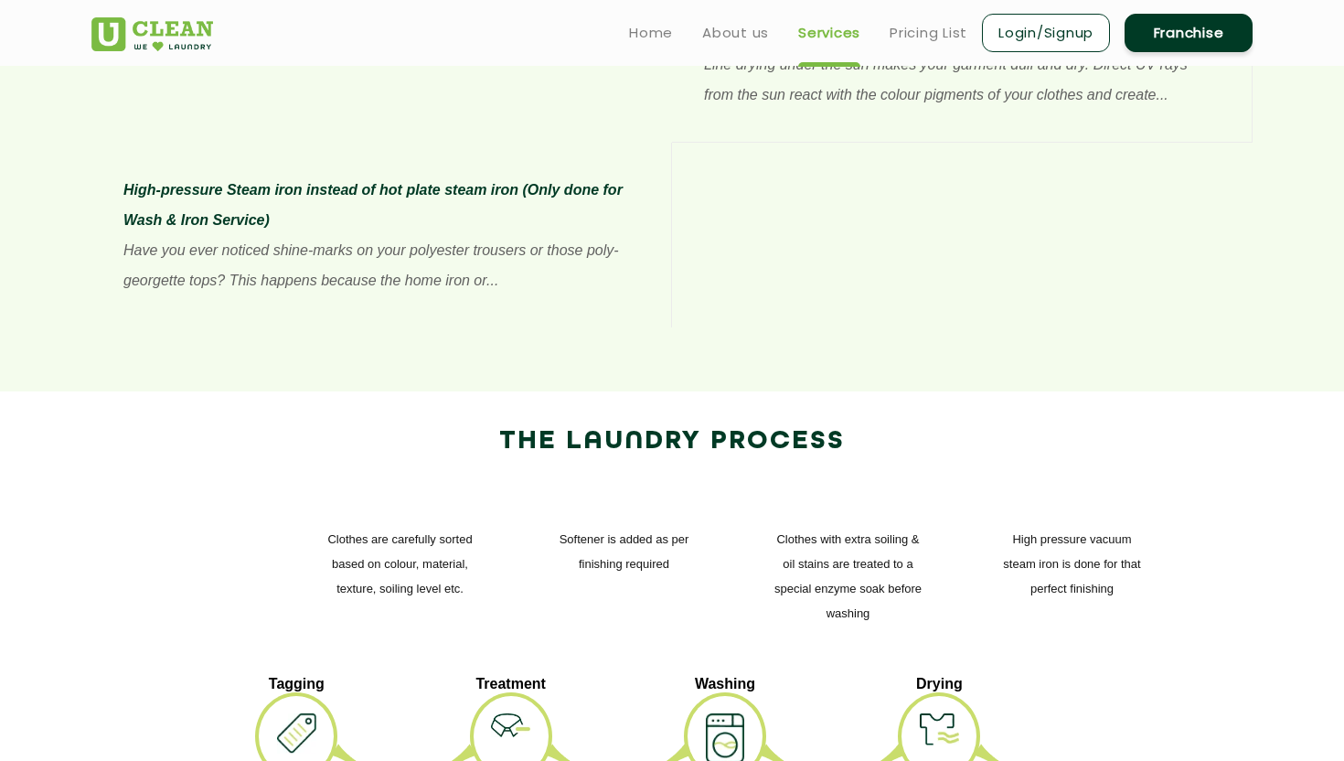
click at [719, 713] on img at bounding box center [725, 738] width 38 height 50
click at [958, 713] on img at bounding box center [939, 729] width 38 height 32
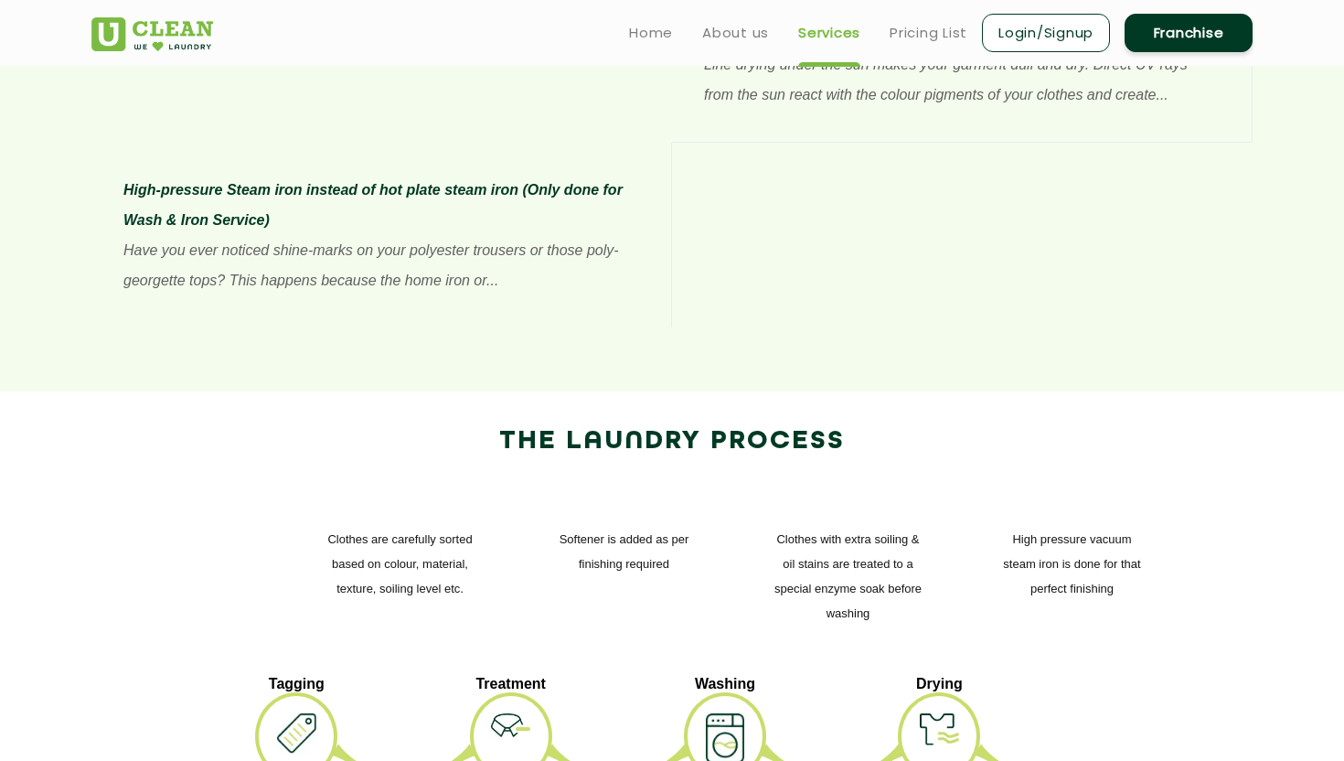
click at [958, 713] on img at bounding box center [939, 729] width 38 height 32
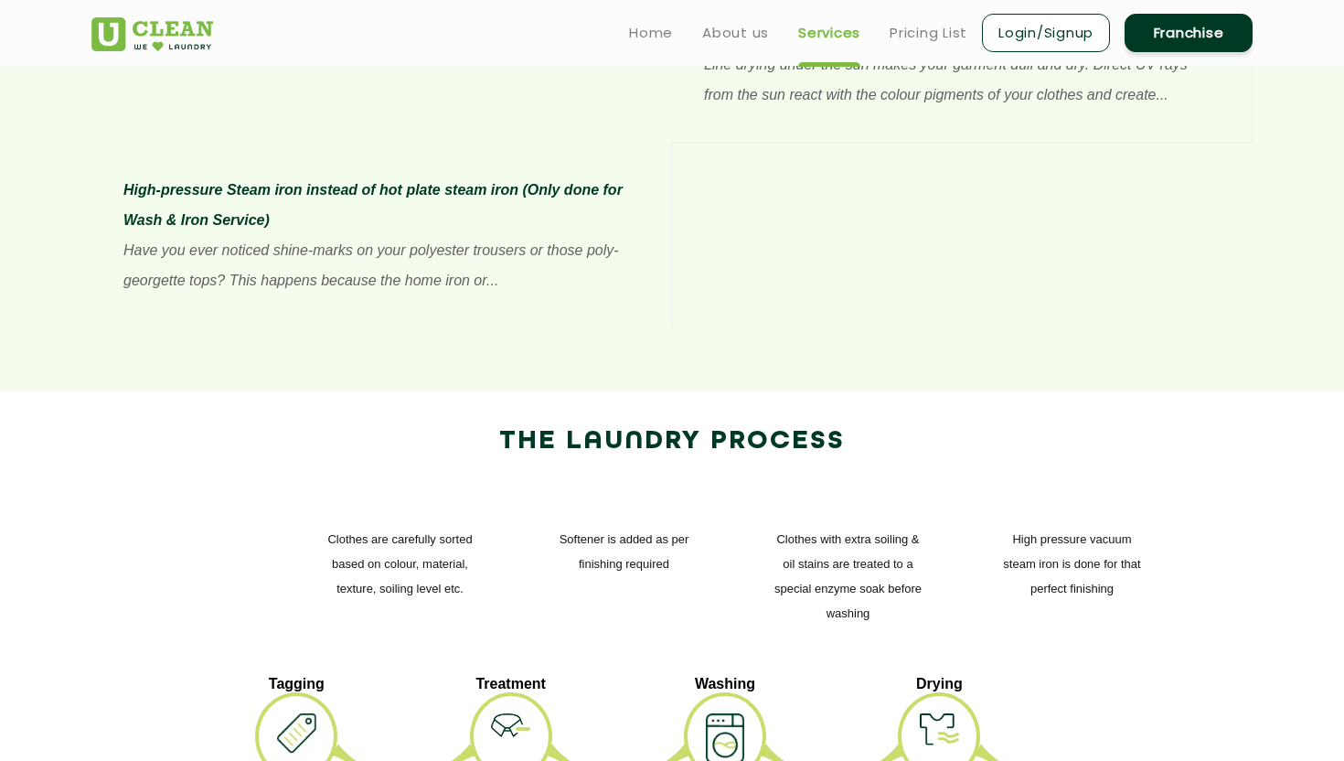
click at [297, 519] on div "High pressure vacuum steam iron is done for that perfect finishing Clothes with…" at bounding box center [671, 575] width 1161 height 199
click at [330, 676] on p "Tagging" at bounding box center [296, 684] width 82 height 16
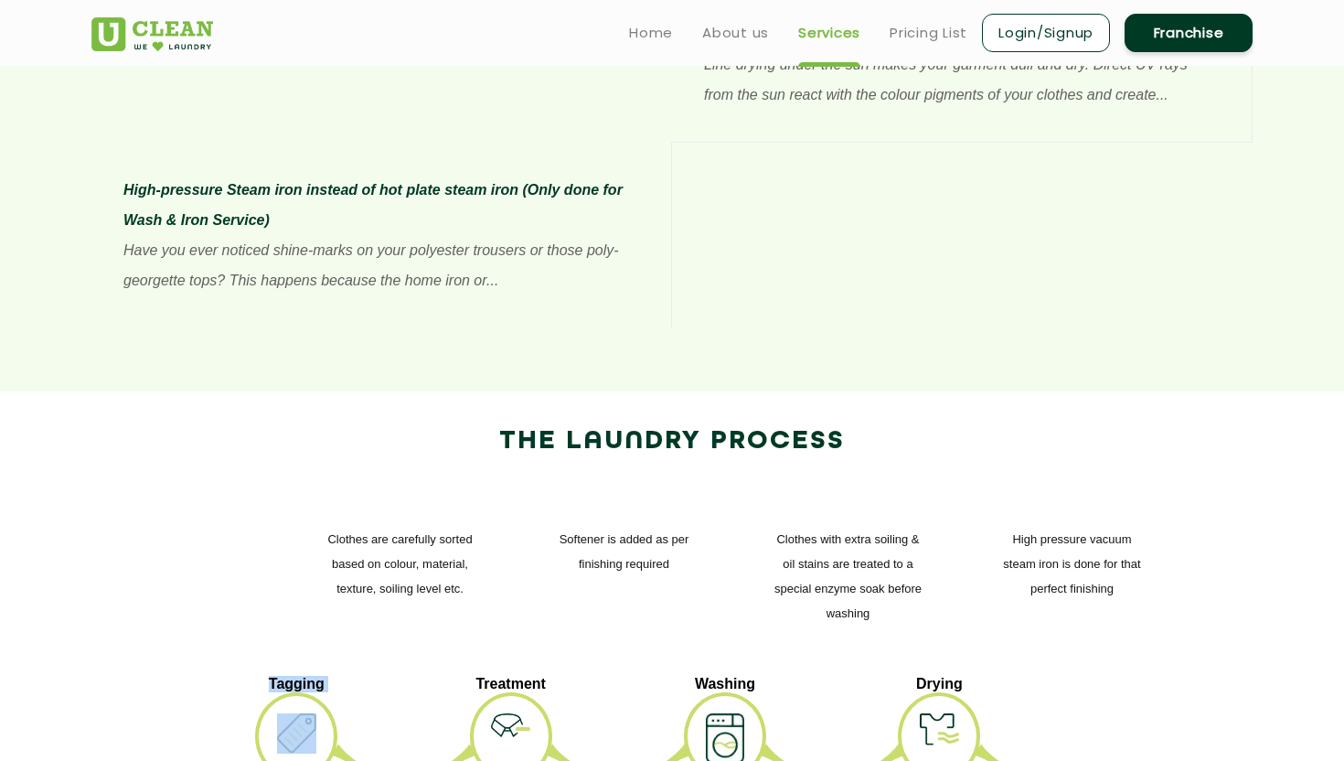
click at [330, 676] on p "Tagging" at bounding box center [296, 684] width 82 height 16
copy p "Tagging"
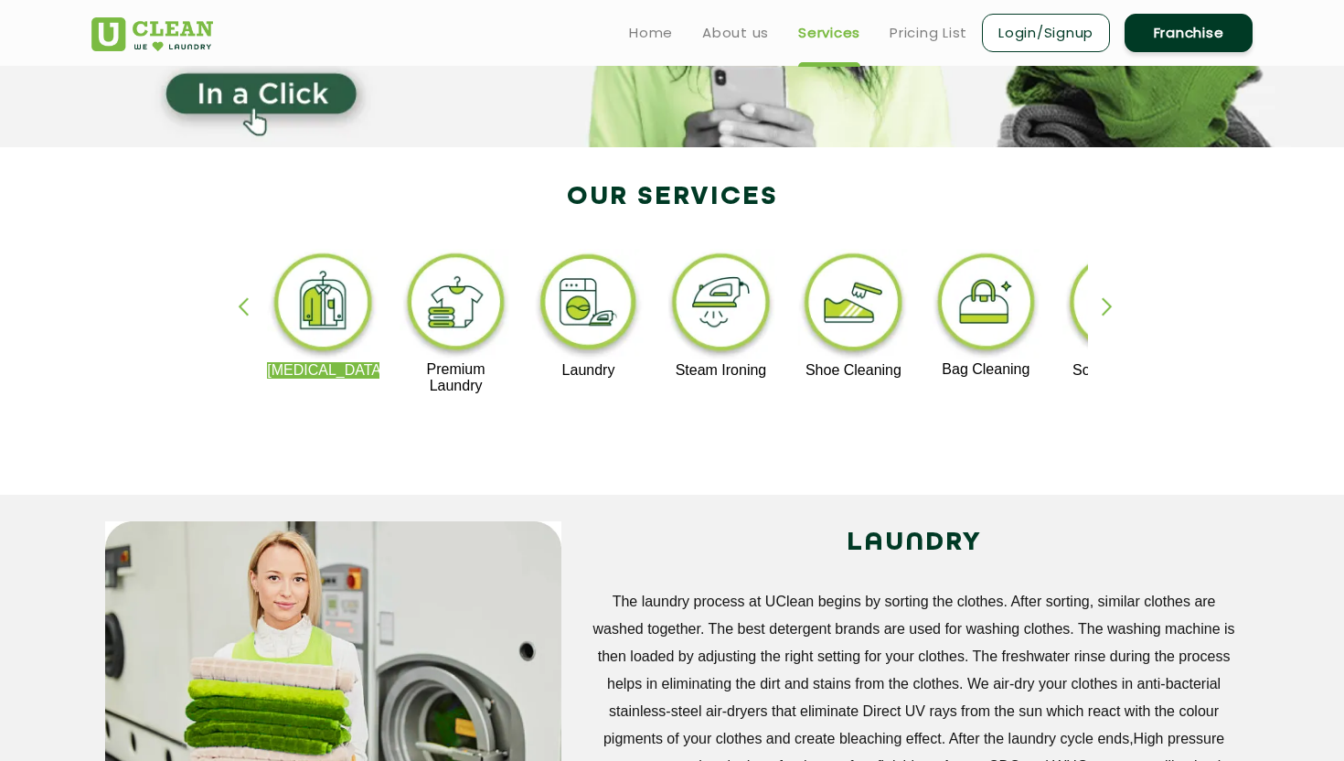
scroll to position [0, 0]
